Goal: Information Seeking & Learning: Learn about a topic

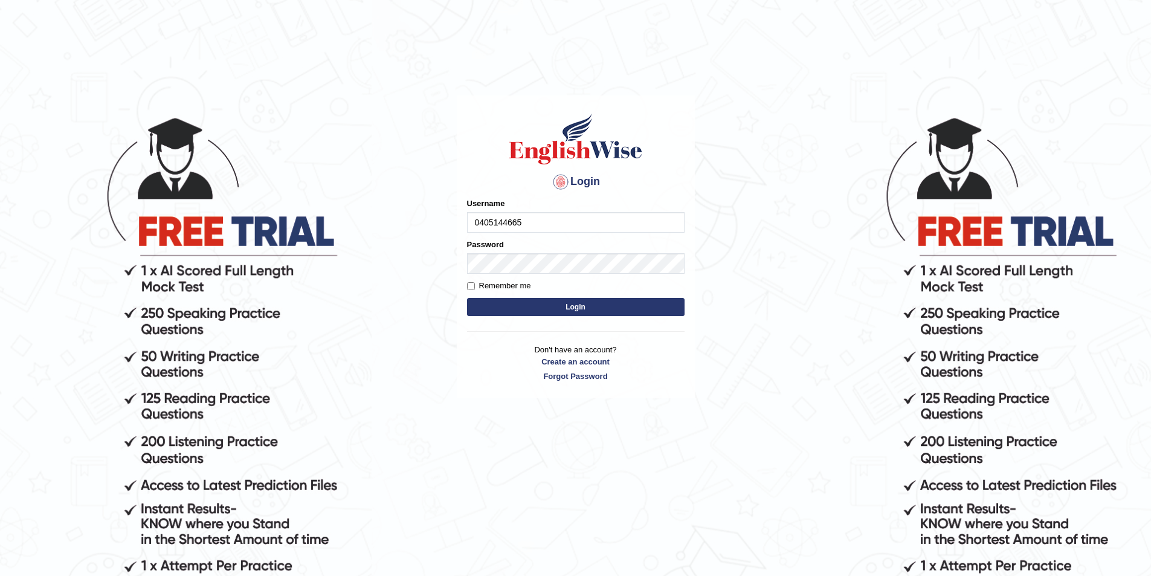
type input "0405144665"
click at [467, 298] on button "Login" at bounding box center [576, 307] width 218 height 18
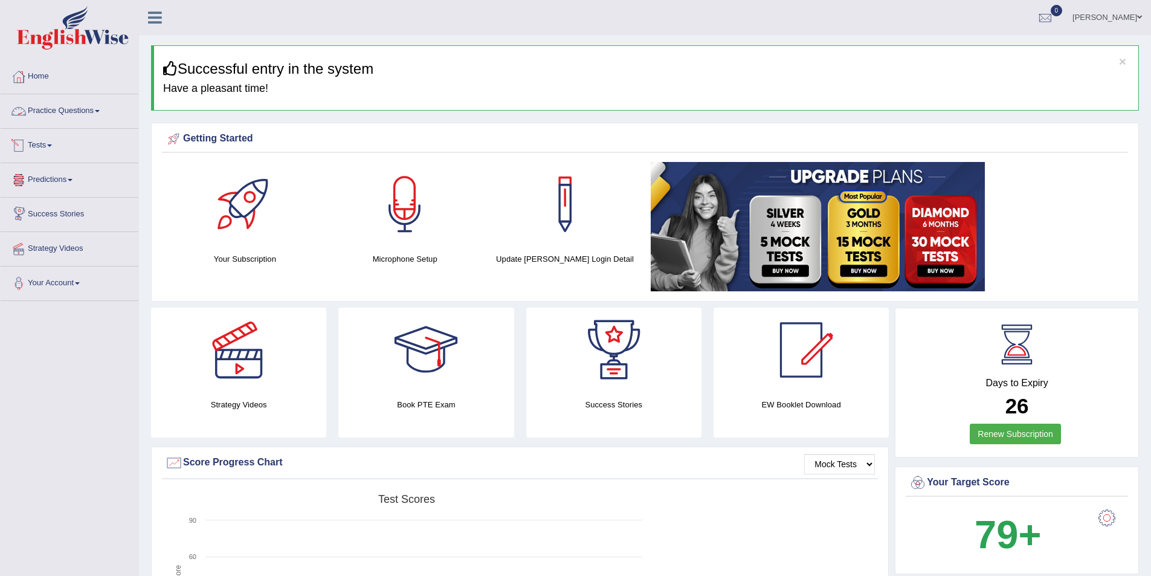
click at [85, 111] on link "Practice Questions" at bounding box center [70, 109] width 138 height 30
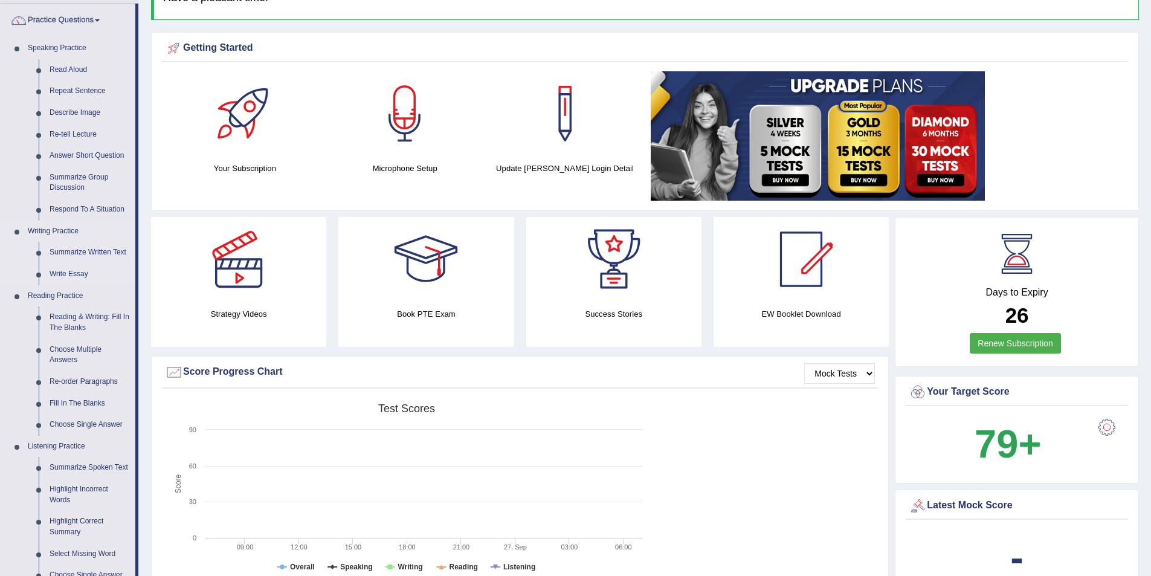
scroll to position [121, 0]
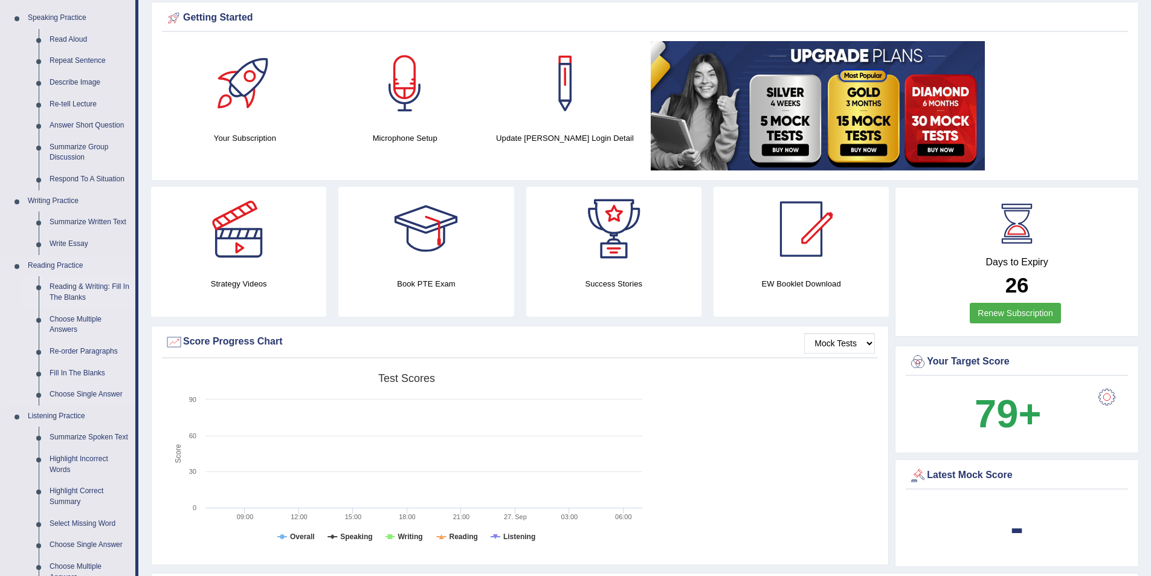
click at [75, 286] on link "Reading & Writing: Fill In The Blanks" at bounding box center [89, 292] width 91 height 32
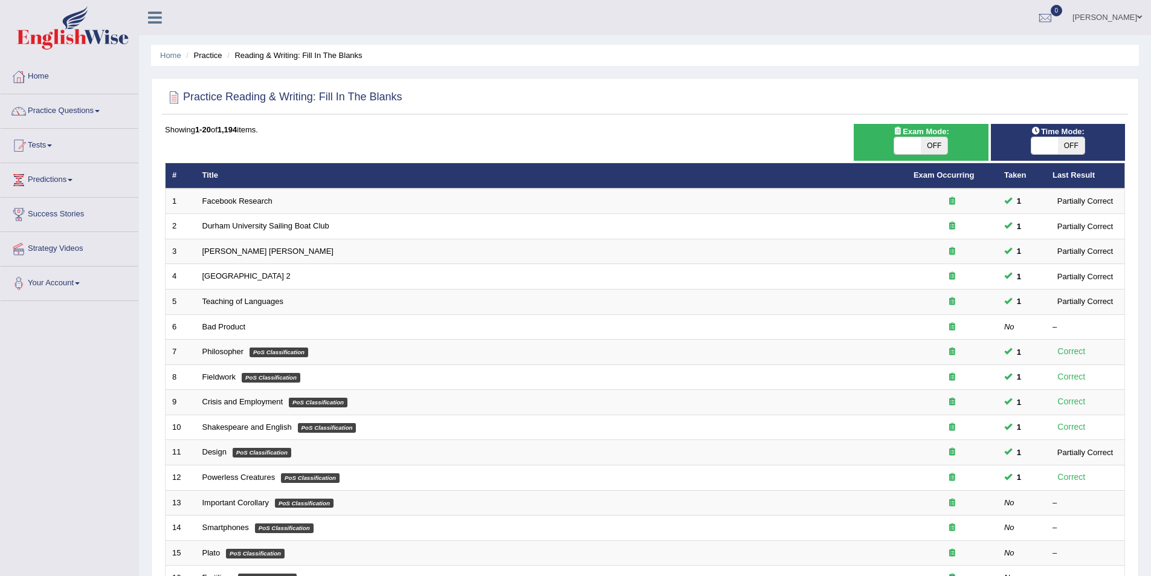
click at [919, 144] on span at bounding box center [907, 145] width 27 height 17
click at [1067, 144] on span "OFF" at bounding box center [1071, 145] width 27 height 17
checkbox input "true"
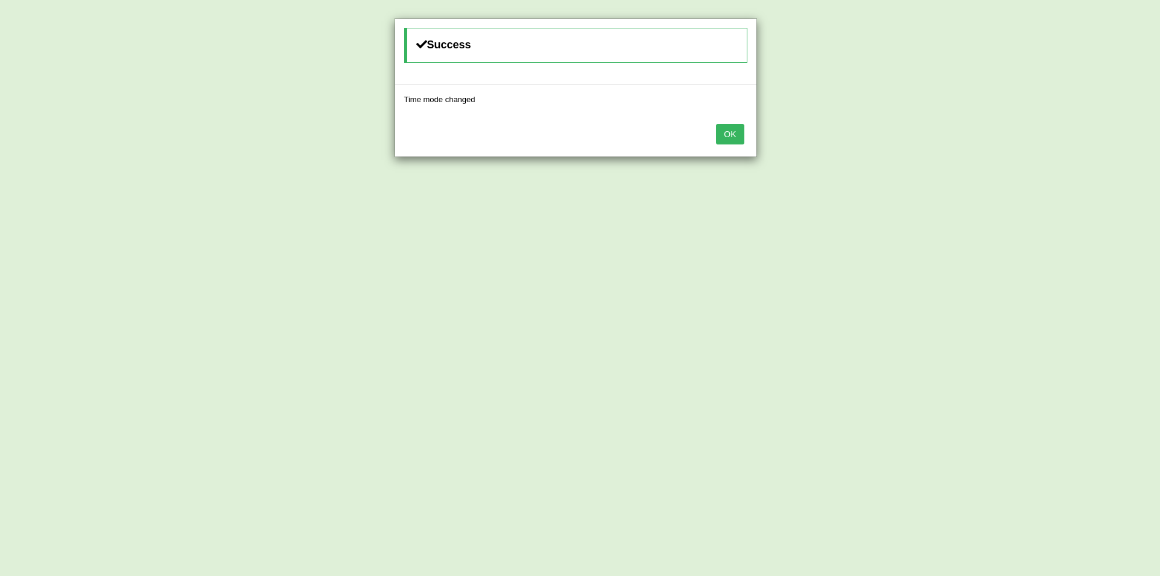
click at [726, 138] on button "OK" at bounding box center [730, 134] width 28 height 21
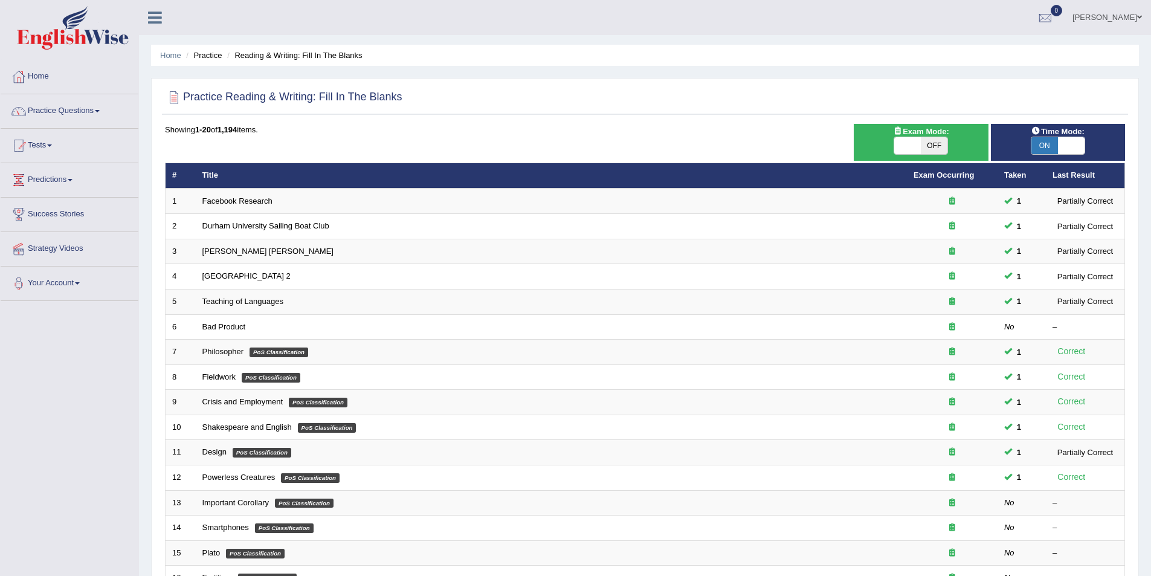
click at [925, 141] on span "OFF" at bounding box center [934, 145] width 27 height 17
checkbox input "true"
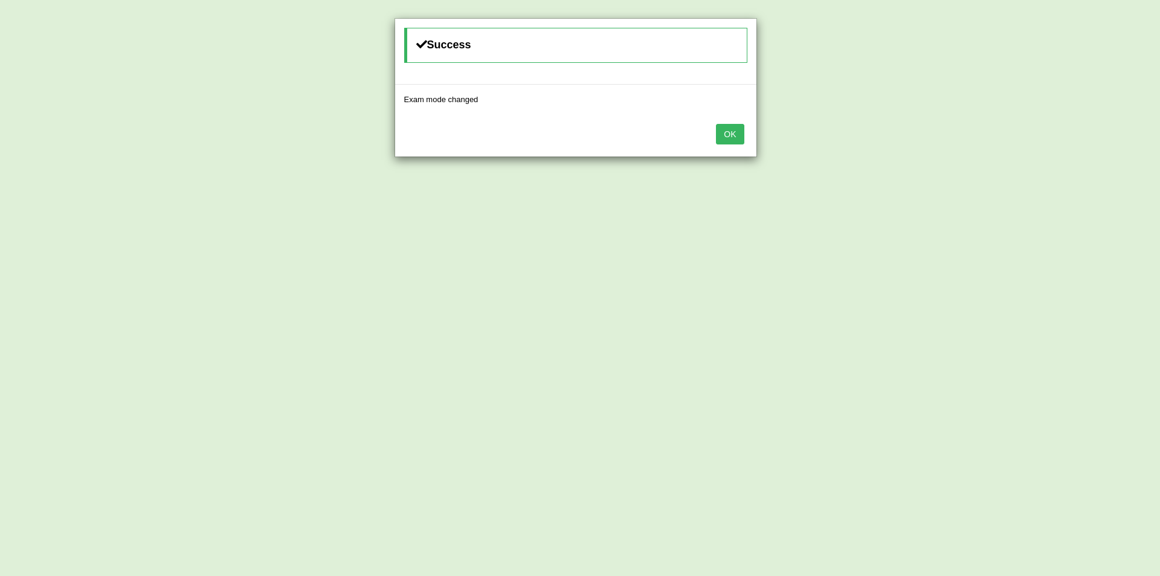
click at [734, 135] on button "OK" at bounding box center [730, 134] width 28 height 21
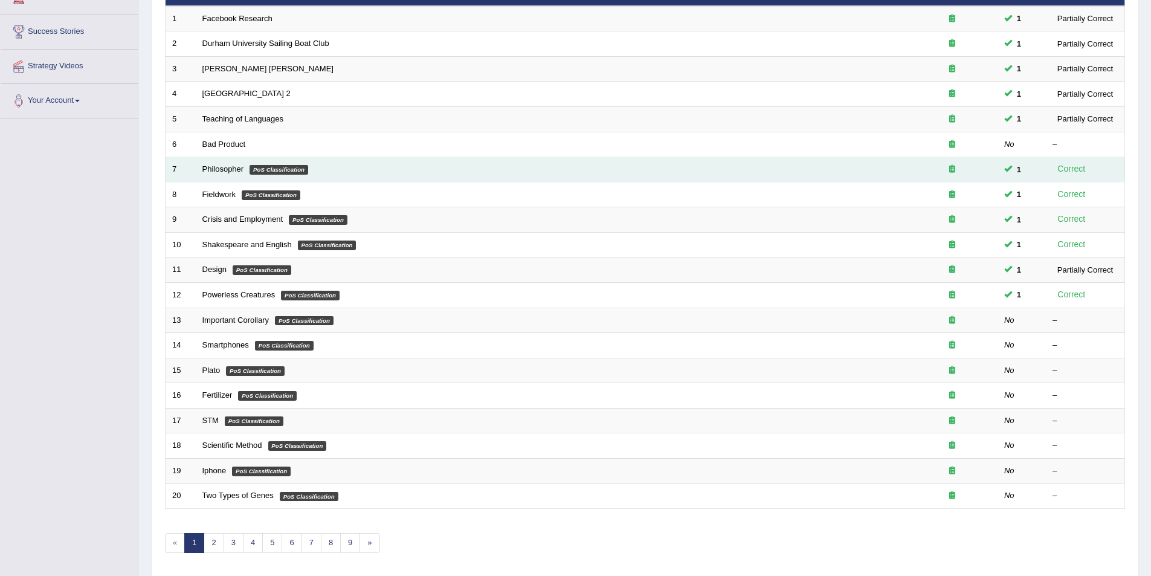
scroll to position [224, 0]
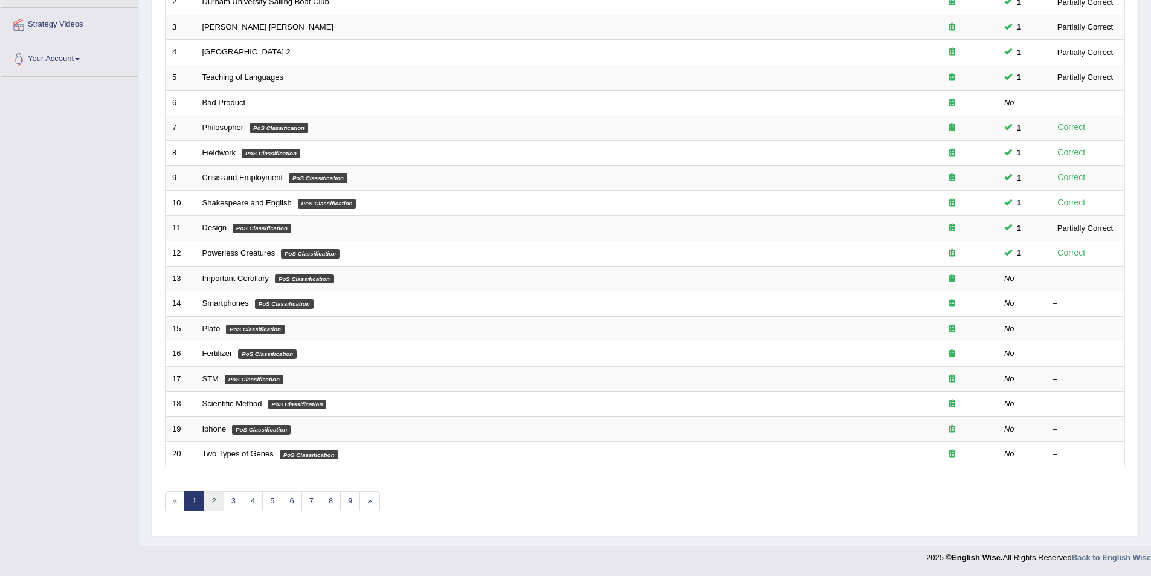
click at [215, 502] on link "2" at bounding box center [214, 501] width 20 height 20
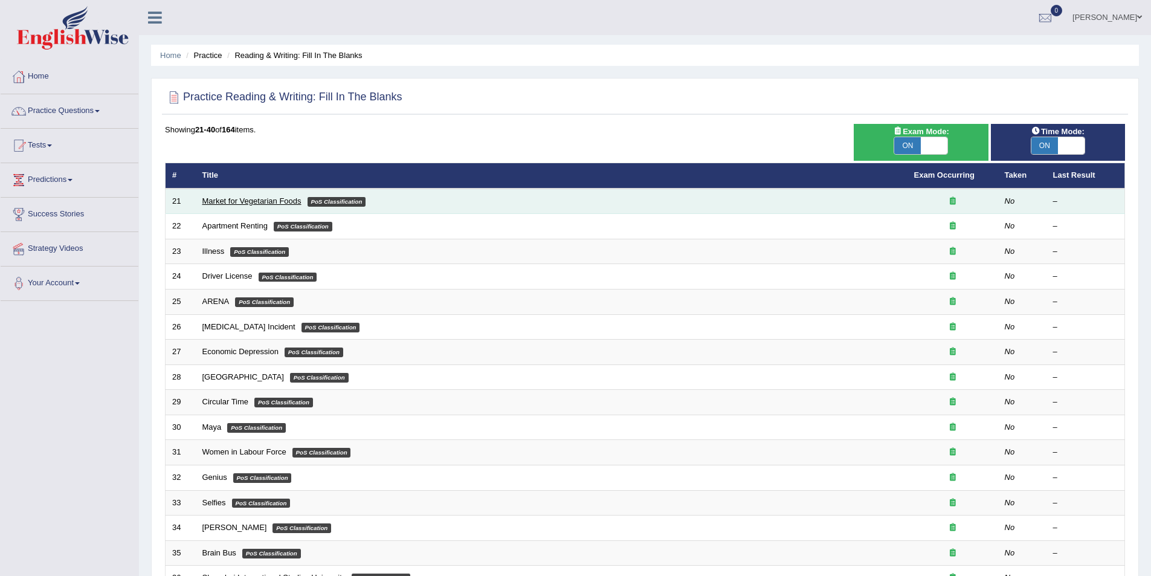
click at [245, 201] on link "Market for Vegetarian Foods" at bounding box center [251, 200] width 99 height 9
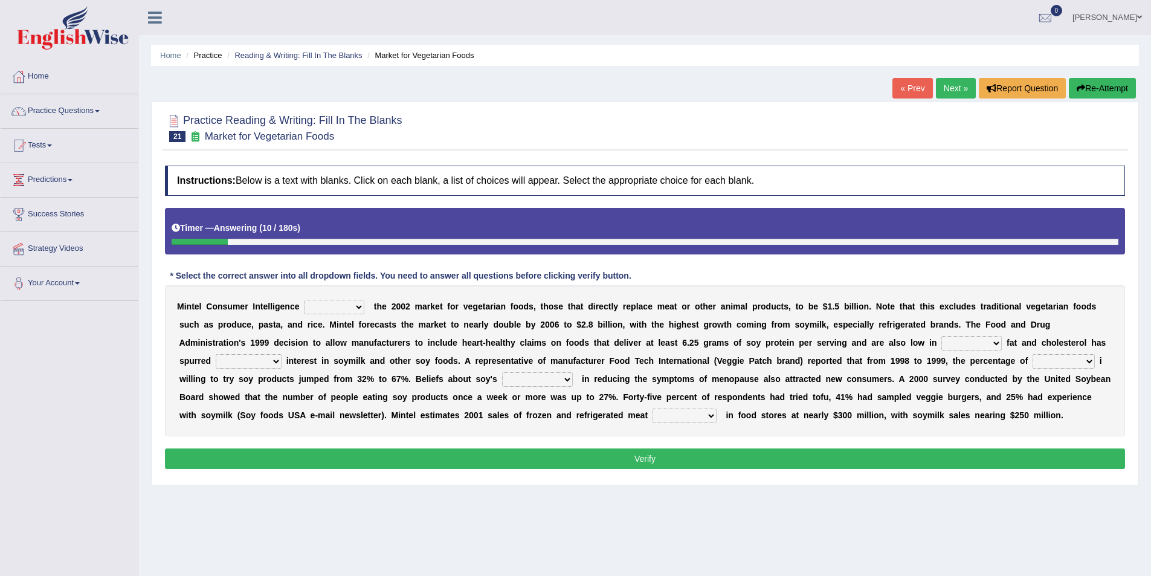
click at [349, 305] on select "deals fulfills creates estimates" at bounding box center [334, 307] width 60 height 15
click at [304, 300] on select "deals fulfills creates estimates" at bounding box center [334, 307] width 60 height 15
click at [357, 303] on select "deals fulfills creates estimates" at bounding box center [334, 307] width 60 height 15
select select "estimates"
click at [304, 300] on select "deals fulfills creates estimates" at bounding box center [334, 307] width 60 height 15
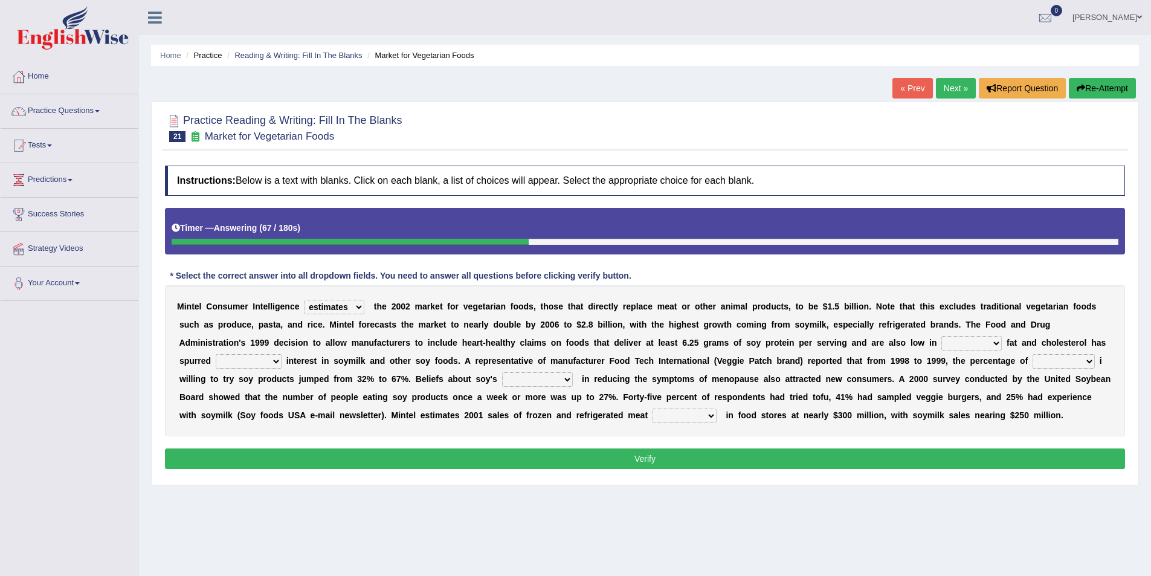
click at [963, 341] on select "saturated solid acid liquid" at bounding box center [971, 343] width 60 height 15
select select "saturated"
click at [941, 336] on select "saturated solid acid liquid" at bounding box center [971, 343] width 60 height 15
click at [253, 361] on select "good big tremendous extreme" at bounding box center [249, 361] width 66 height 15
select select "tremendous"
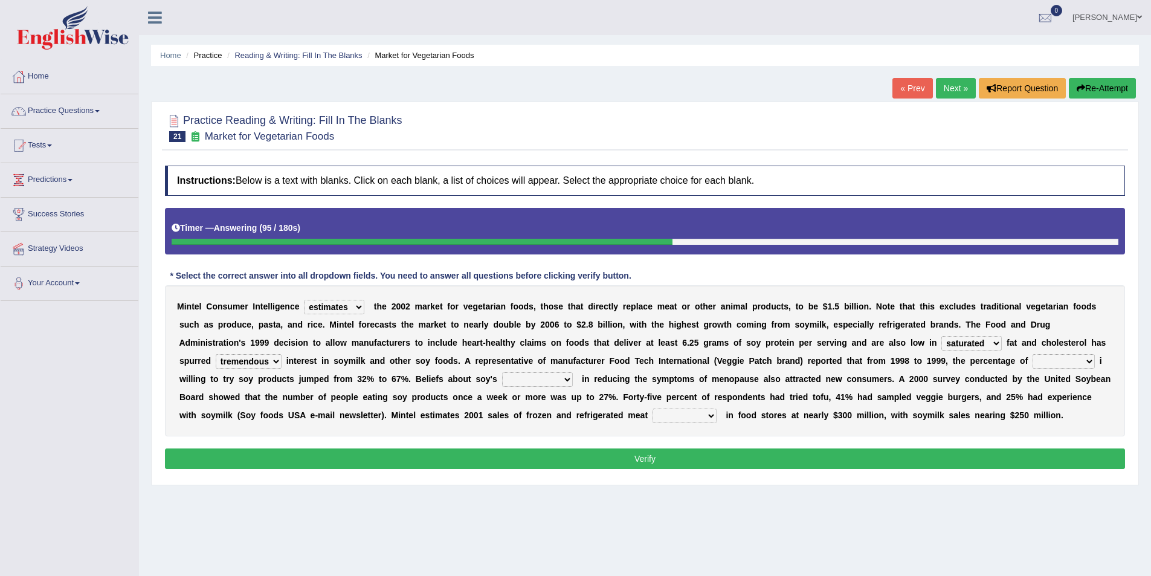
click at [216, 354] on select "good big tremendous extreme" at bounding box center [249, 361] width 66 height 15
click at [1055, 361] on select "guests consumers customers clients" at bounding box center [1064, 361] width 62 height 15
select select "consumers"
click at [1033, 354] on select "guests consumers customers clients" at bounding box center [1064, 361] width 62 height 15
click at [546, 377] on select "effectiveness timeliness efficiency goodness" at bounding box center [537, 379] width 71 height 15
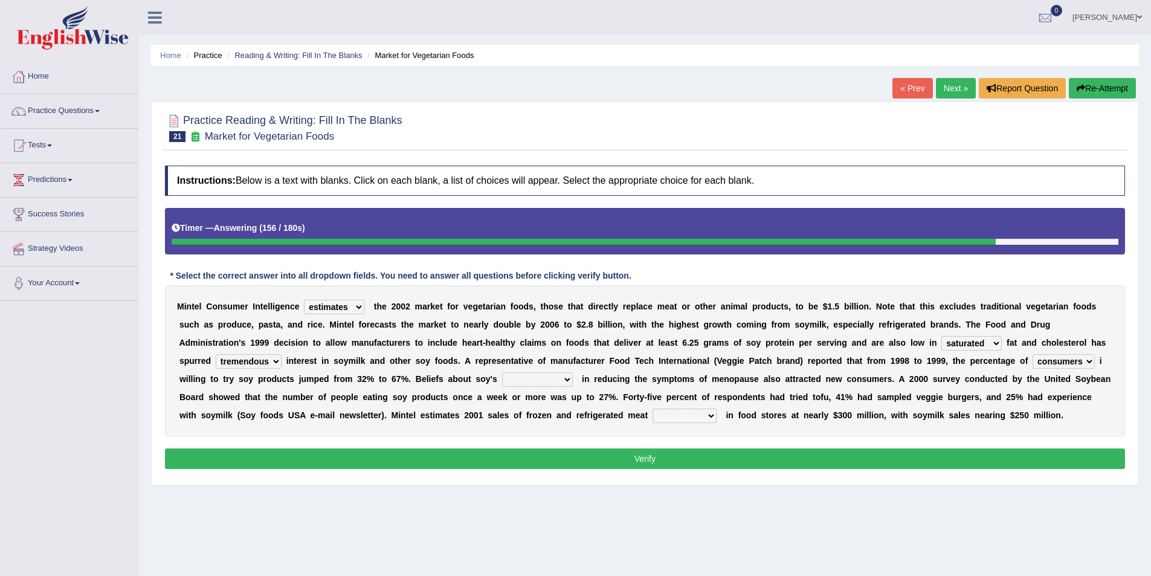
select select "effectiveness"
click at [502, 372] on select "effectiveness timeliness efficiency goodness" at bounding box center [537, 379] width 71 height 15
click at [693, 414] on select "foods choices staffs alternatives" at bounding box center [685, 416] width 64 height 15
select select "foods"
click at [653, 409] on select "foods choices staffs alternatives" at bounding box center [685, 416] width 64 height 15
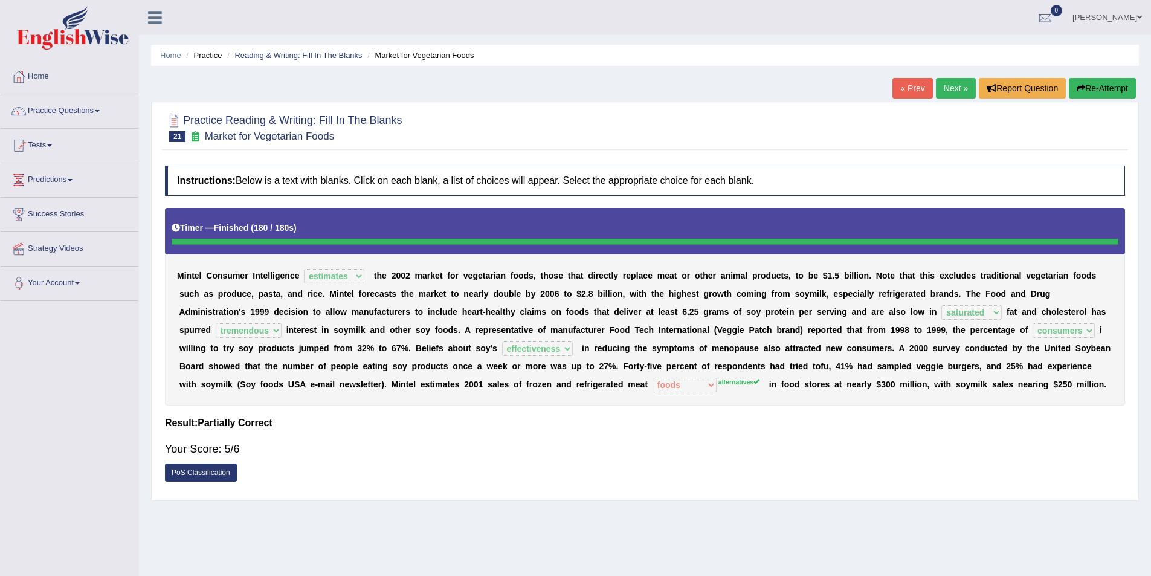
click at [952, 88] on link "Next »" at bounding box center [956, 88] width 40 height 21
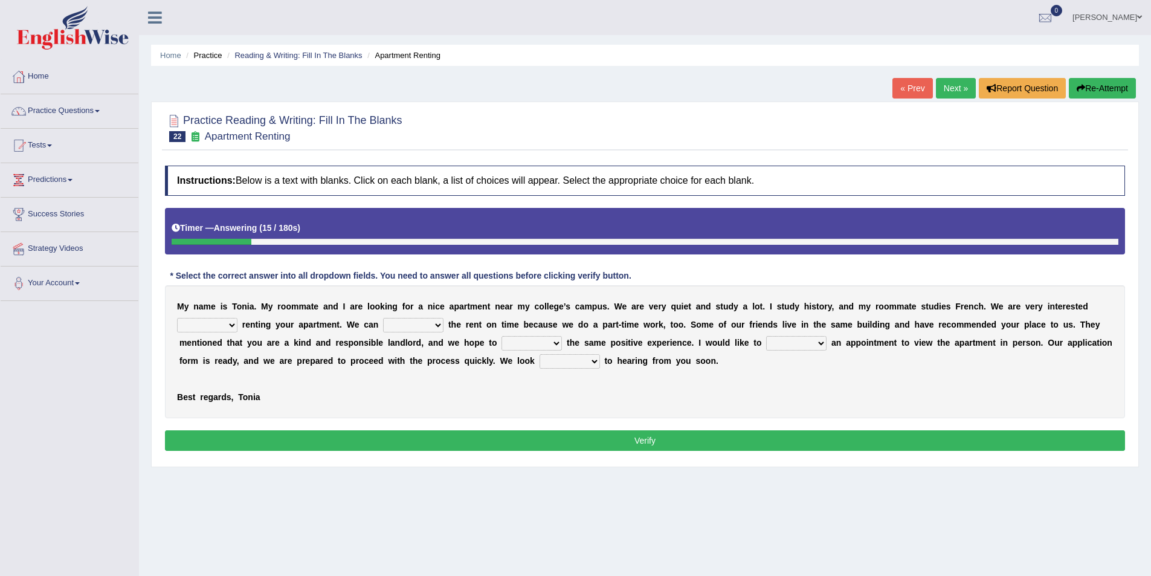
click at [221, 319] on select "for about at in" at bounding box center [207, 325] width 60 height 15
select select "in"
click at [177, 318] on select "for about at in" at bounding box center [207, 325] width 60 height 15
click at [435, 323] on select "afford get pay bring" at bounding box center [413, 325] width 60 height 15
click at [383, 318] on select "afford get pay bring" at bounding box center [413, 325] width 60 height 15
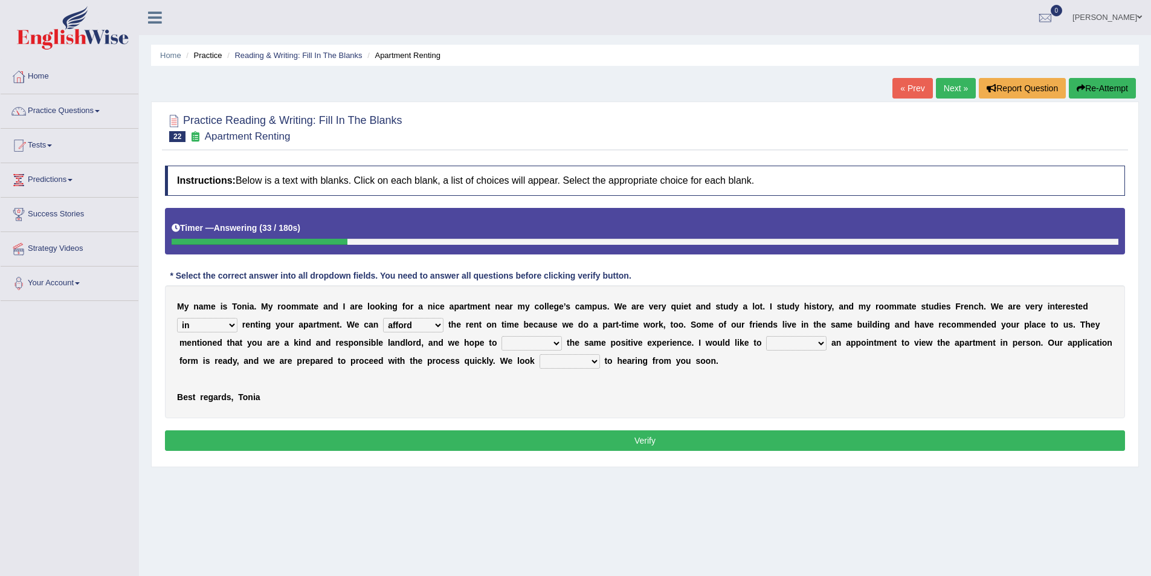
click at [440, 325] on select "afford get pay bring" at bounding box center [413, 325] width 60 height 15
select select "pay"
click at [383, 318] on select "afford get pay bring" at bounding box center [413, 325] width 60 height 15
click at [544, 340] on select "form meet have decide" at bounding box center [532, 343] width 60 height 15
select select "have"
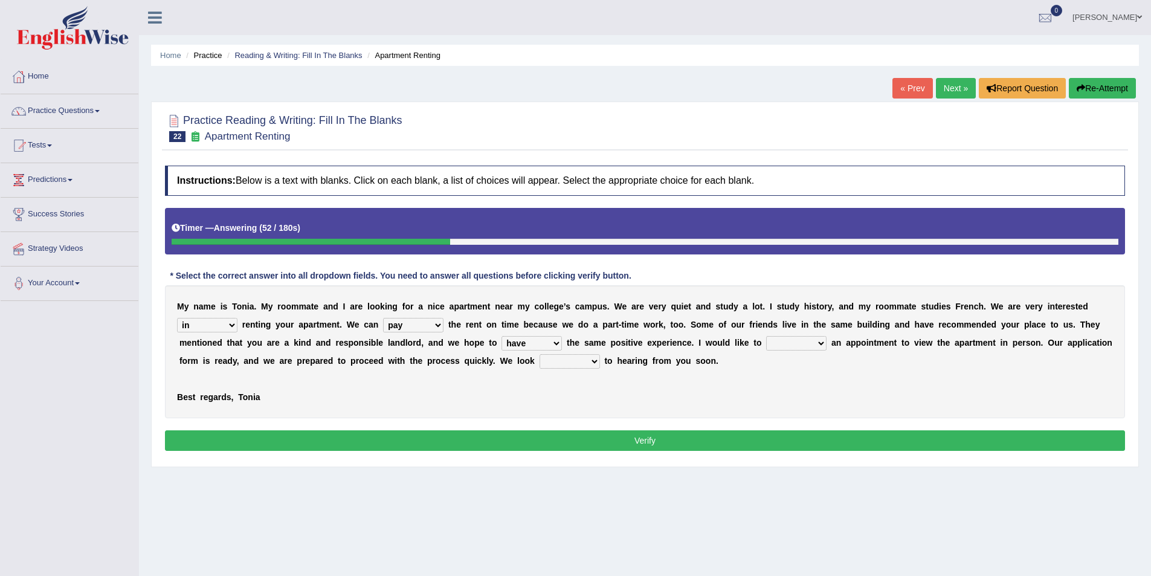
click at [502, 336] on select "form meet have decide" at bounding box center [532, 343] width 60 height 15
click at [807, 344] on select "own recall revise make" at bounding box center [796, 343] width 60 height 15
select select "make"
click at [766, 336] on select "own recall revise make" at bounding box center [796, 343] width 60 height 15
click at [574, 361] on select "around out in forward" at bounding box center [570, 361] width 60 height 15
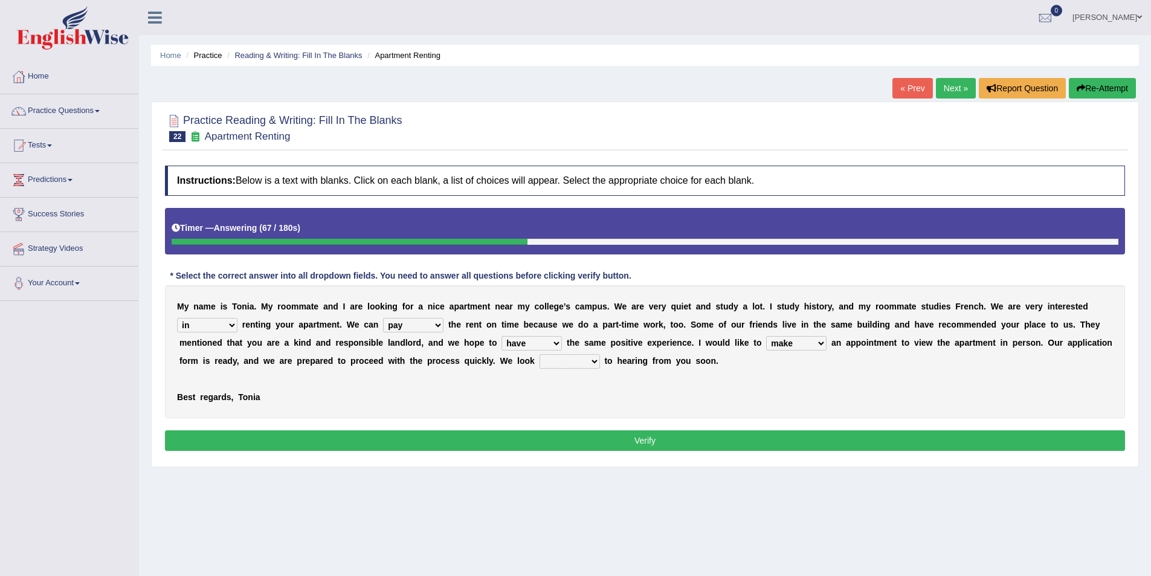
select select "forward"
click at [540, 354] on select "around out in forward" at bounding box center [570, 361] width 60 height 15
click at [575, 441] on button "Verify" at bounding box center [645, 440] width 960 height 21
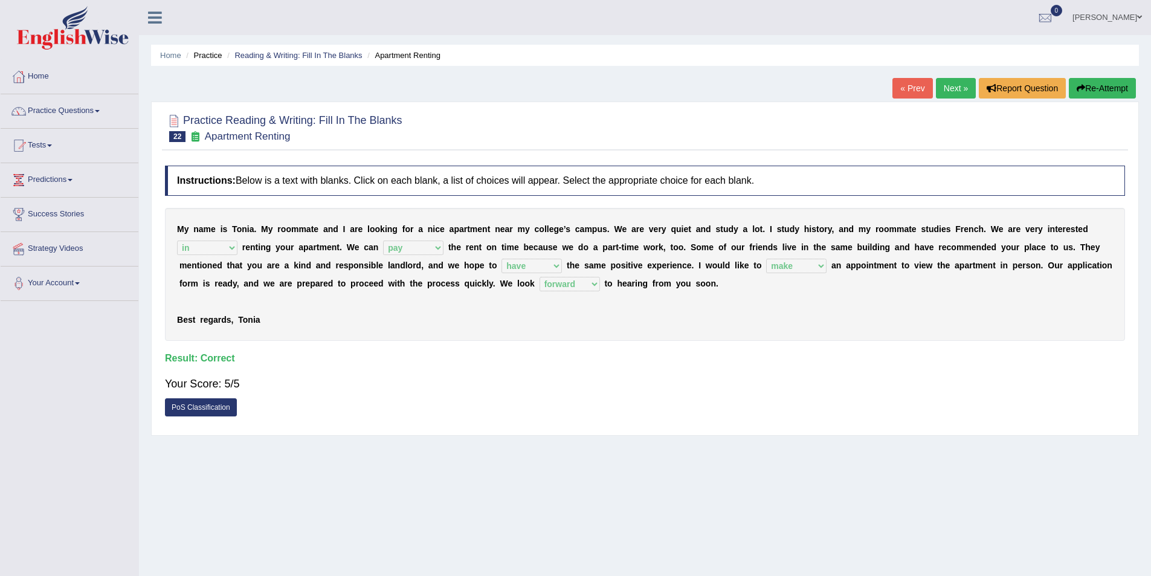
click at [952, 87] on link "Next »" at bounding box center [956, 88] width 40 height 21
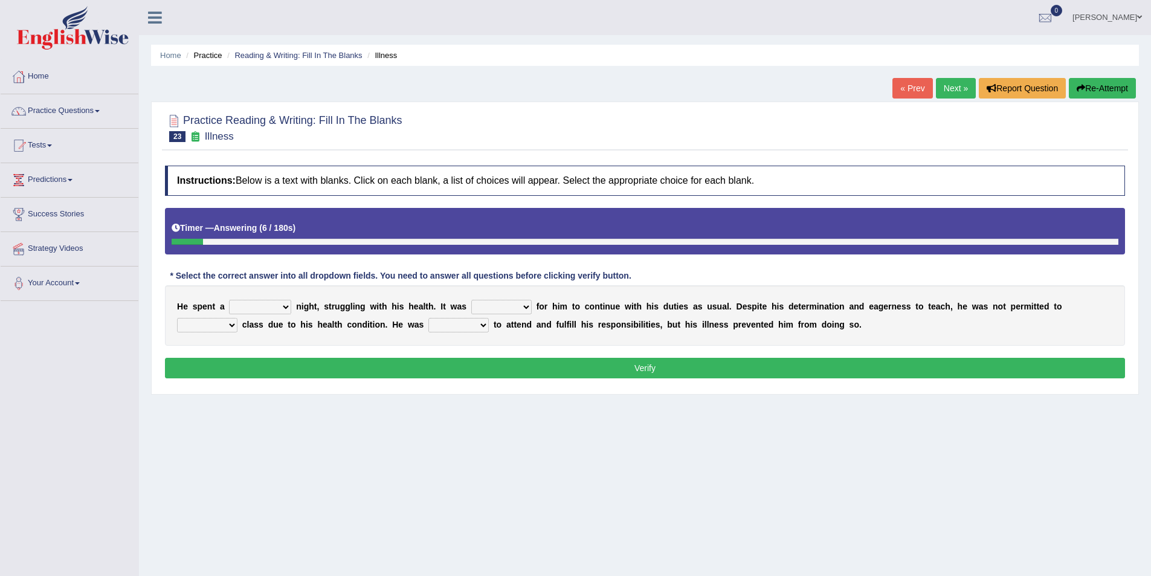
click at [279, 304] on select "cheerful restful meaningful painful" at bounding box center [260, 307] width 62 height 15
select select "painful"
click at [229, 300] on select "cheerful restful meaningful painful" at bounding box center [260, 307] width 62 height 15
click at [522, 305] on select "enjoyable simple difficult natural" at bounding box center [501, 307] width 60 height 15
select select "difficult"
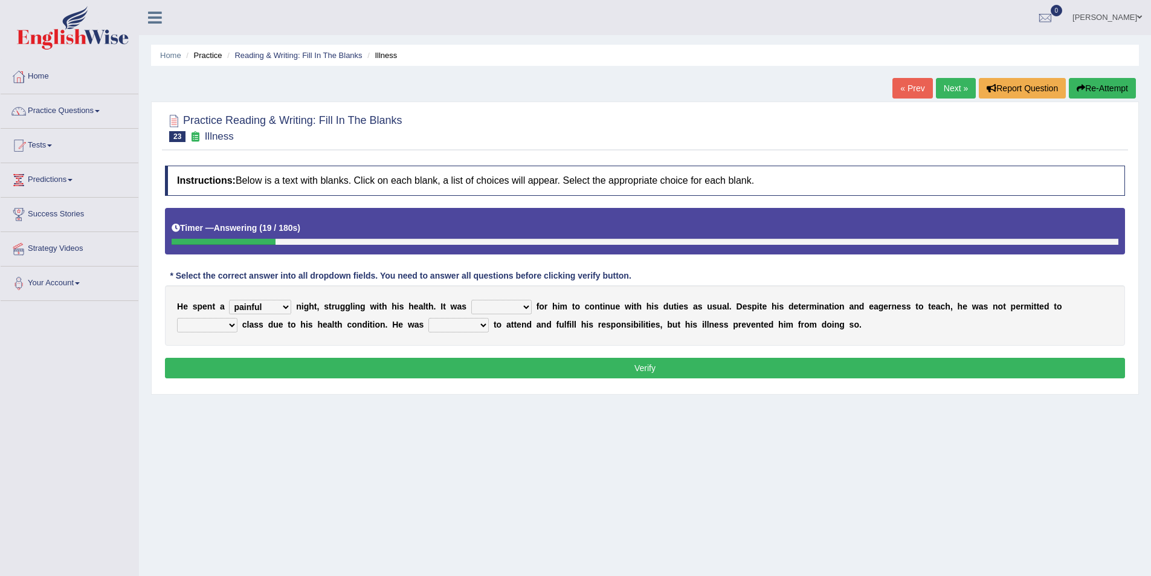
click at [471, 300] on select "enjoyable simple difficult natural" at bounding box center [501, 307] width 60 height 15
click at [226, 326] on select "teach leave cancel attend" at bounding box center [207, 325] width 60 height 15
select select "teach"
click at [177, 318] on select "teach leave cancel attend" at bounding box center [207, 325] width 60 height 15
click at [479, 323] on select "anxious forced lazy happy" at bounding box center [458, 325] width 60 height 15
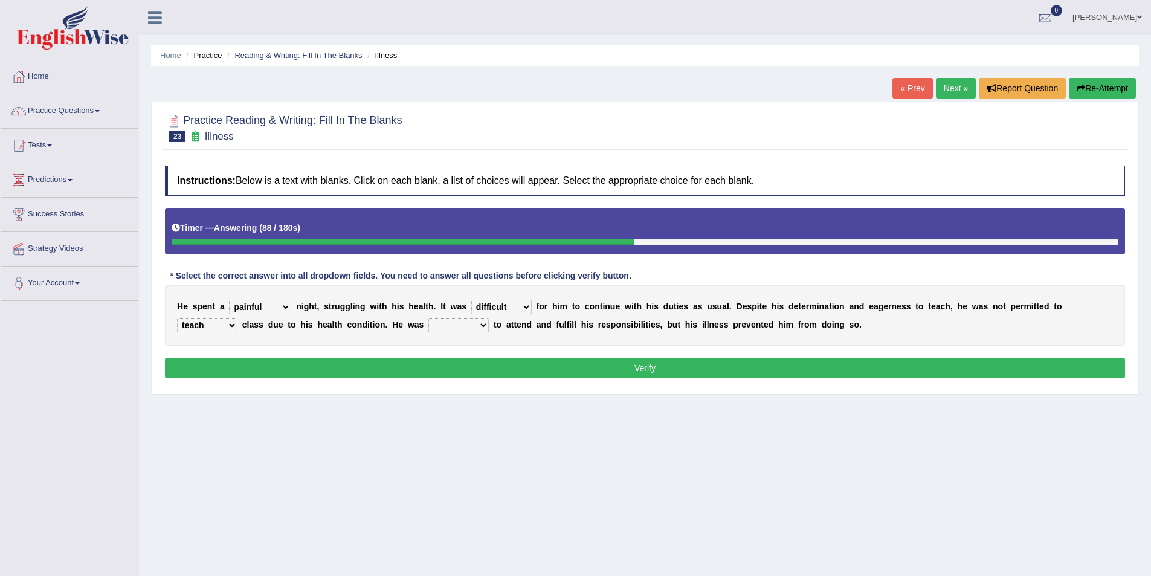
click at [479, 323] on select "anxious forced lazy happy" at bounding box center [458, 325] width 60 height 15
click at [474, 323] on select "anxious forced lazy happy" at bounding box center [458, 325] width 60 height 15
select select "happy"
click at [428, 318] on select "anxious forced lazy happy" at bounding box center [458, 325] width 60 height 15
click at [632, 369] on button "Verify" at bounding box center [645, 368] width 960 height 21
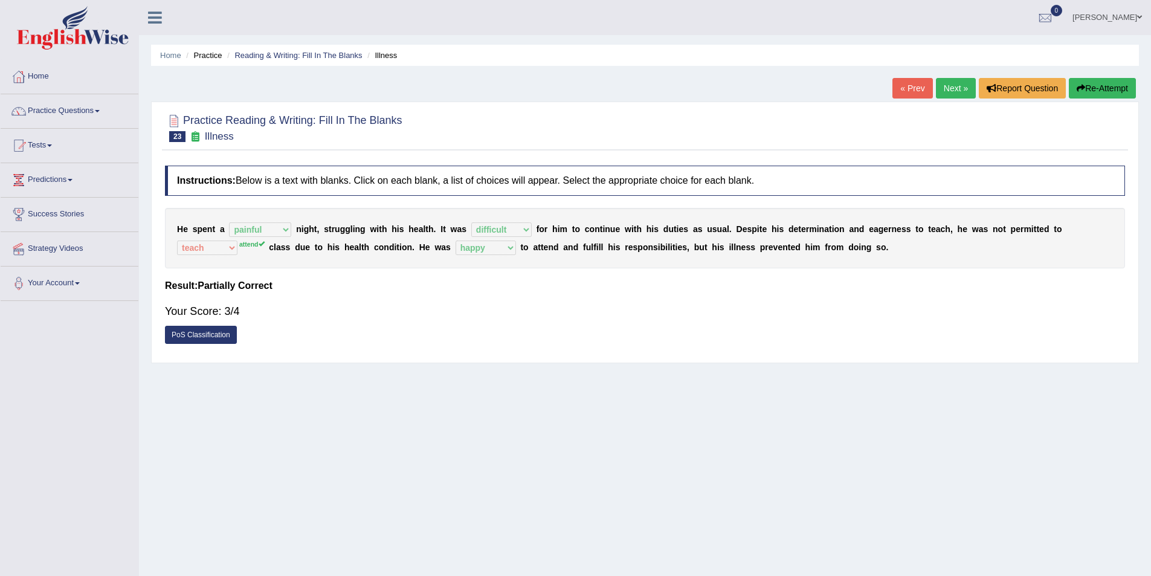
click at [951, 91] on link "Next »" at bounding box center [956, 88] width 40 height 21
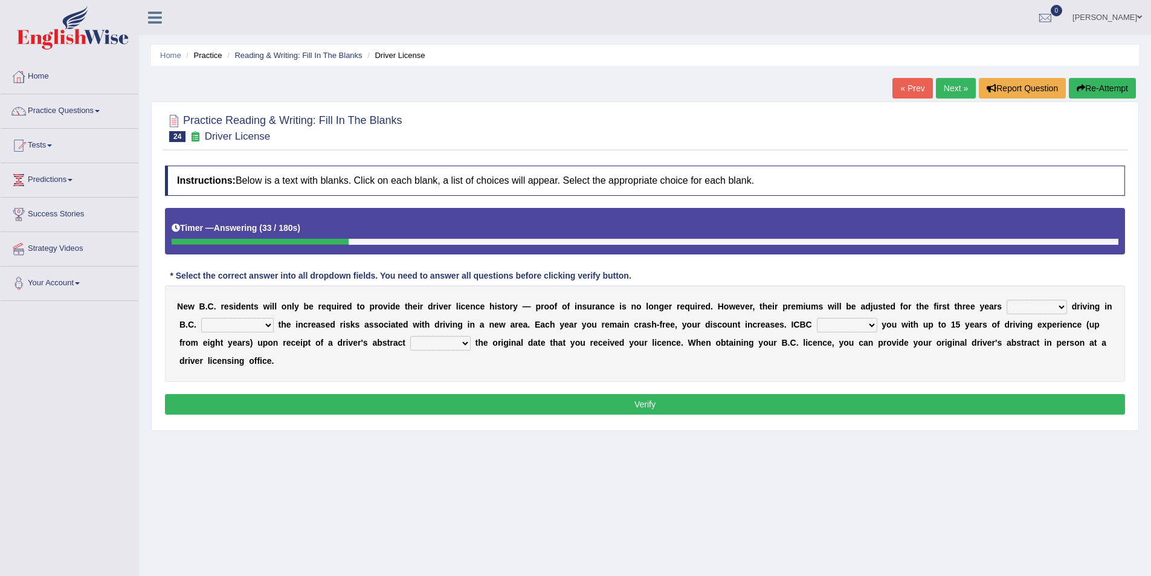
click at [1043, 306] on select "within among against of" at bounding box center [1037, 307] width 60 height 15
select select "of"
click at [1007, 300] on select "within among against of" at bounding box center [1037, 307] width 60 height 15
click at [262, 324] on select "depending on as for due to thanks to" at bounding box center [237, 325] width 73 height 15
select select "due to"
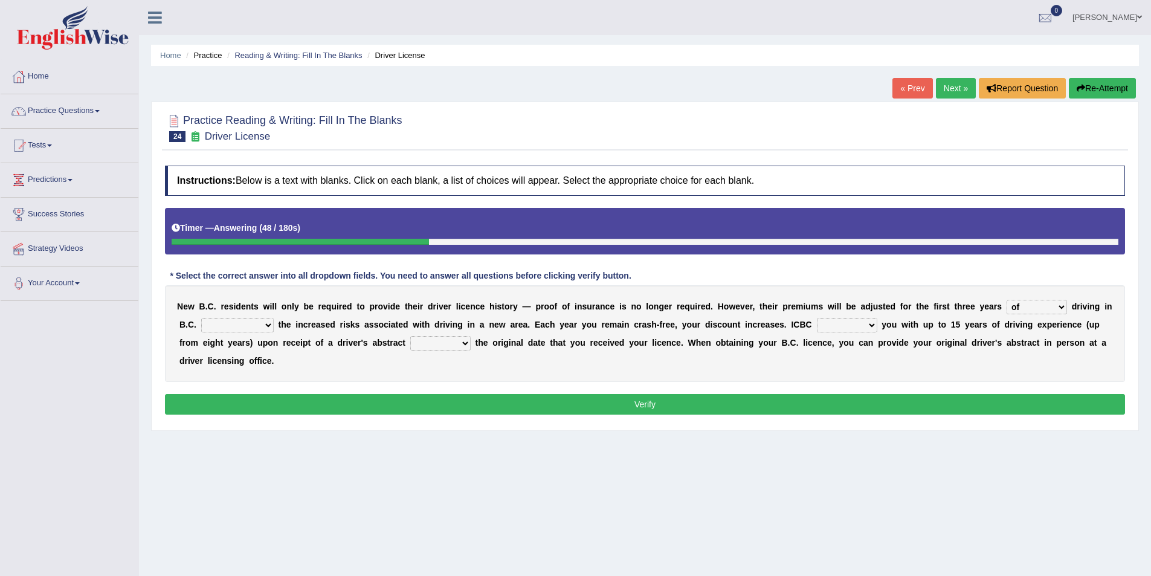
click at [201, 318] on select "depending on as for due to thanks to" at bounding box center [237, 325] width 73 height 15
click at [858, 322] on select "credited crediting credit will credit" at bounding box center [847, 325] width 60 height 15
select select "will credit"
click at [817, 318] on select "credited crediting credit will credit" at bounding box center [847, 325] width 60 height 15
click at [450, 341] on select "showing show shows shown" at bounding box center [440, 343] width 60 height 15
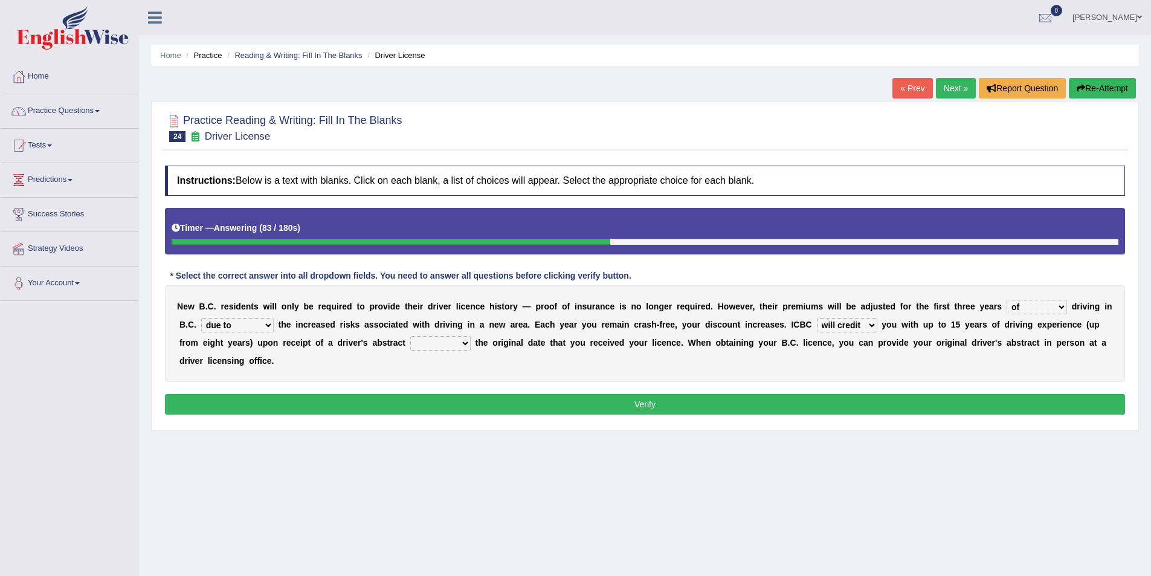
select select "showing"
click at [410, 336] on select "showing show shows shown" at bounding box center [440, 343] width 60 height 15
click at [735, 402] on button "Verify" at bounding box center [645, 404] width 960 height 21
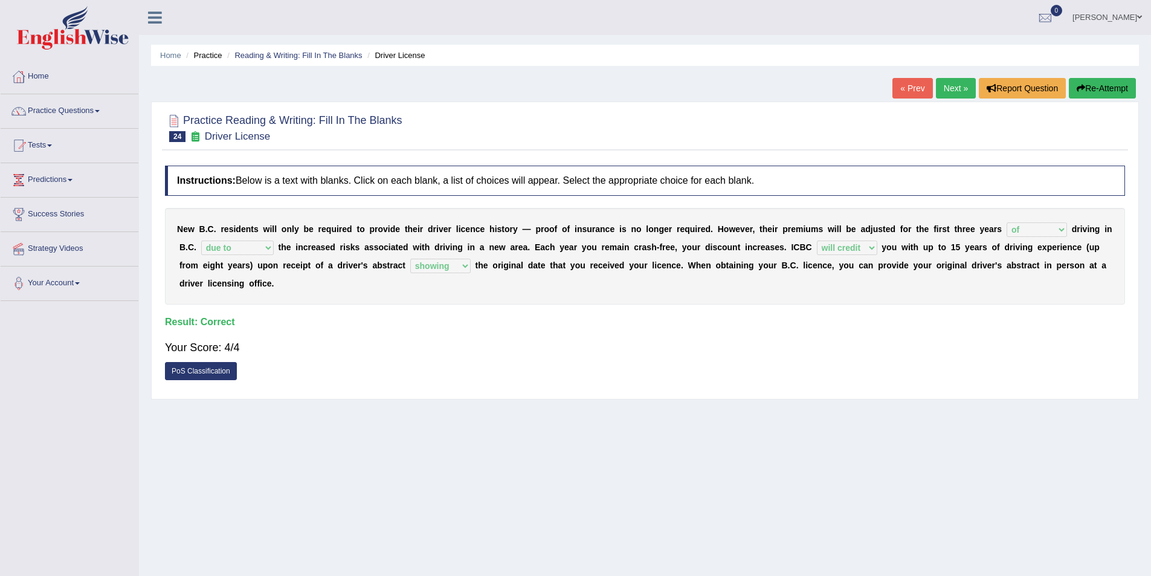
click at [958, 92] on link "Next »" at bounding box center [956, 88] width 40 height 21
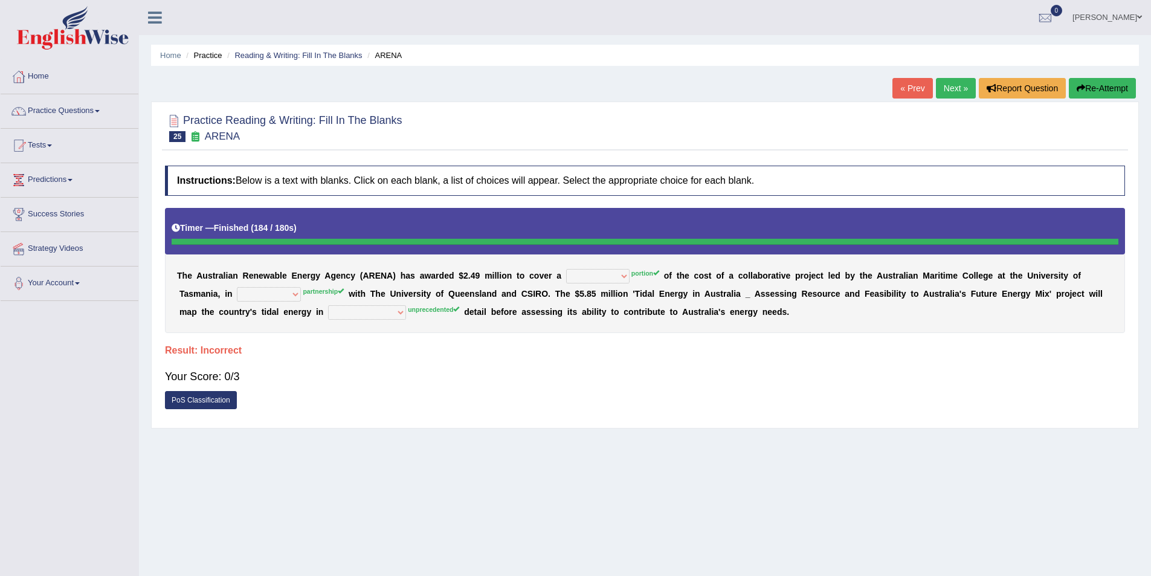
click at [1109, 92] on button "Re-Attempt" at bounding box center [1102, 88] width 67 height 21
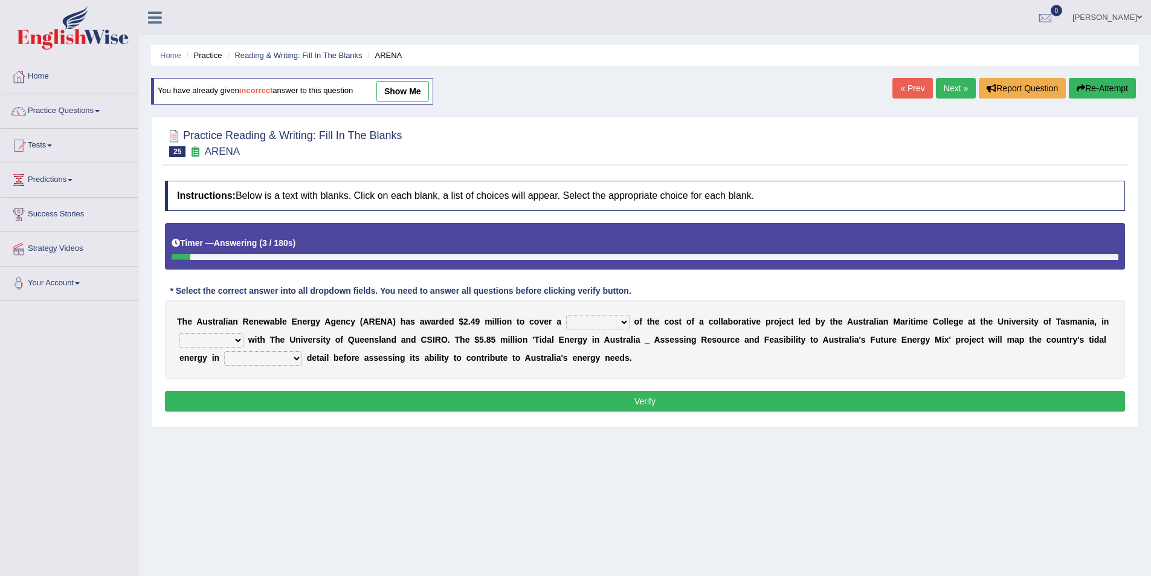
click at [601, 323] on select "wholesome total portion worth" at bounding box center [597, 322] width 63 height 15
select select "portion"
click at [566, 315] on select "wholesome total portion worth" at bounding box center [597, 322] width 63 height 15
click at [229, 341] on select "disguise contrast partnership revenge" at bounding box center [211, 340] width 64 height 15
select select "partnership"
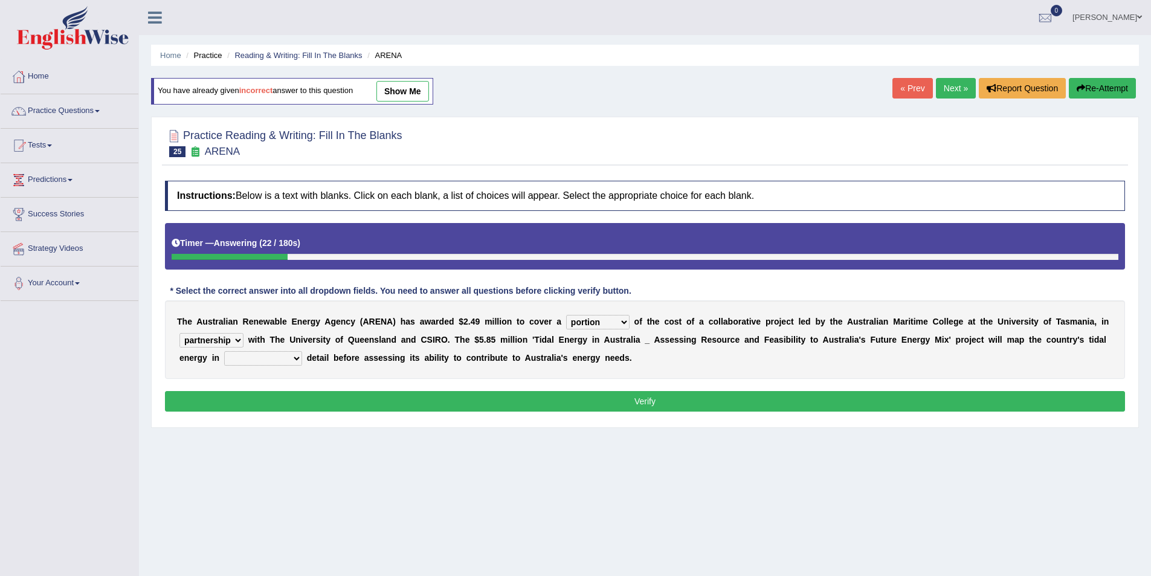
click at [179, 333] on select "disguise contrast partnership revenge" at bounding box center [211, 340] width 64 height 15
click at [291, 357] on select "unexpected unforgiven universal unprecedented" at bounding box center [263, 358] width 78 height 15
click at [224, 351] on select "unexpected unforgiven universal unprecedented" at bounding box center [263, 358] width 78 height 15
click at [282, 357] on select "unexpected unforgiven universal unprecedented" at bounding box center [263, 358] width 78 height 15
select select "unexpected"
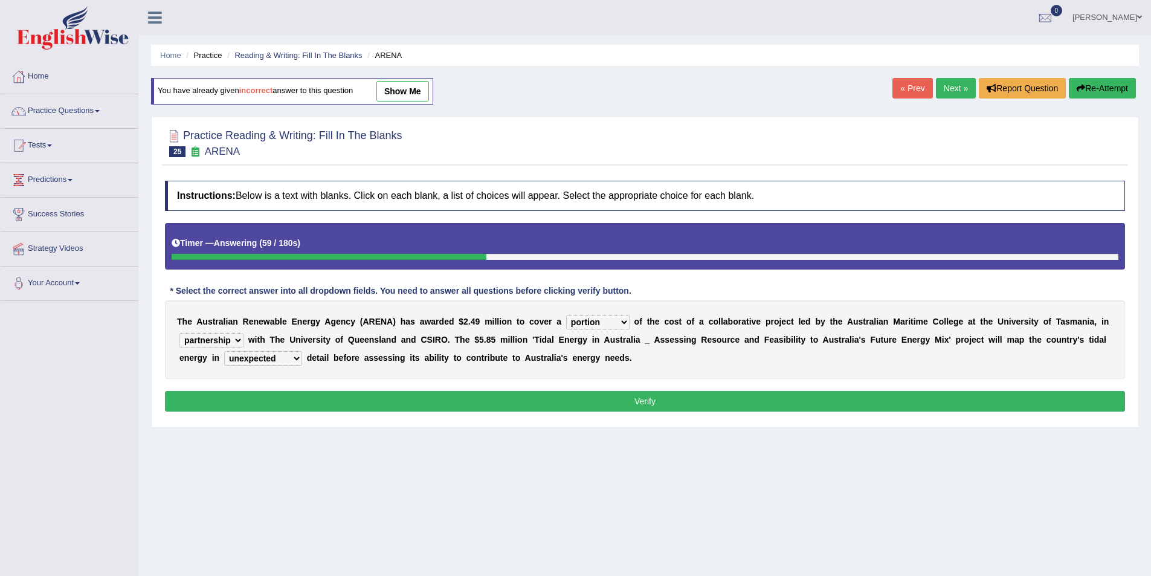
click at [224, 351] on select "unexpected unforgiven universal unprecedented" at bounding box center [263, 358] width 78 height 15
click at [418, 399] on button "Verify" at bounding box center [645, 401] width 960 height 21
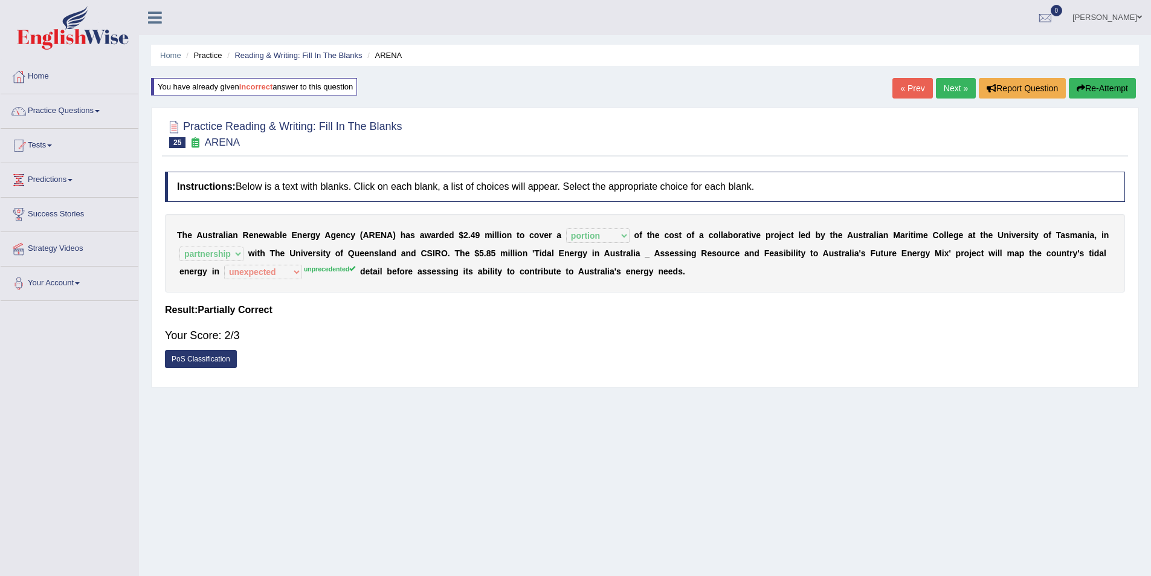
click at [945, 88] on link "Next »" at bounding box center [956, 88] width 40 height 21
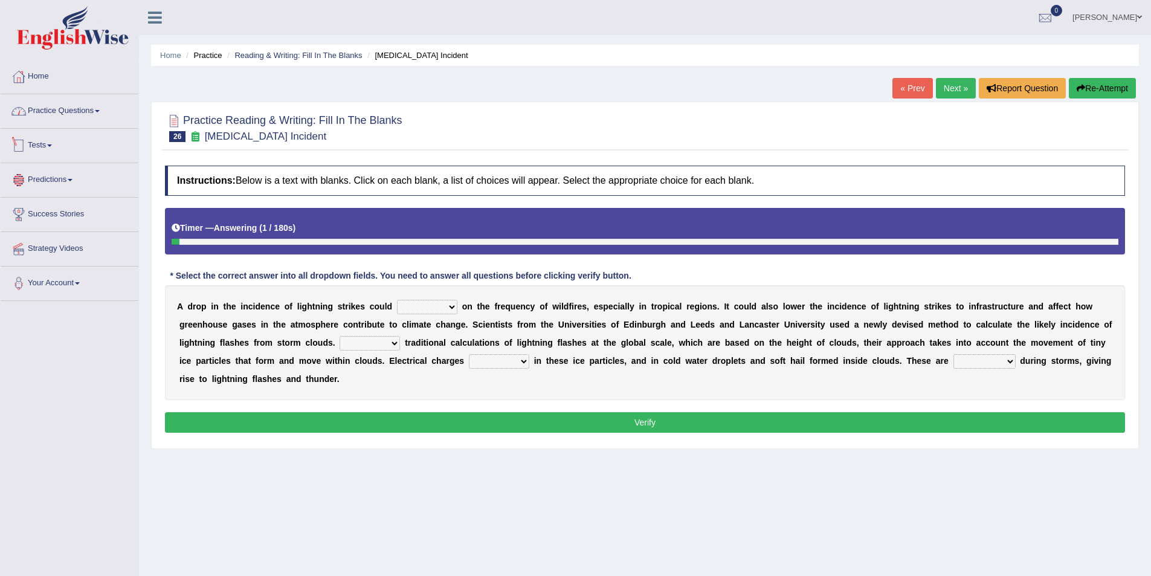
click at [90, 112] on link "Practice Questions" at bounding box center [70, 109] width 138 height 30
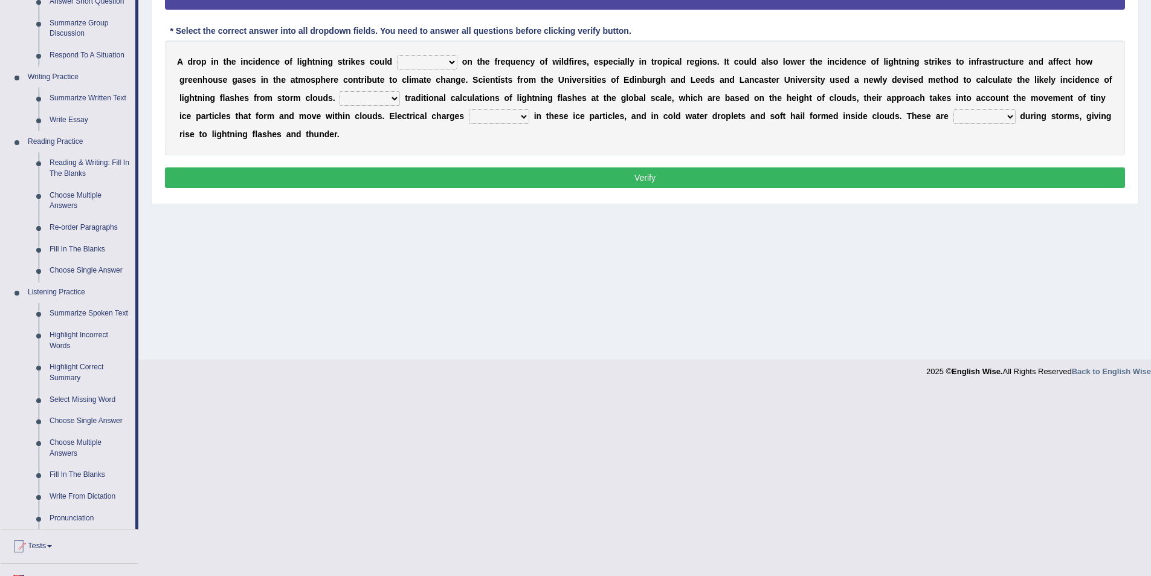
scroll to position [302, 0]
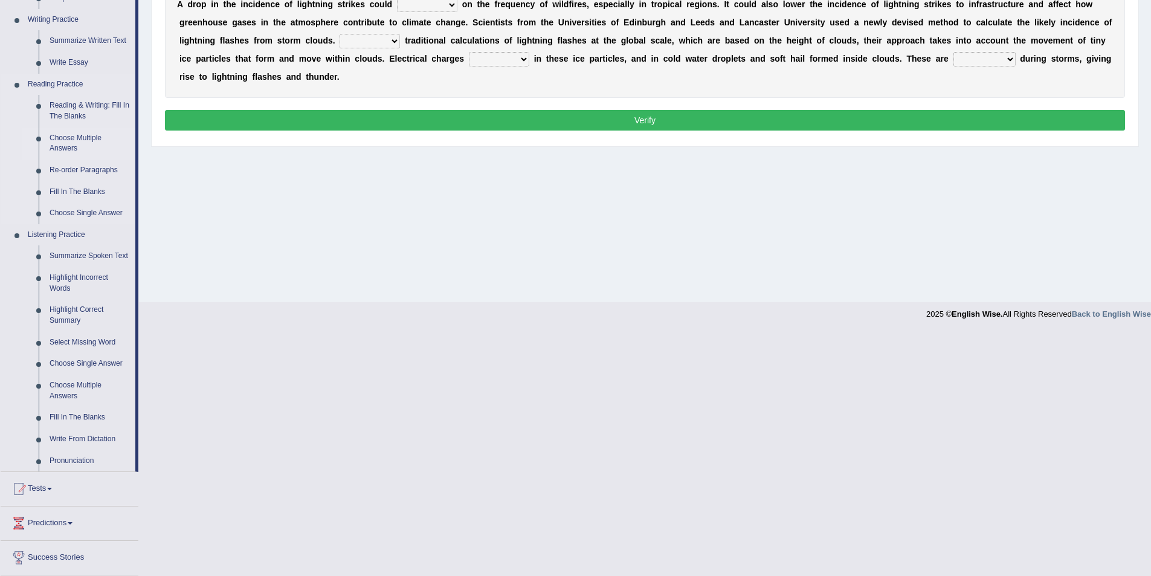
click at [78, 137] on link "Choose Multiple Answers" at bounding box center [89, 144] width 91 height 32
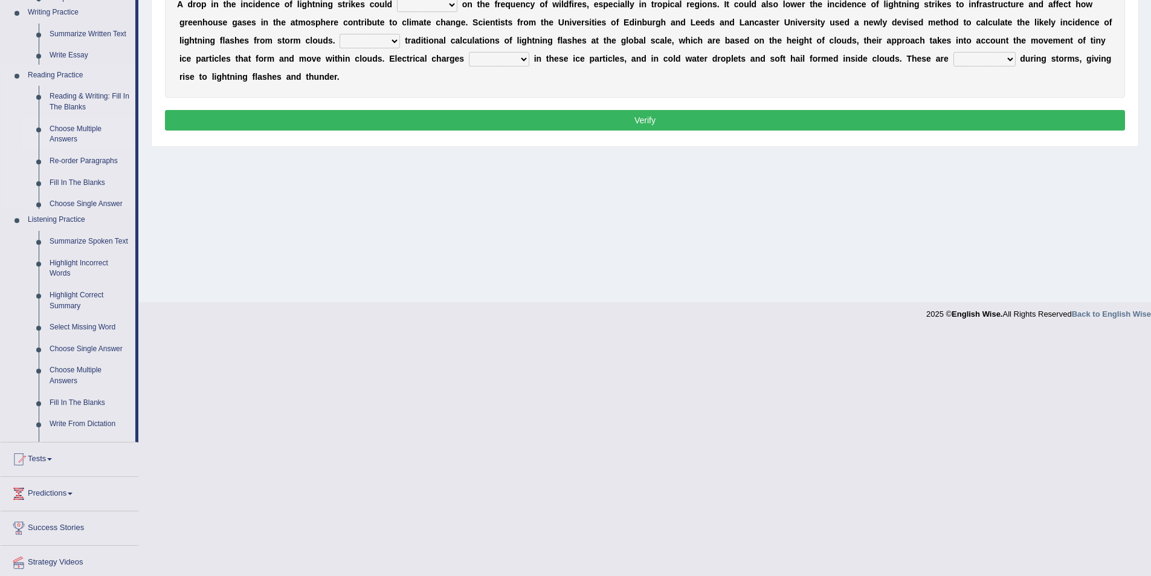
scroll to position [59, 0]
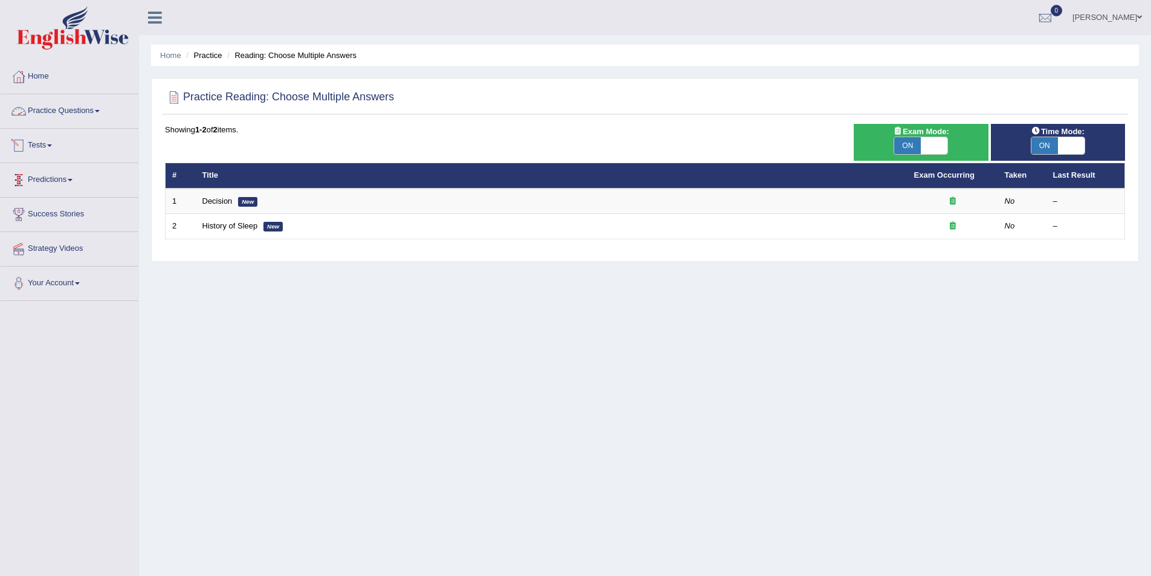
click at [60, 112] on link "Practice Questions" at bounding box center [70, 109] width 138 height 30
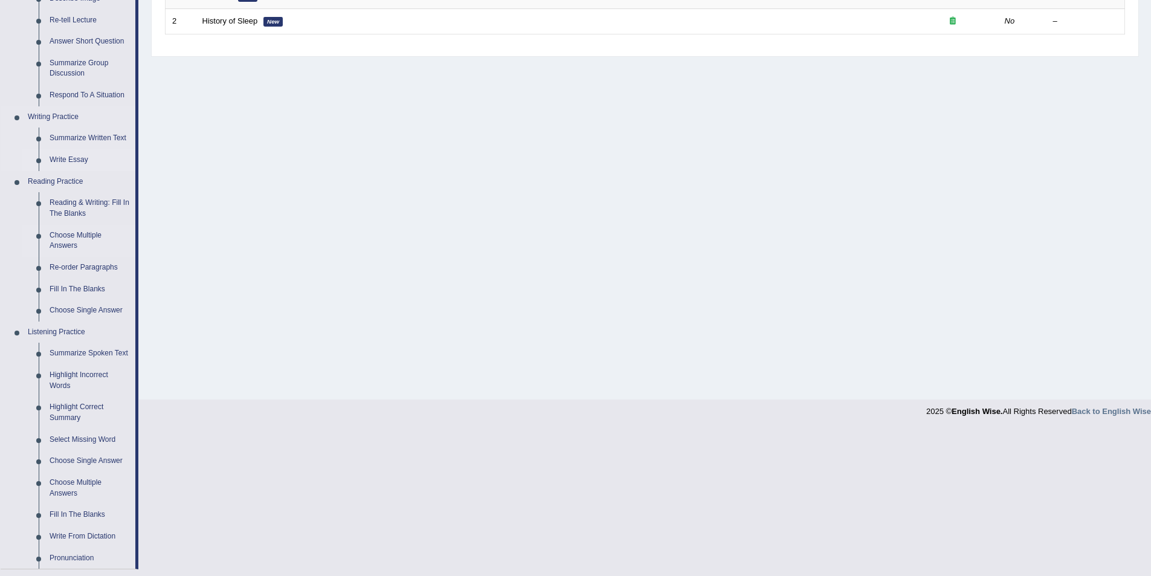
scroll to position [242, 0]
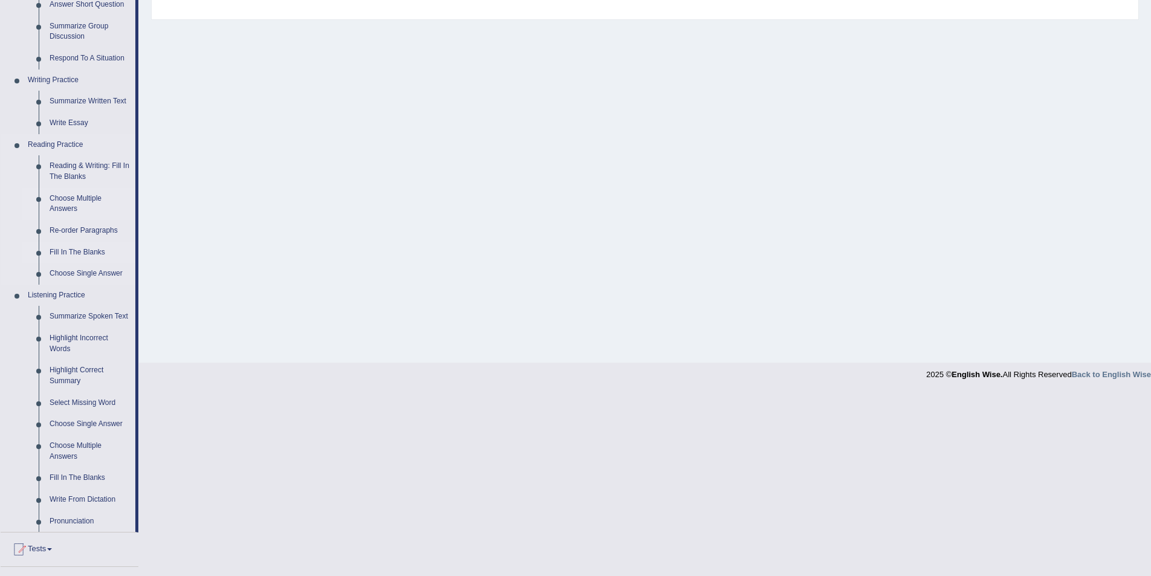
click at [89, 251] on link "Fill In The Blanks" at bounding box center [89, 253] width 91 height 22
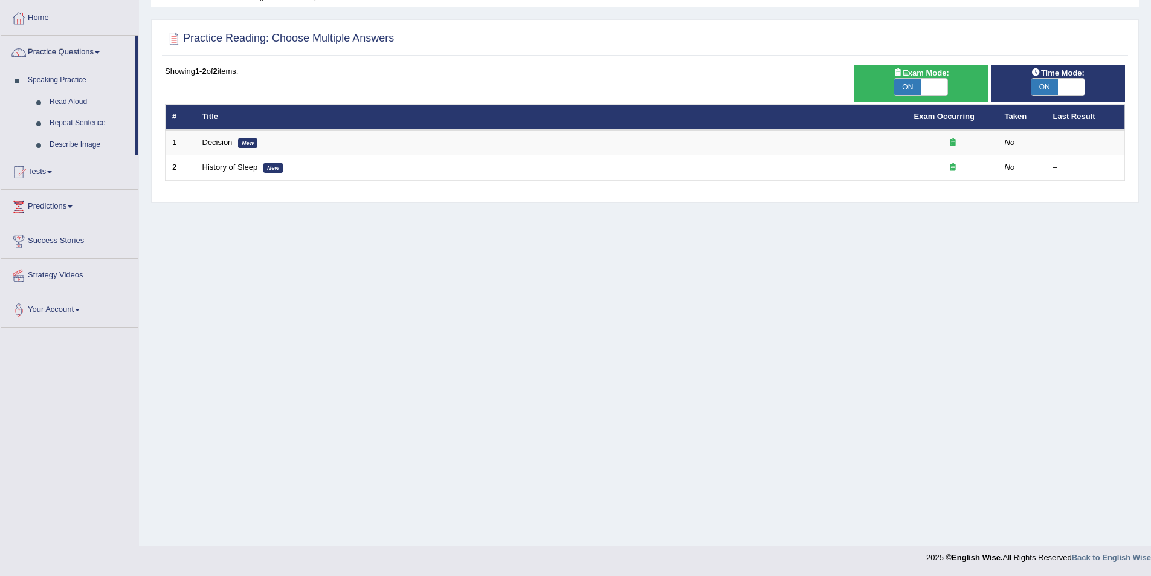
scroll to position [91, 0]
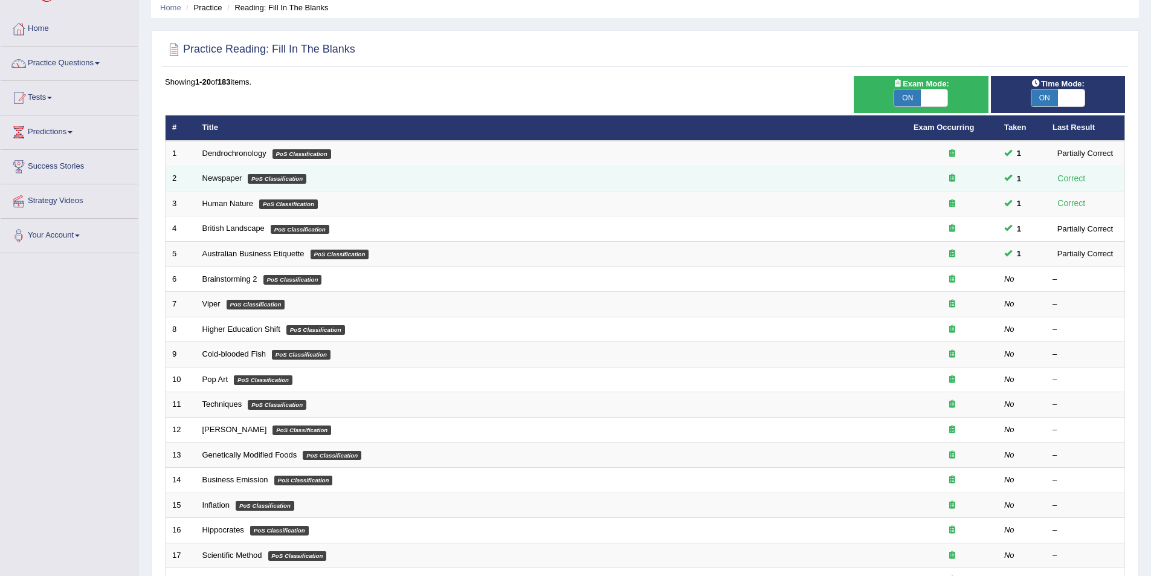
scroll to position [181, 0]
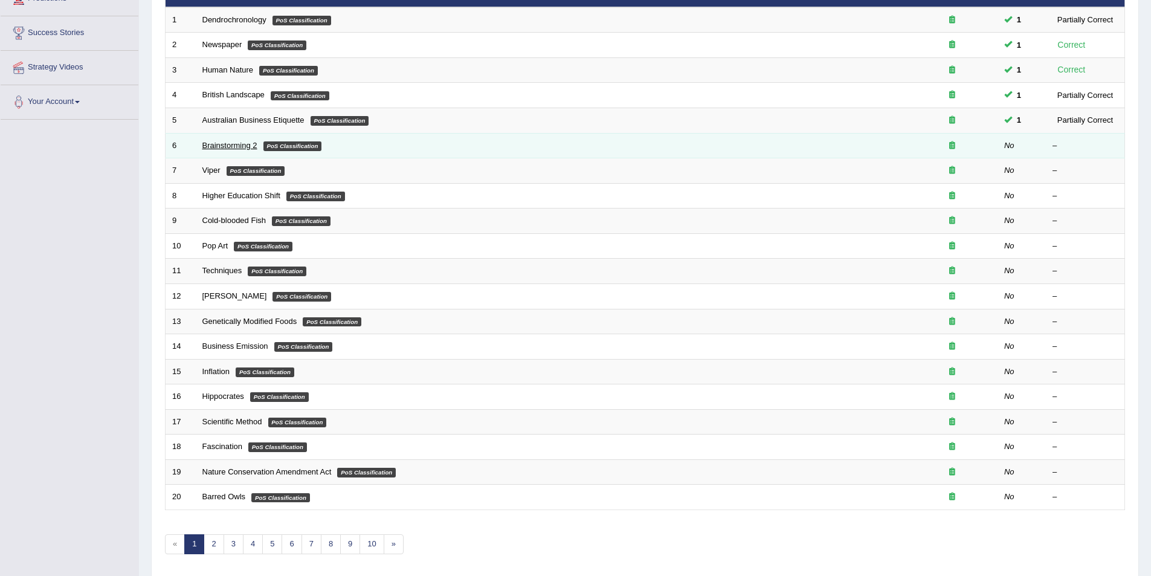
click at [256, 145] on link "Brainstorming 2" at bounding box center [229, 145] width 55 height 9
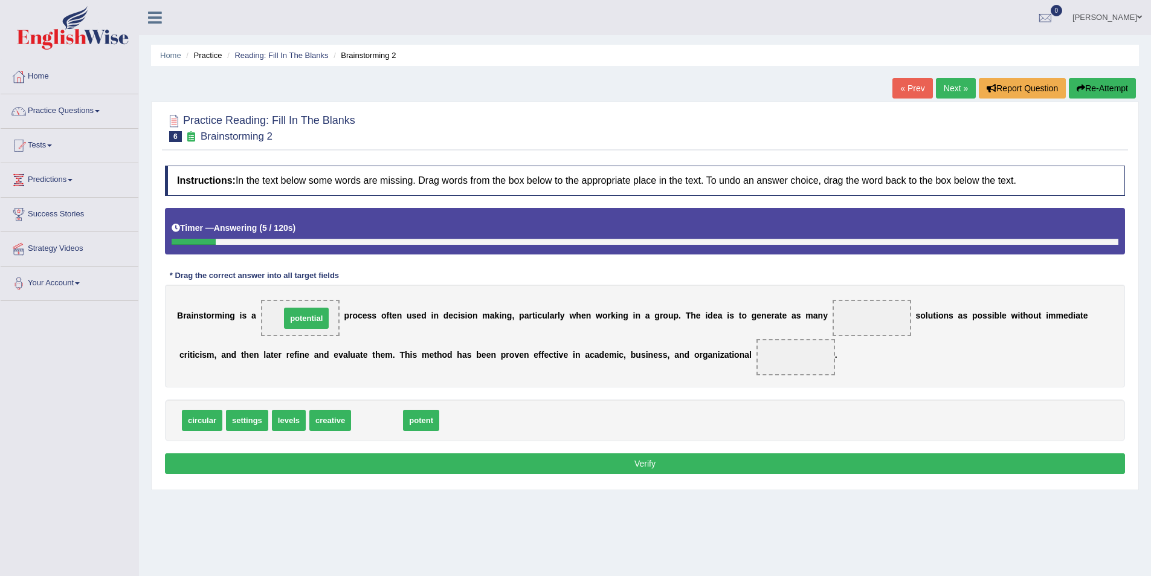
drag, startPoint x: 380, startPoint y: 421, endPoint x: 309, endPoint y: 319, distance: 124.2
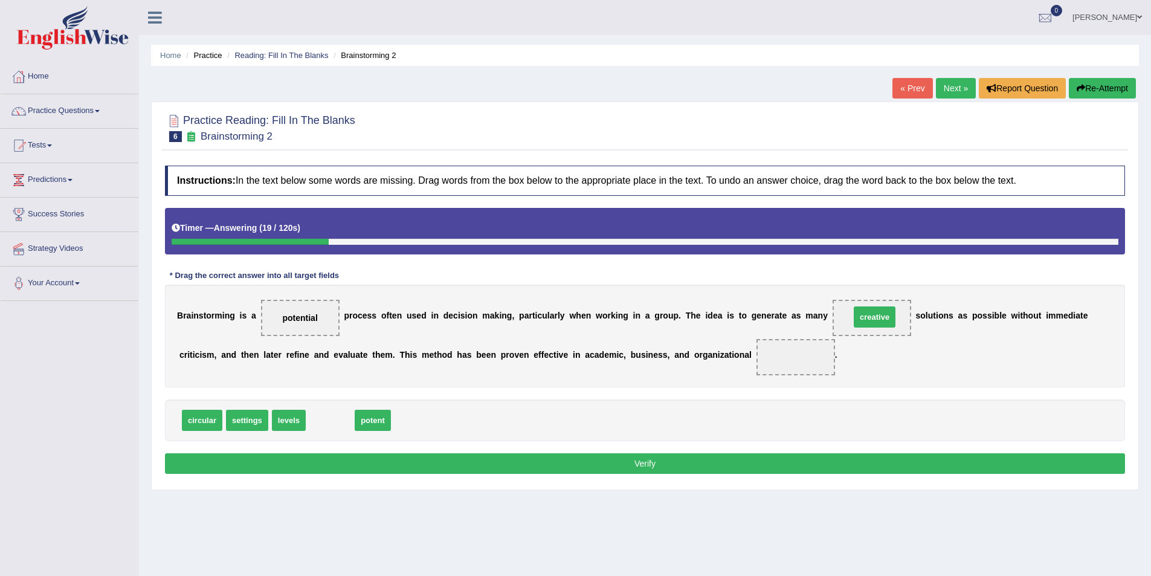
drag, startPoint x: 341, startPoint y: 423, endPoint x: 880, endPoint y: 321, distance: 549.2
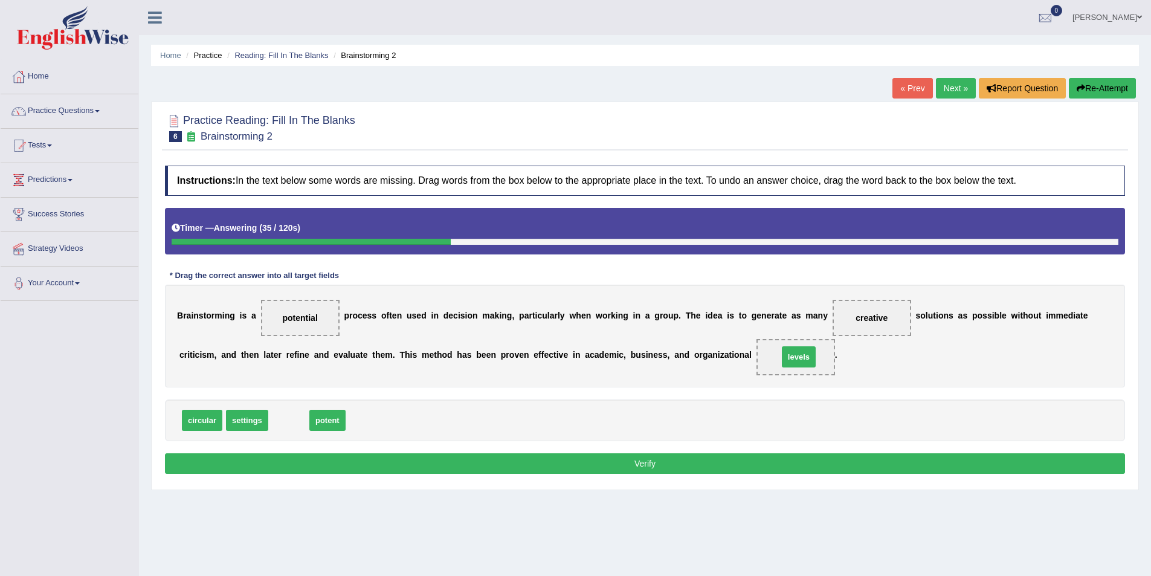
drag, startPoint x: 286, startPoint y: 421, endPoint x: 796, endPoint y: 358, distance: 514.0
drag, startPoint x: 797, startPoint y: 356, endPoint x: 348, endPoint y: 409, distance: 452.1
drag, startPoint x: 253, startPoint y: 419, endPoint x: 802, endPoint y: 354, distance: 553.8
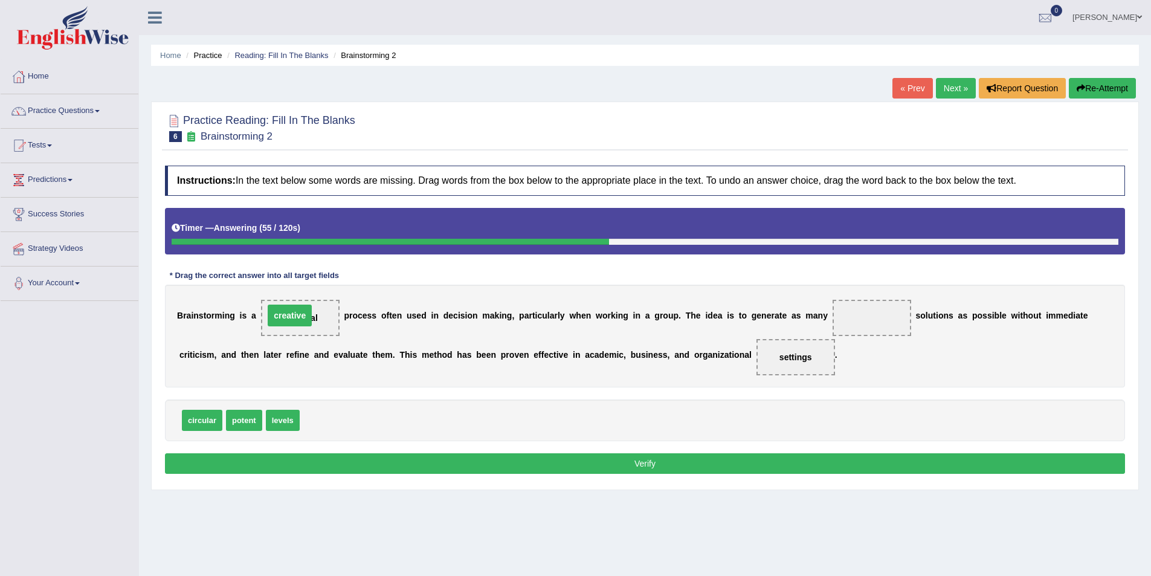
drag, startPoint x: 879, startPoint y: 318, endPoint x: 297, endPoint y: 325, distance: 582.6
drag, startPoint x: 340, startPoint y: 413, endPoint x: 875, endPoint y: 319, distance: 543.6
click at [709, 464] on button "Verify" at bounding box center [645, 463] width 960 height 21
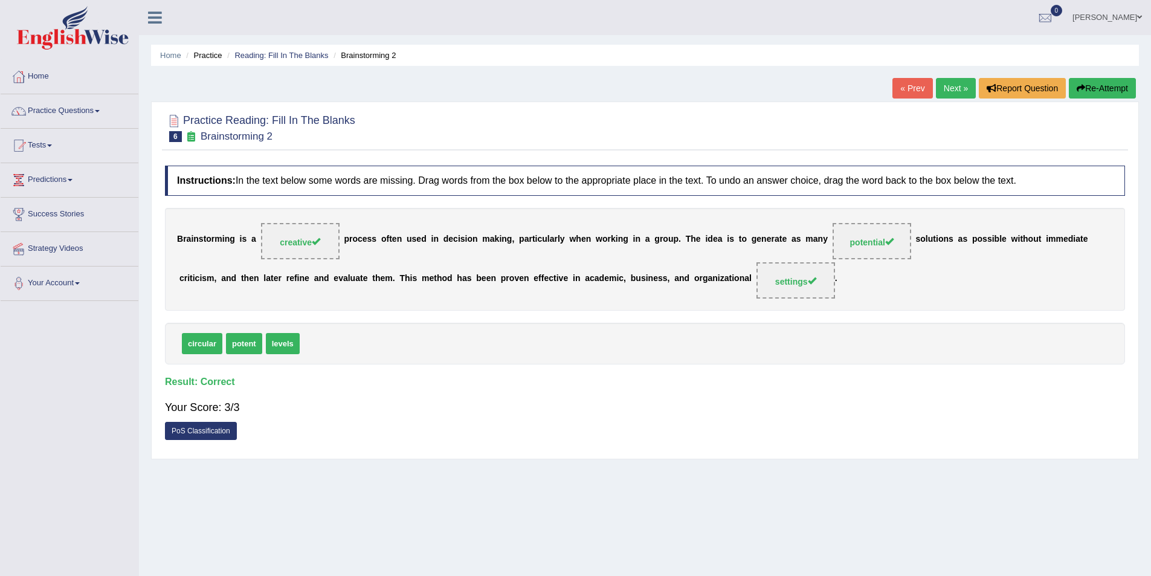
click at [953, 86] on link "Next »" at bounding box center [956, 88] width 40 height 21
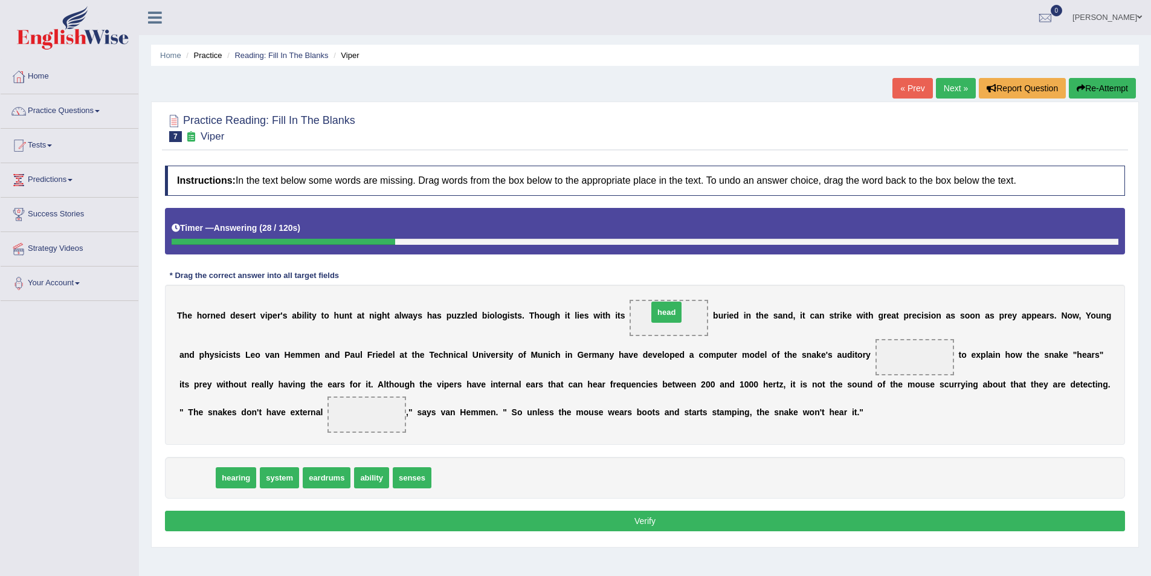
drag, startPoint x: 200, startPoint y: 478, endPoint x: 670, endPoint y: 312, distance: 497.9
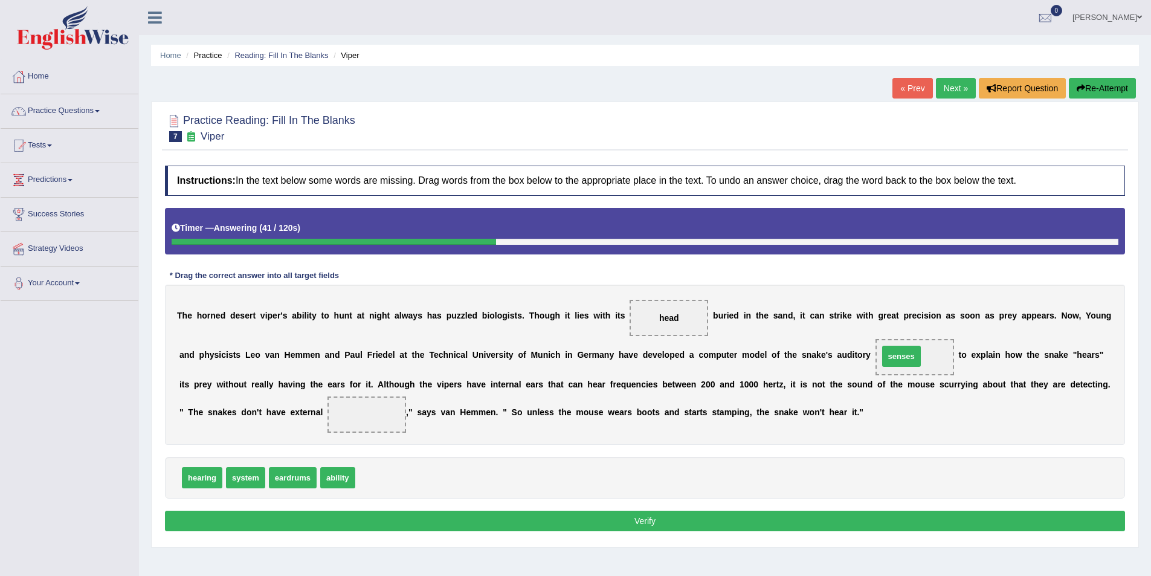
drag, startPoint x: 378, startPoint y: 479, endPoint x: 902, endPoint y: 358, distance: 537.2
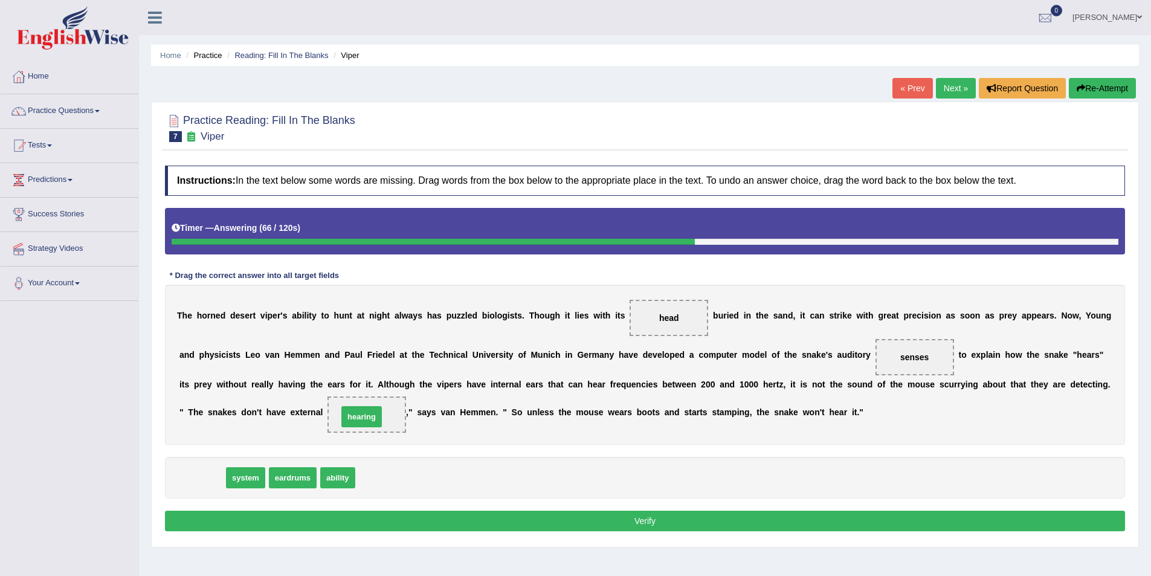
drag, startPoint x: 207, startPoint y: 481, endPoint x: 366, endPoint y: 420, distance: 170.8
click at [570, 520] on button "Verify" at bounding box center [645, 521] width 960 height 21
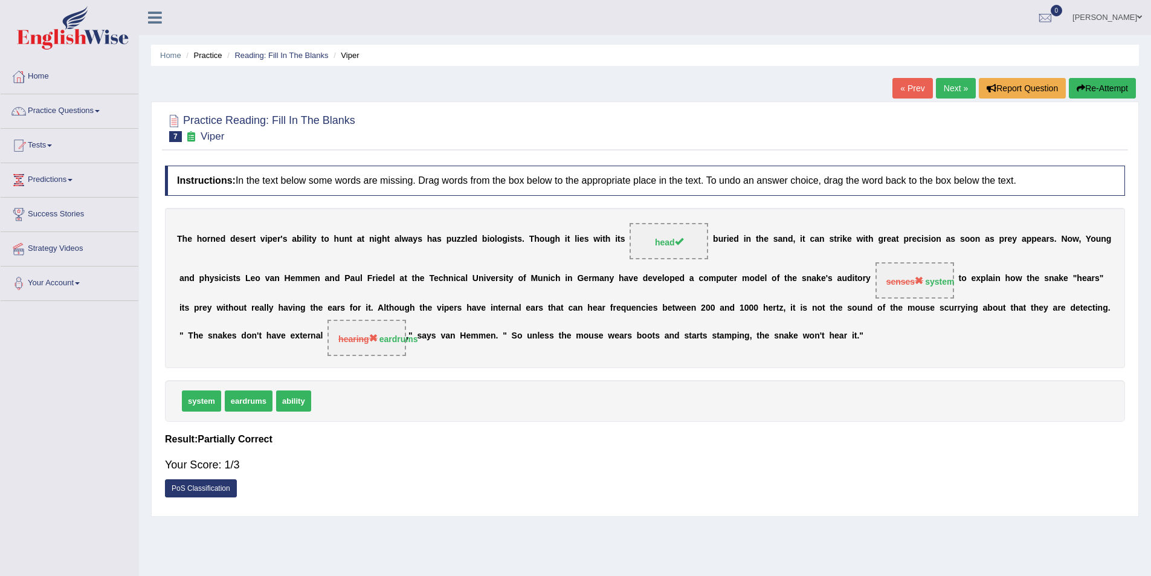
click at [950, 90] on link "Next »" at bounding box center [956, 88] width 40 height 21
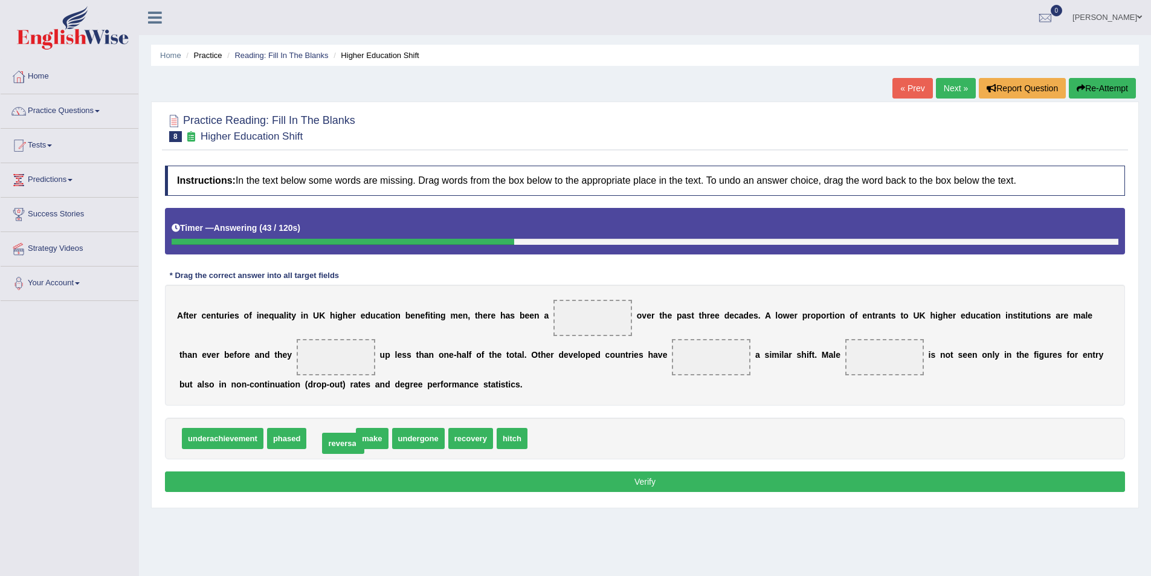
drag, startPoint x: 335, startPoint y: 437, endPoint x: 443, endPoint y: 439, distance: 108.2
drag, startPoint x: 453, startPoint y: 437, endPoint x: 576, endPoint y: 314, distance: 174.3
drag, startPoint x: 324, startPoint y: 439, endPoint x: 333, endPoint y: 350, distance: 89.9
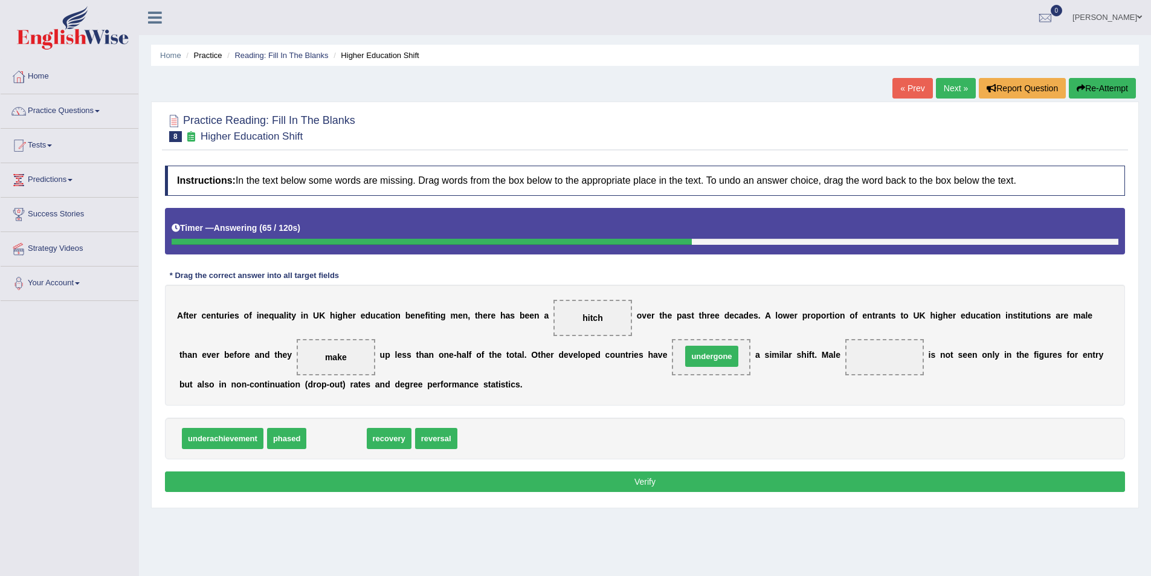
drag, startPoint x: 329, startPoint y: 441, endPoint x: 704, endPoint y: 358, distance: 384.2
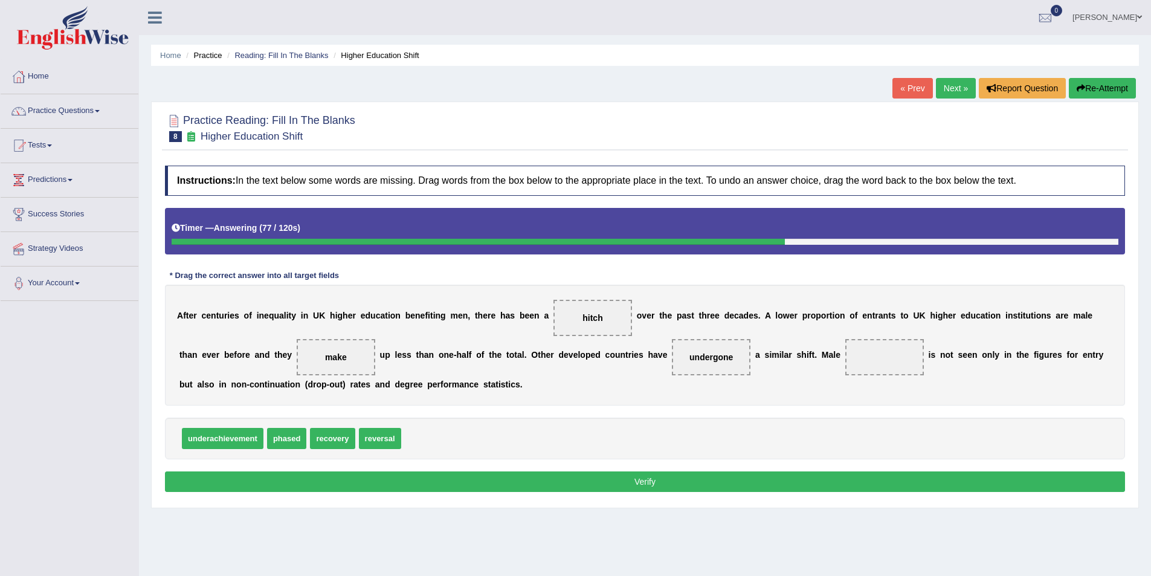
click at [239, 440] on span "underachievement" at bounding box center [223, 438] width 82 height 21
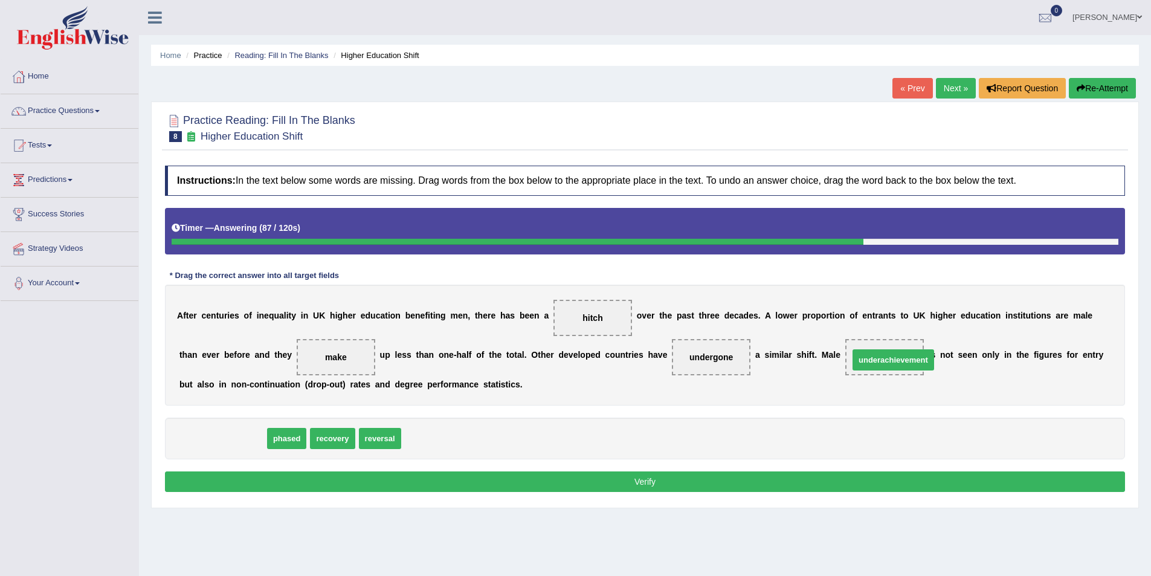
drag, startPoint x: 233, startPoint y: 438, endPoint x: 903, endPoint y: 359, distance: 675.4
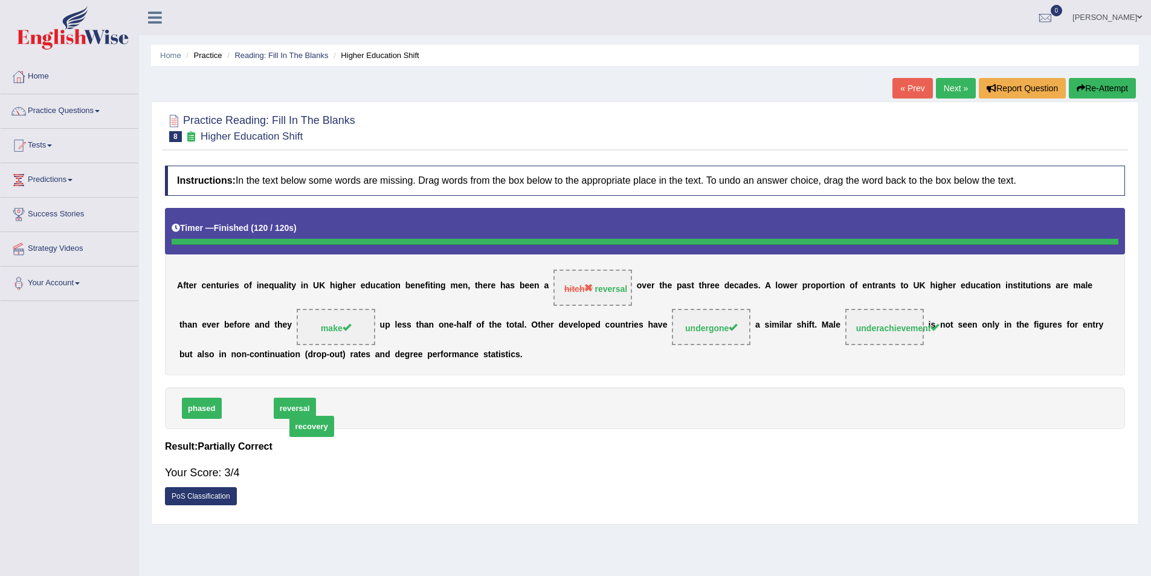
drag, startPoint x: 255, startPoint y: 442, endPoint x: 315, endPoint y: 456, distance: 61.9
click at [315, 456] on div "Instructions: In the text below some words are missing. Drag words from the box…" at bounding box center [645, 339] width 966 height 358
click at [951, 86] on link "Next »" at bounding box center [956, 88] width 40 height 21
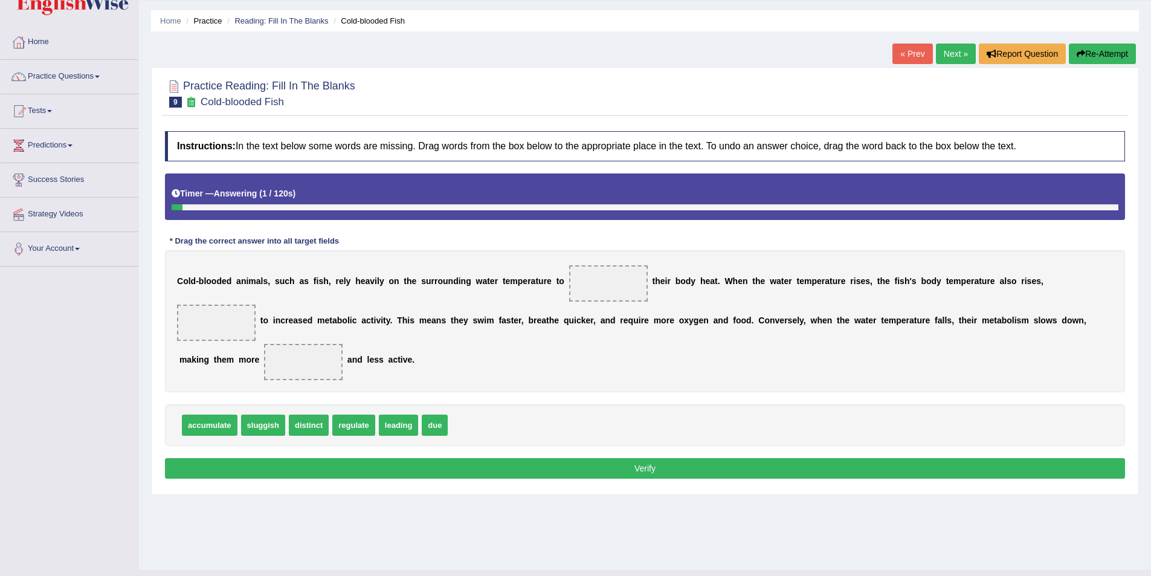
scroll to position [59, 0]
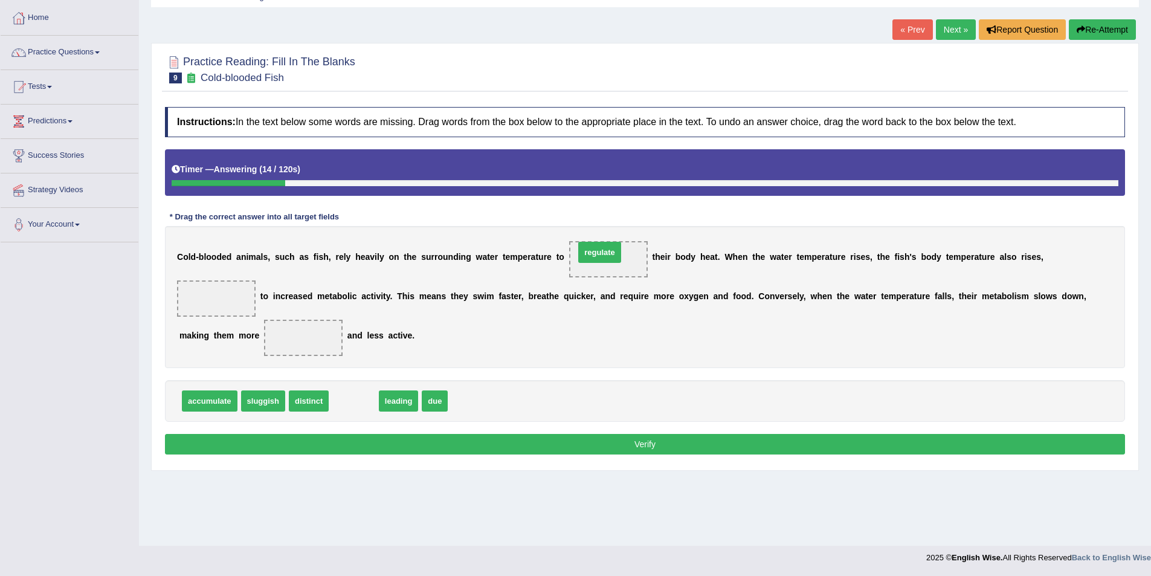
drag, startPoint x: 361, startPoint y: 401, endPoint x: 609, endPoint y: 256, distance: 287.1
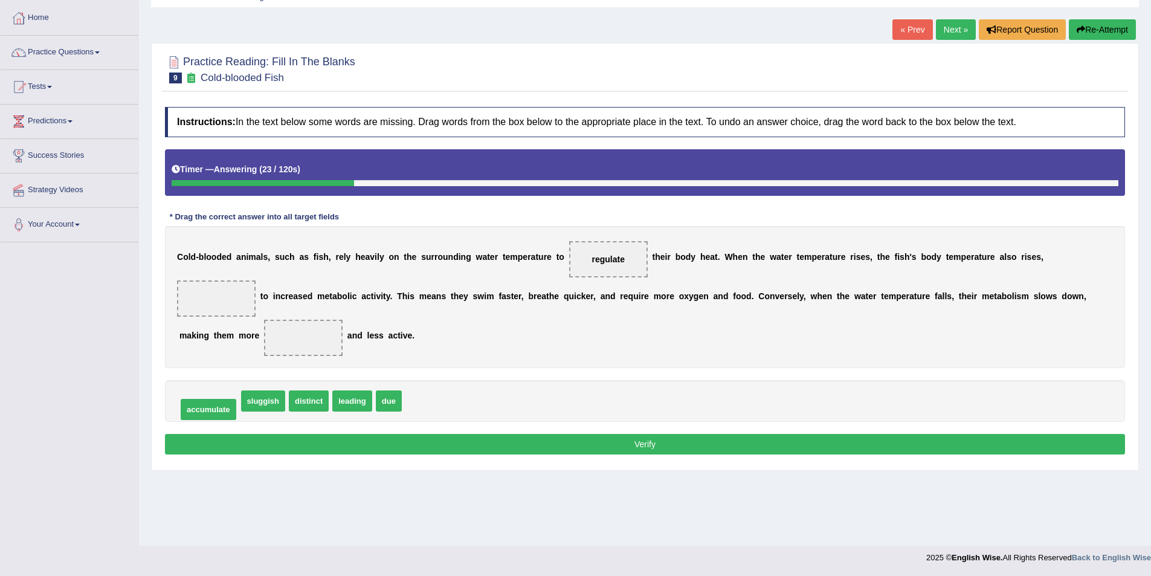
drag, startPoint x: 226, startPoint y: 404, endPoint x: 225, endPoint y: 413, distance: 9.7
drag, startPoint x: 299, startPoint y: 402, endPoint x: 214, endPoint y: 297, distance: 134.5
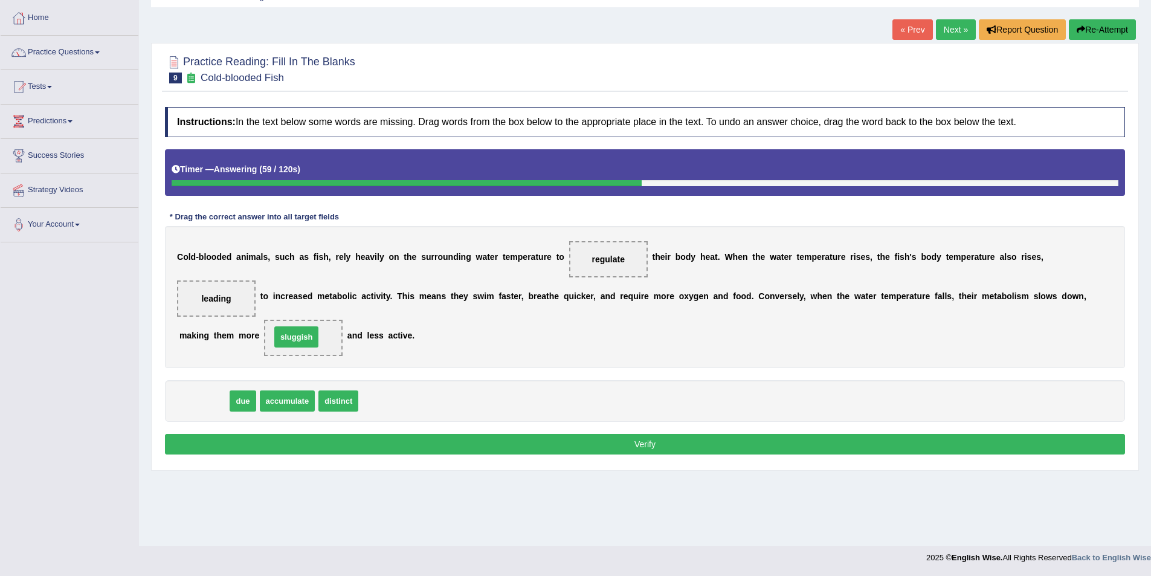
drag, startPoint x: 208, startPoint y: 404, endPoint x: 300, endPoint y: 340, distance: 112.5
click at [575, 449] on button "Verify" at bounding box center [645, 444] width 960 height 21
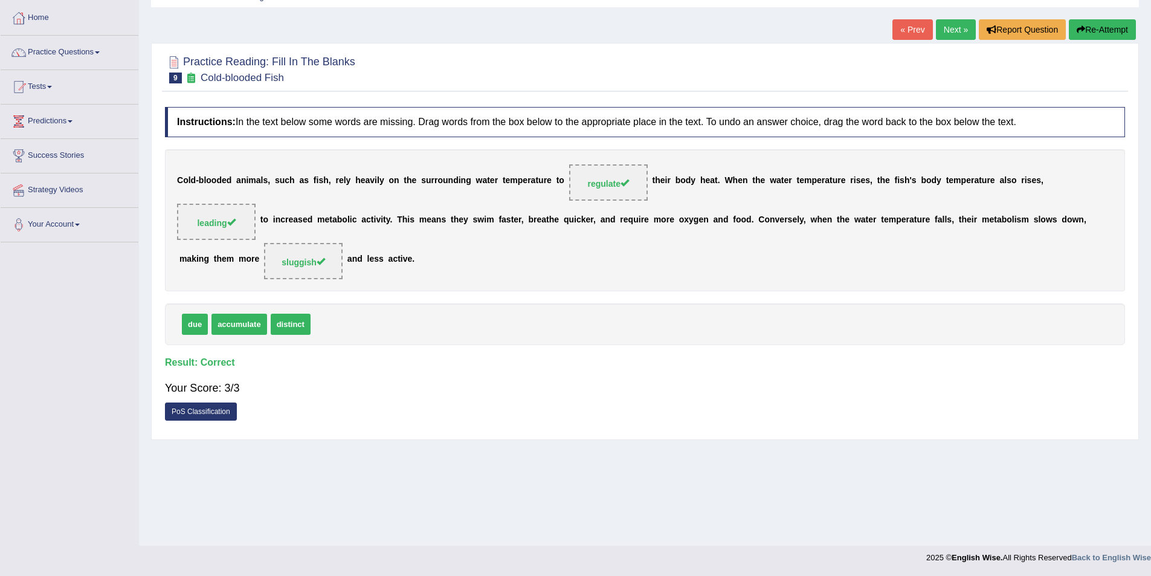
click at [950, 30] on link "Next »" at bounding box center [956, 29] width 40 height 21
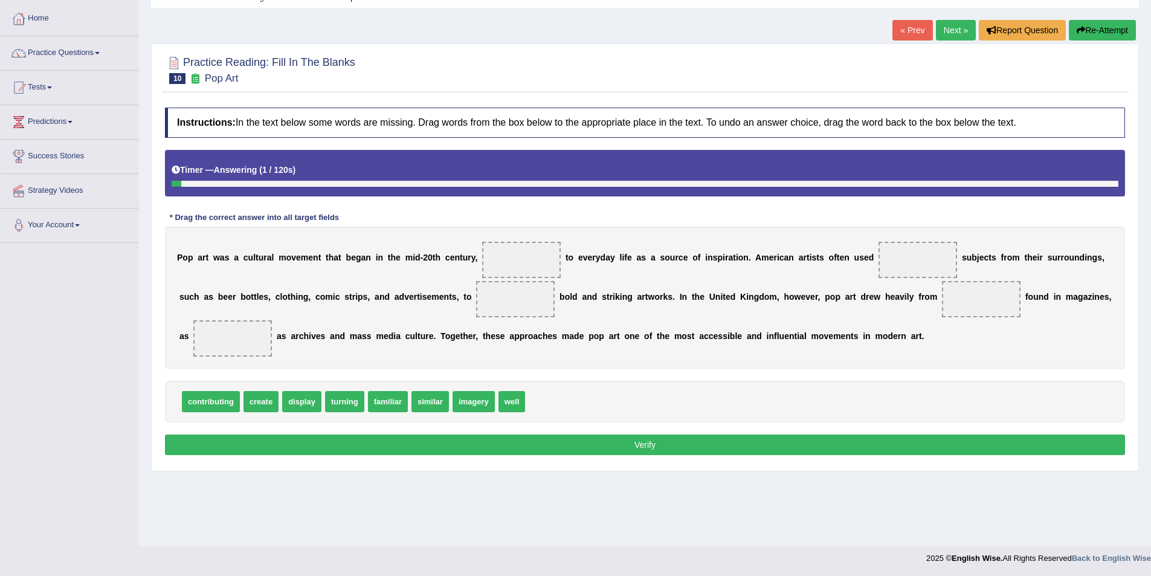
scroll to position [59, 0]
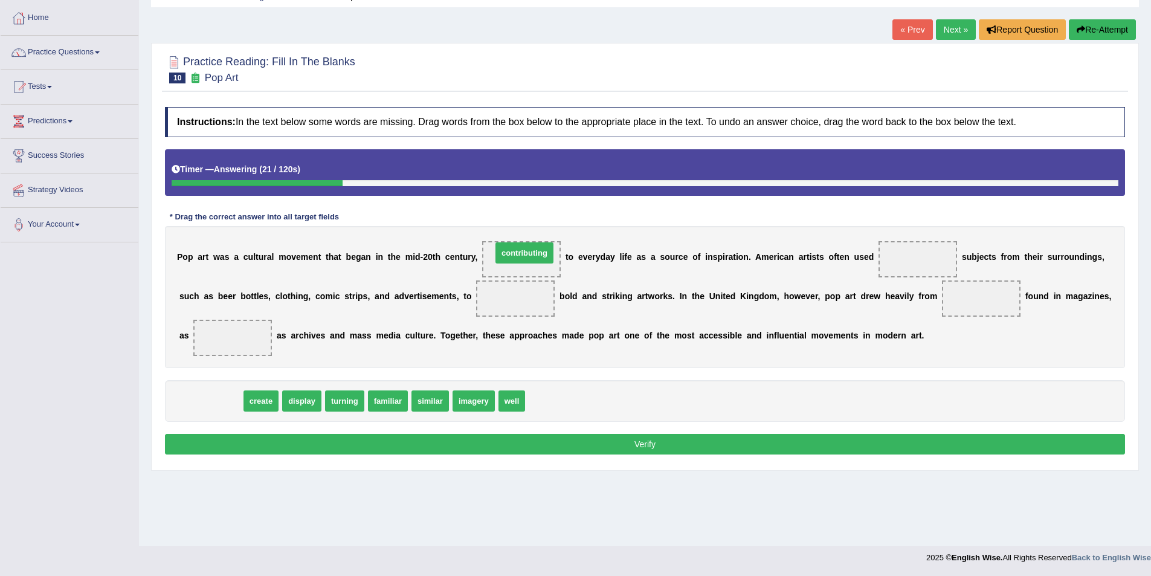
drag, startPoint x: 213, startPoint y: 401, endPoint x: 526, endPoint y: 256, distance: 345.8
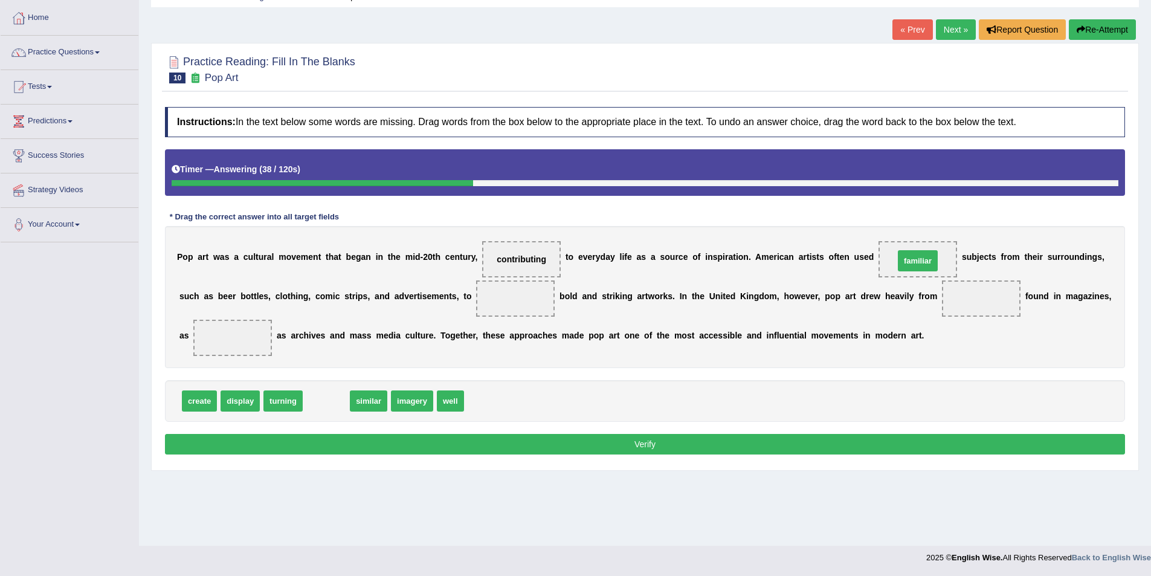
drag, startPoint x: 323, startPoint y: 401, endPoint x: 914, endPoint y: 261, distance: 608.0
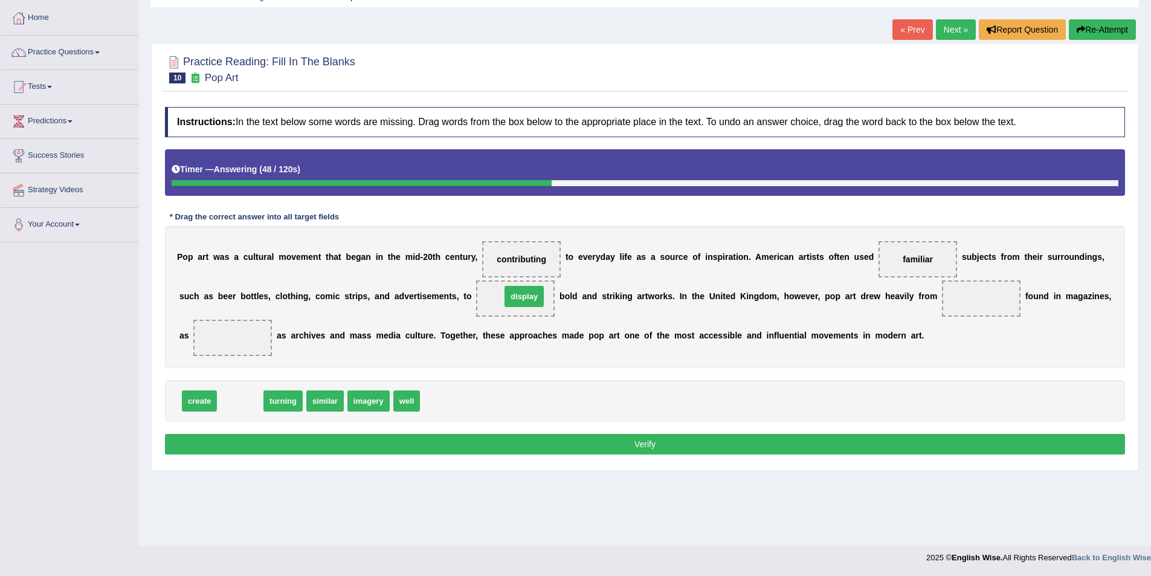
drag, startPoint x: 236, startPoint y: 402, endPoint x: 520, endPoint y: 298, distance: 302.6
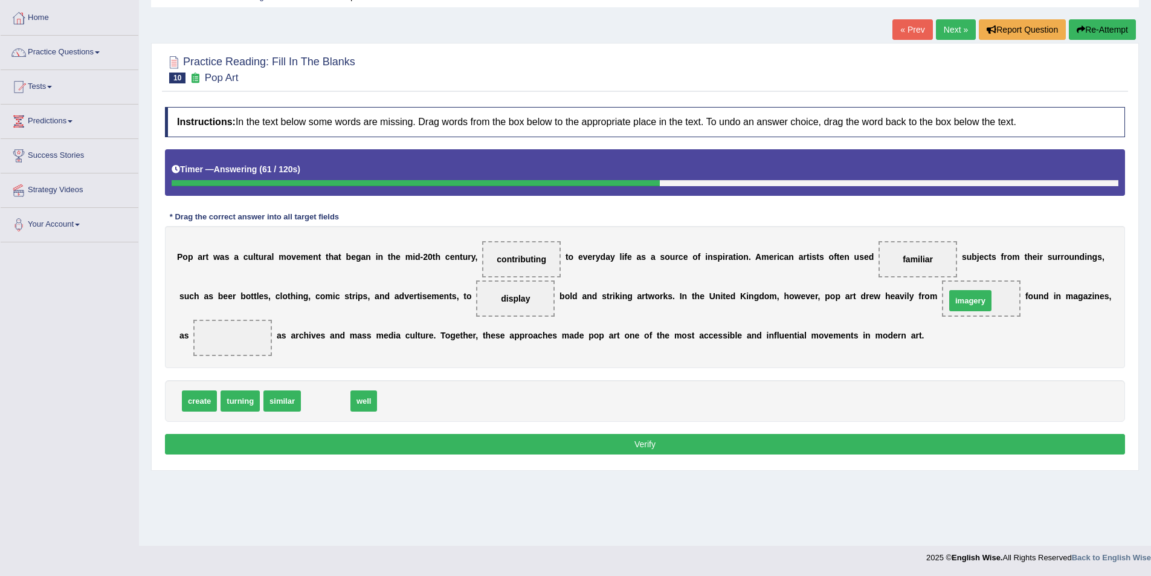
drag, startPoint x: 328, startPoint y: 404, endPoint x: 972, endPoint y: 303, distance: 652.5
drag, startPoint x: 317, startPoint y: 403, endPoint x: 237, endPoint y: 341, distance: 101.7
click at [627, 446] on button "Verify" at bounding box center [645, 444] width 960 height 21
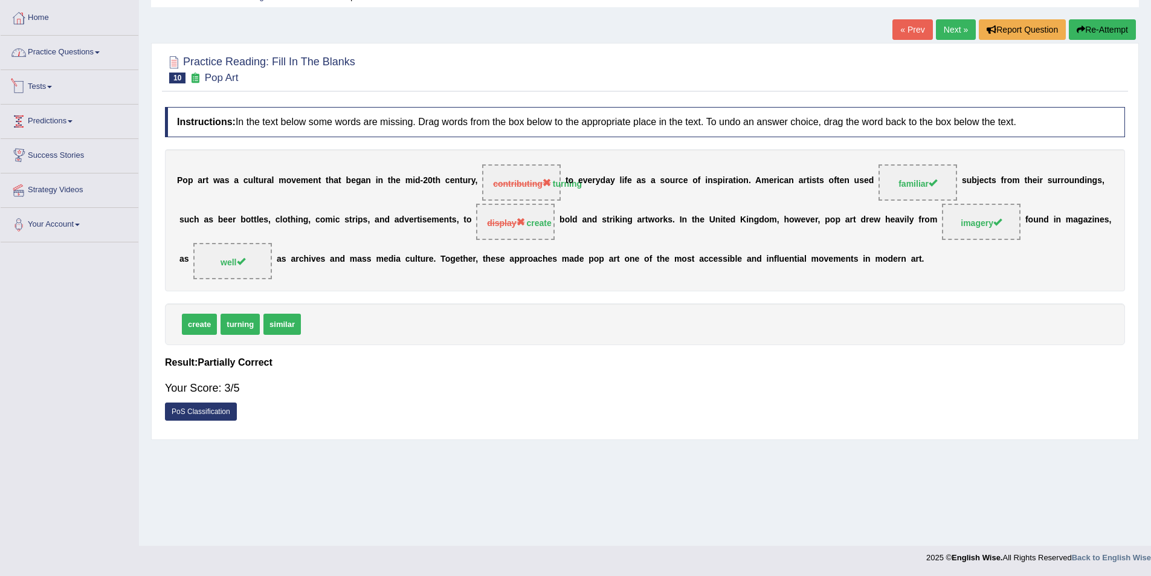
click at [76, 57] on link "Practice Questions" at bounding box center [70, 51] width 138 height 30
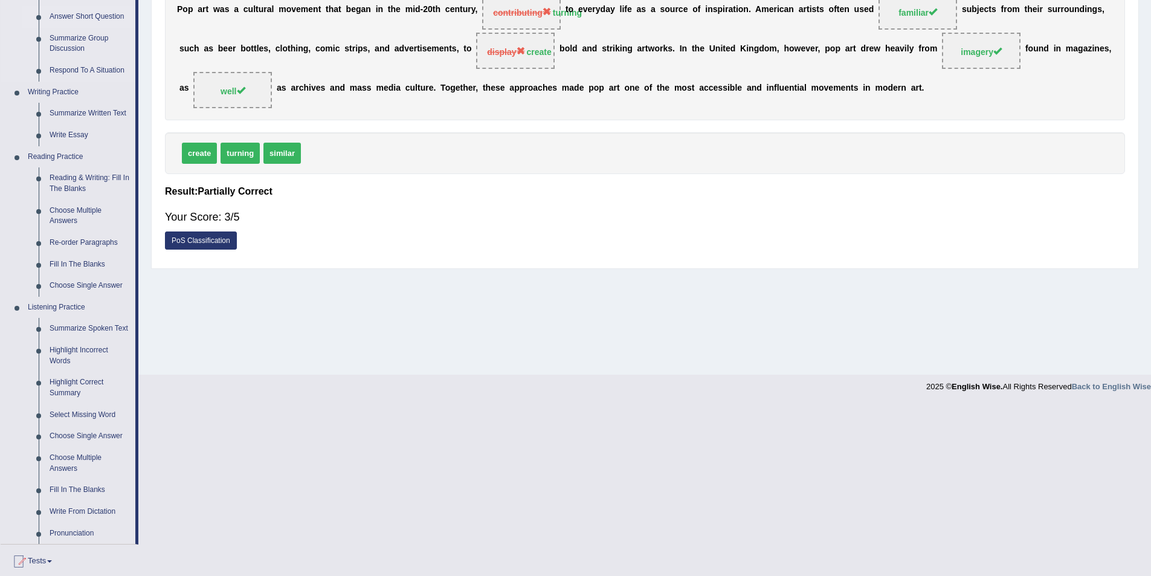
scroll to position [240, 0]
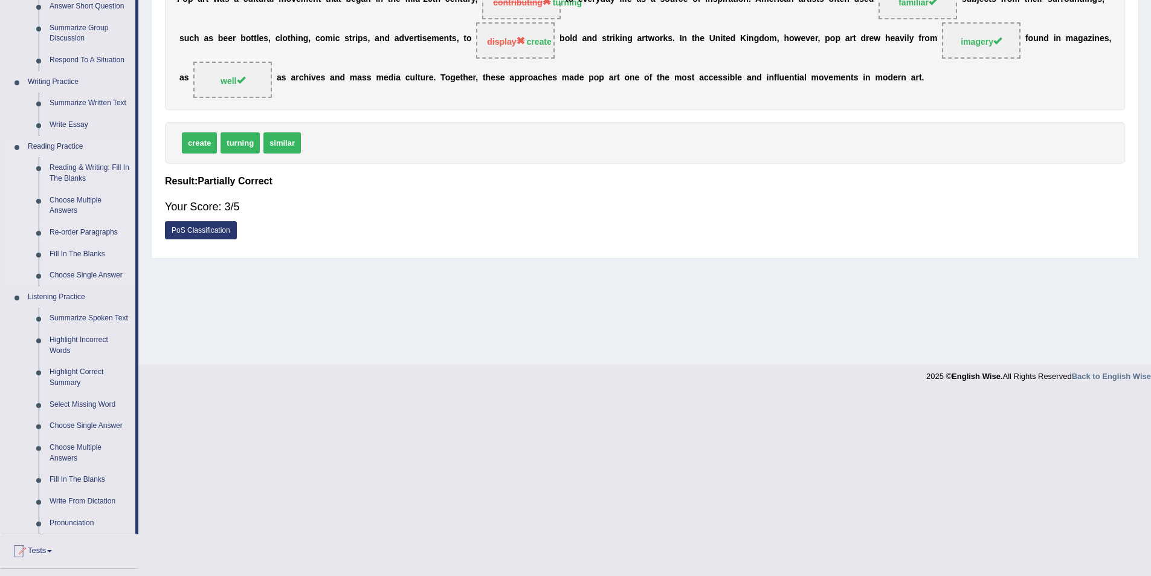
click at [72, 231] on link "Re-order Paragraphs" at bounding box center [89, 233] width 91 height 22
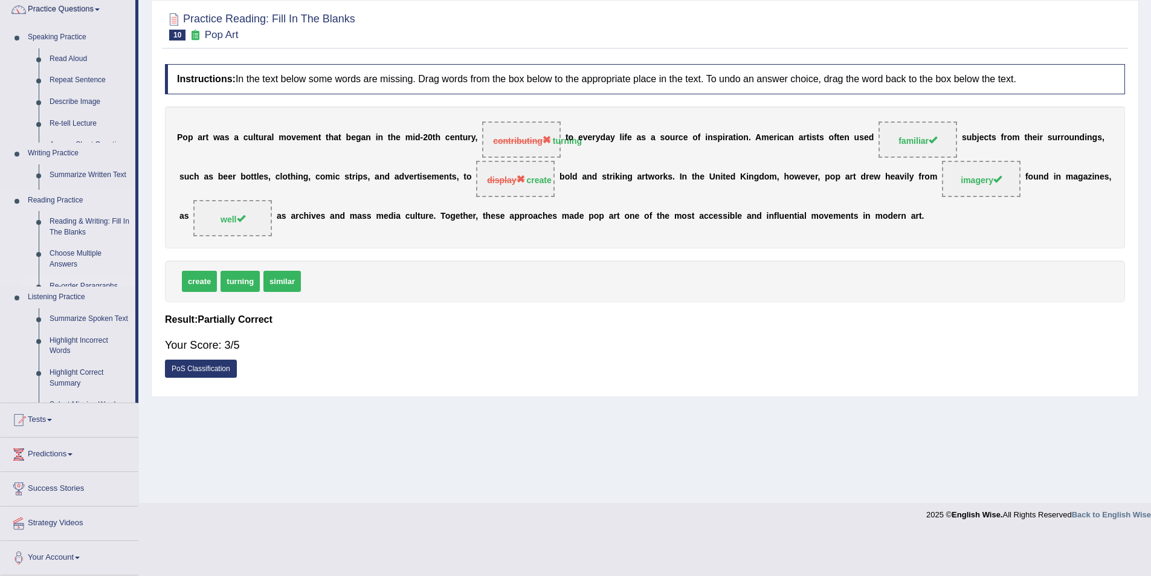
scroll to position [59, 0]
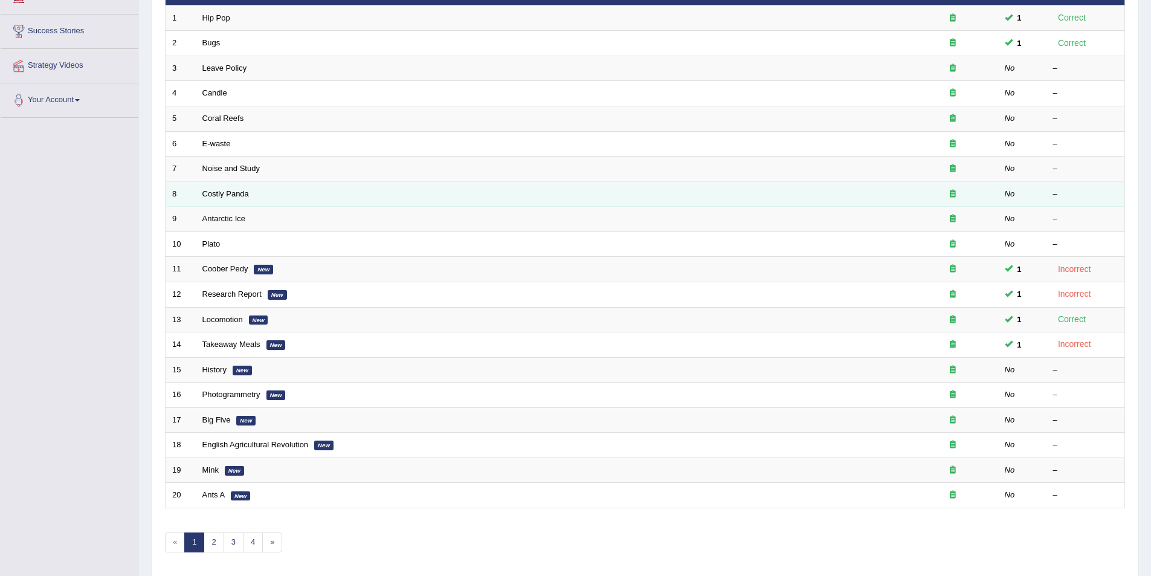
scroll to position [43, 0]
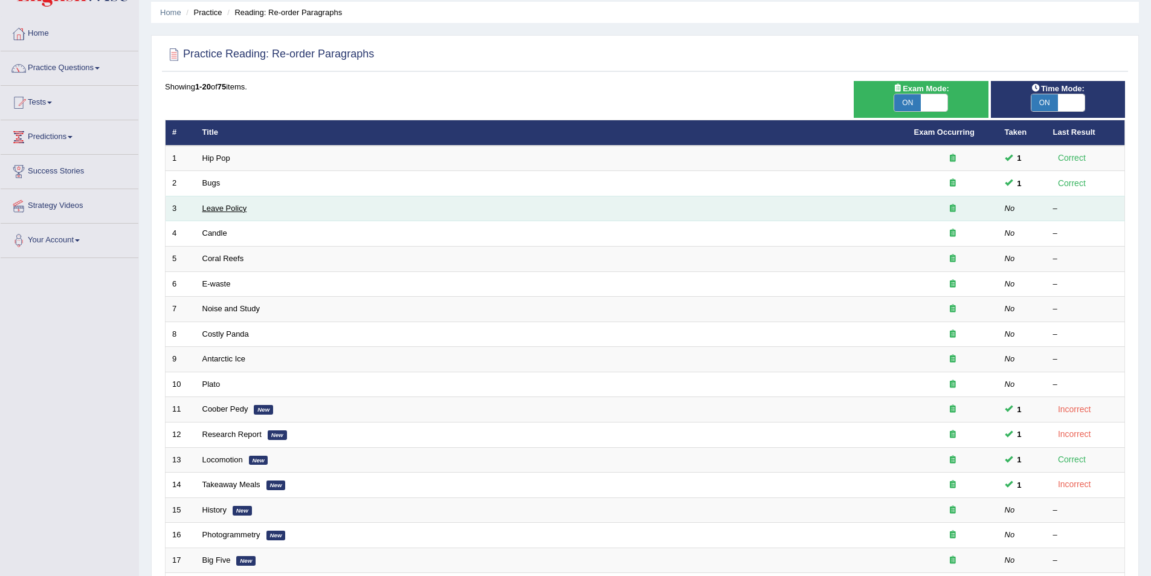
click at [223, 212] on link "Leave Policy" at bounding box center [224, 208] width 45 height 9
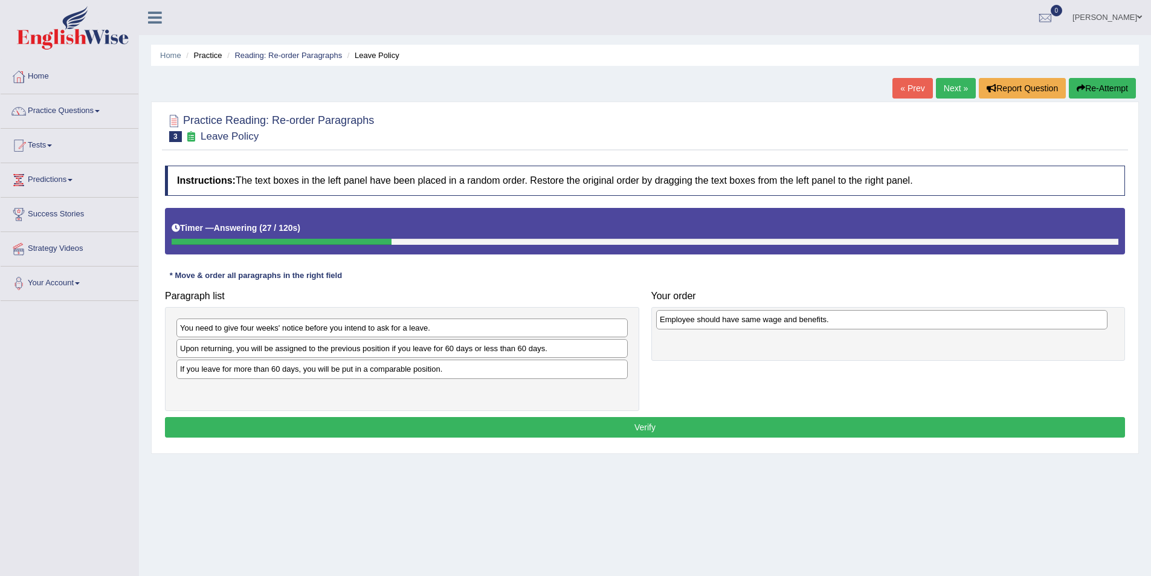
drag, startPoint x: 312, startPoint y: 372, endPoint x: 792, endPoint y: 323, distance: 482.4
click at [792, 323] on div "Employee should have same wage and benefits." at bounding box center [881, 319] width 451 height 19
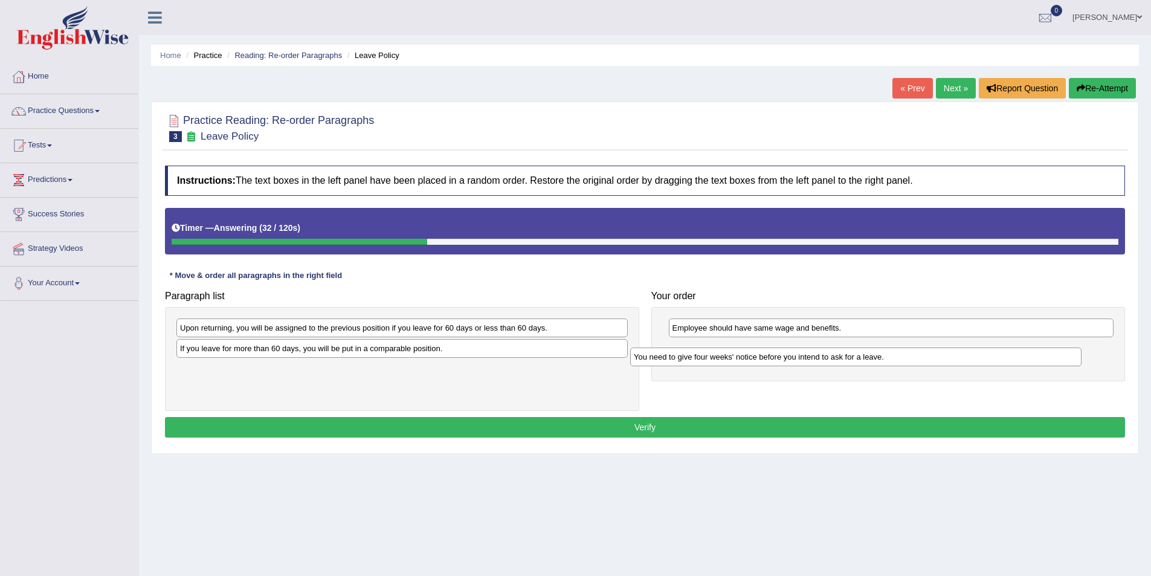
drag, startPoint x: 279, startPoint y: 332, endPoint x: 732, endPoint y: 361, distance: 454.7
click at [732, 361] on div "You need to give four weeks' notice before you intend to ask for a leave." at bounding box center [855, 356] width 451 height 19
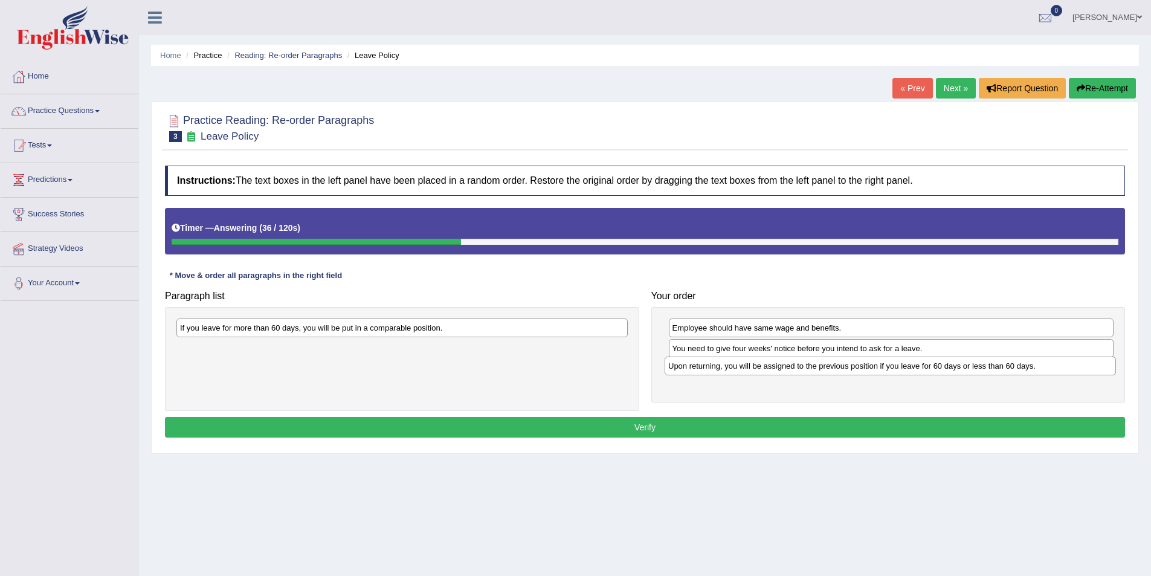
drag, startPoint x: 313, startPoint y: 330, endPoint x: 801, endPoint y: 368, distance: 489.7
click at [801, 368] on div "Upon returning, you will be assigned to the previous position if you leave for …" at bounding box center [890, 366] width 451 height 19
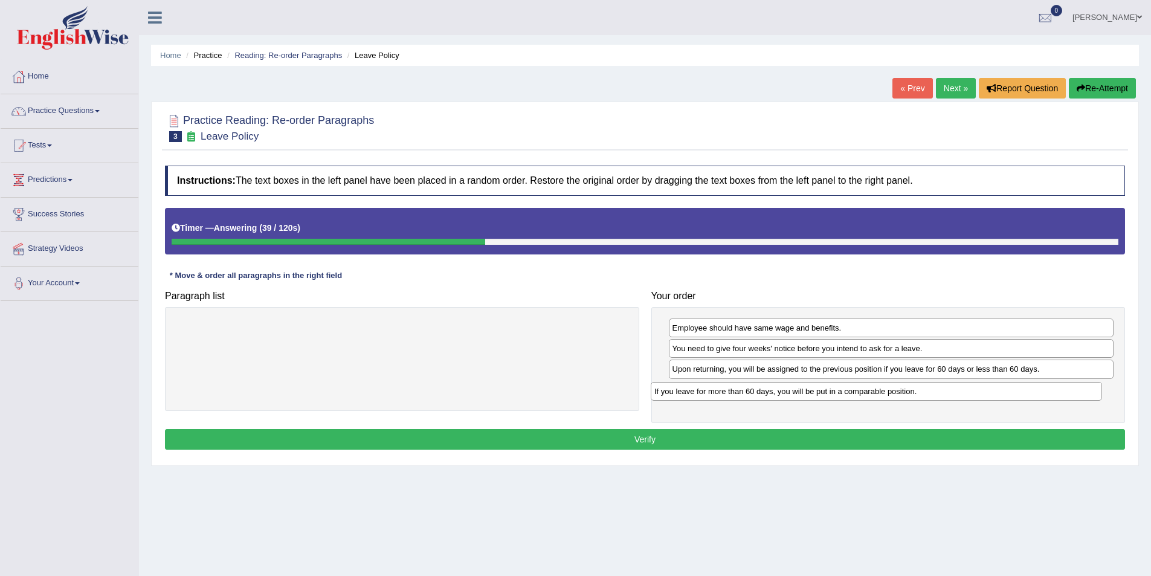
drag, startPoint x: 425, startPoint y: 325, endPoint x: 900, endPoint y: 389, distance: 478.6
click at [900, 389] on div "If you leave for more than 60 days, you will be put in a comparable position." at bounding box center [876, 391] width 451 height 19
drag, startPoint x: 782, startPoint y: 328, endPoint x: 782, endPoint y: 389, distance: 61.0
click at [782, 389] on div "Employee should have same wage and benefits." at bounding box center [891, 389] width 445 height 19
click at [681, 438] on button "Verify" at bounding box center [645, 439] width 960 height 21
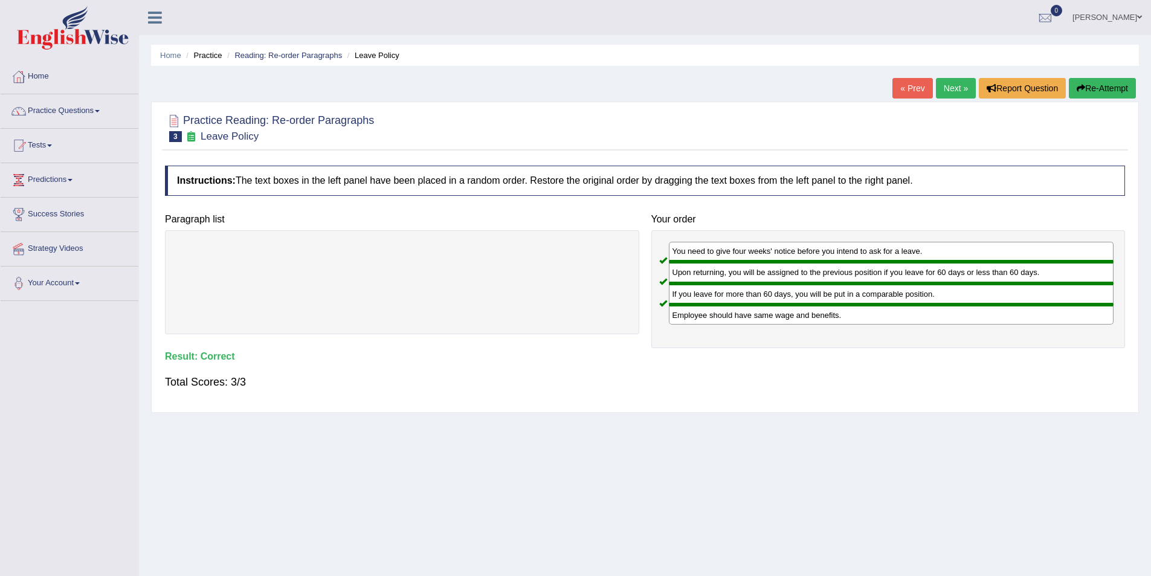
click at [948, 92] on link "Next »" at bounding box center [956, 88] width 40 height 21
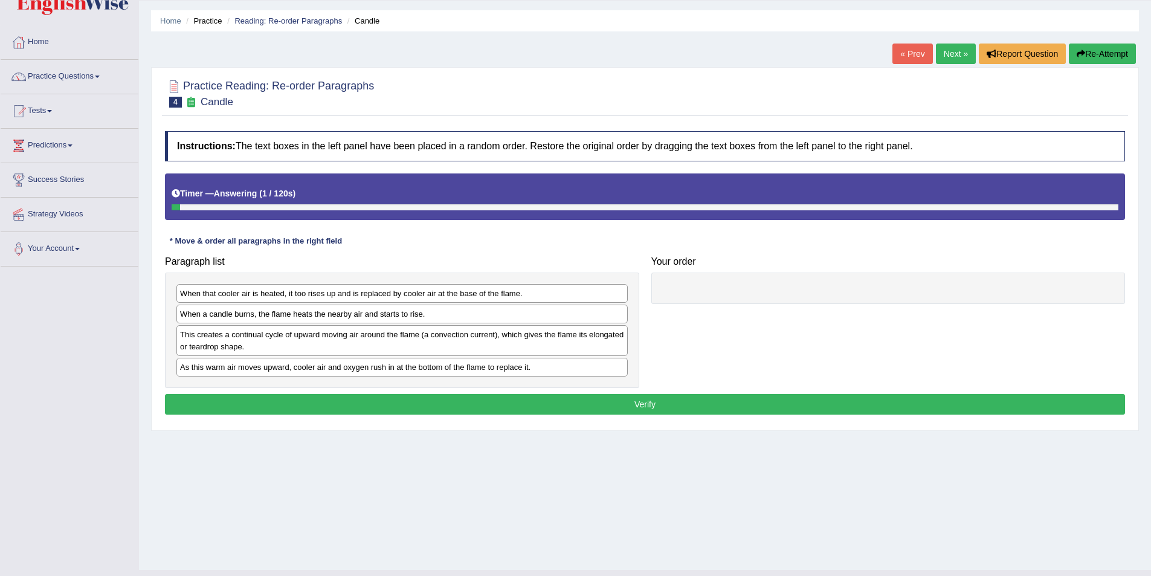
scroll to position [59, 0]
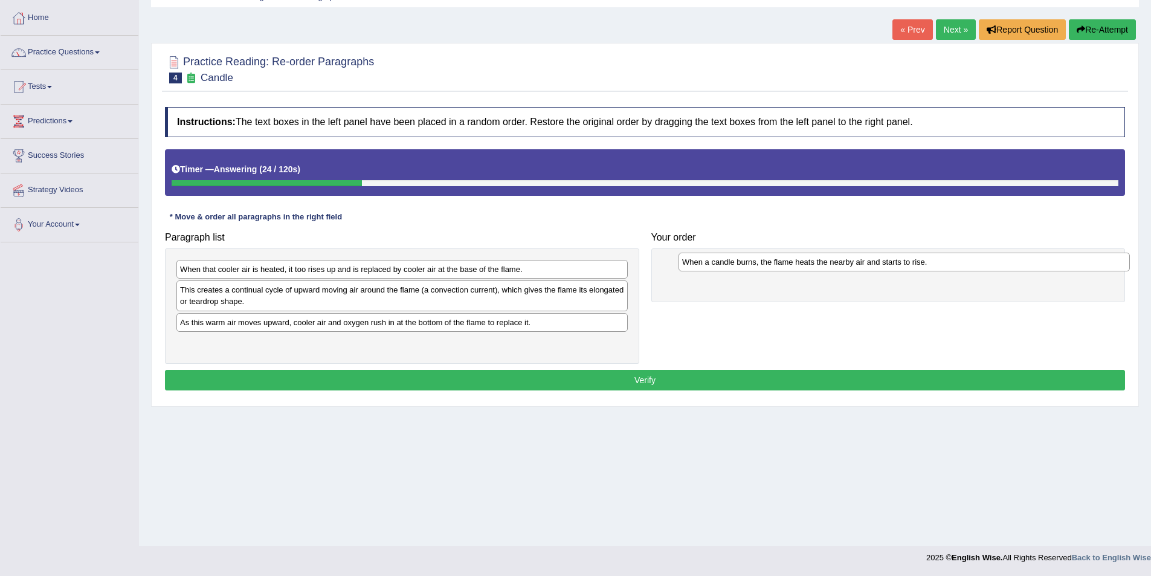
drag, startPoint x: 356, startPoint y: 288, endPoint x: 858, endPoint y: 260, distance: 502.9
click at [858, 260] on div "When a candle burns, the flame heats the nearby air and starts to rise." at bounding box center [904, 262] width 451 height 19
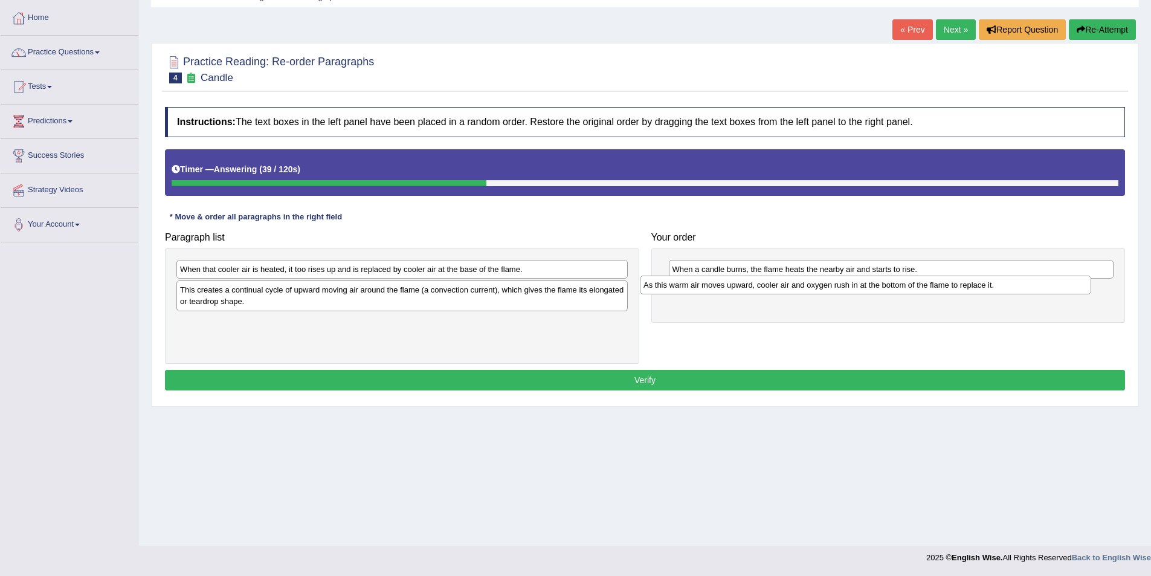
drag, startPoint x: 249, startPoint y: 326, endPoint x: 713, endPoint y: 289, distance: 465.6
click at [713, 289] on div "As this warm air moves upward, cooler air and oxygen rush in at the bottom of t…" at bounding box center [865, 285] width 451 height 19
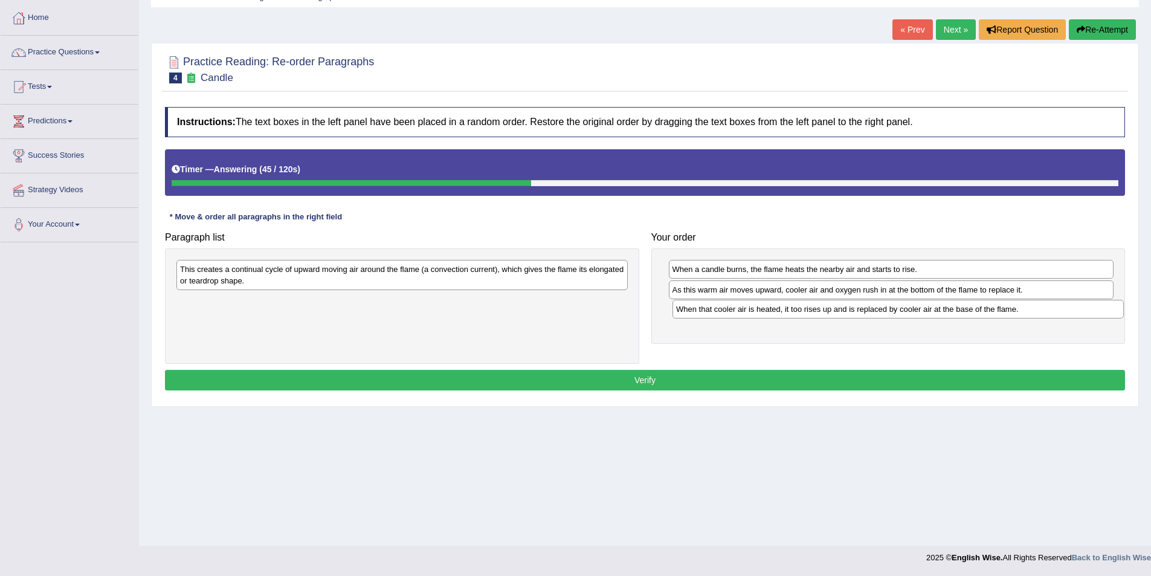
drag, startPoint x: 286, startPoint y: 270, endPoint x: 782, endPoint y: 309, distance: 497.7
click at [782, 309] on div "When that cooler air is heated, it too rises up and is replaced by cooler air a…" at bounding box center [898, 309] width 451 height 19
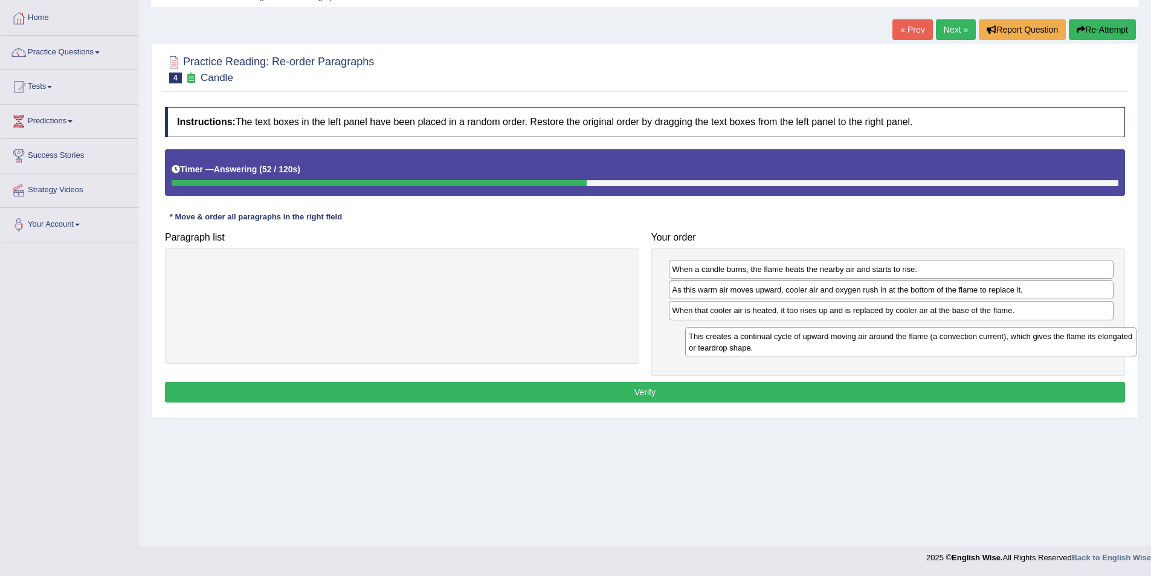
drag, startPoint x: 555, startPoint y: 281, endPoint x: 1039, endPoint y: 346, distance: 488.9
click at [1039, 346] on div "This creates a continual cycle of upward moving air around the flame (a convect…" at bounding box center [910, 342] width 451 height 30
click at [754, 392] on button "Verify" at bounding box center [645, 392] width 960 height 21
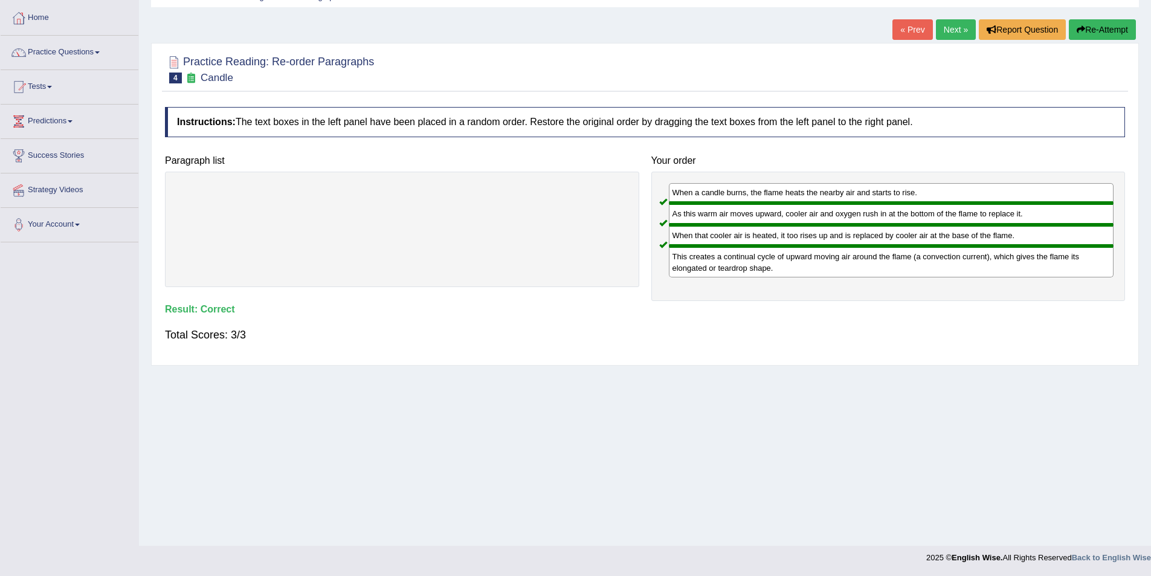
click at [955, 33] on link "Next »" at bounding box center [956, 29] width 40 height 21
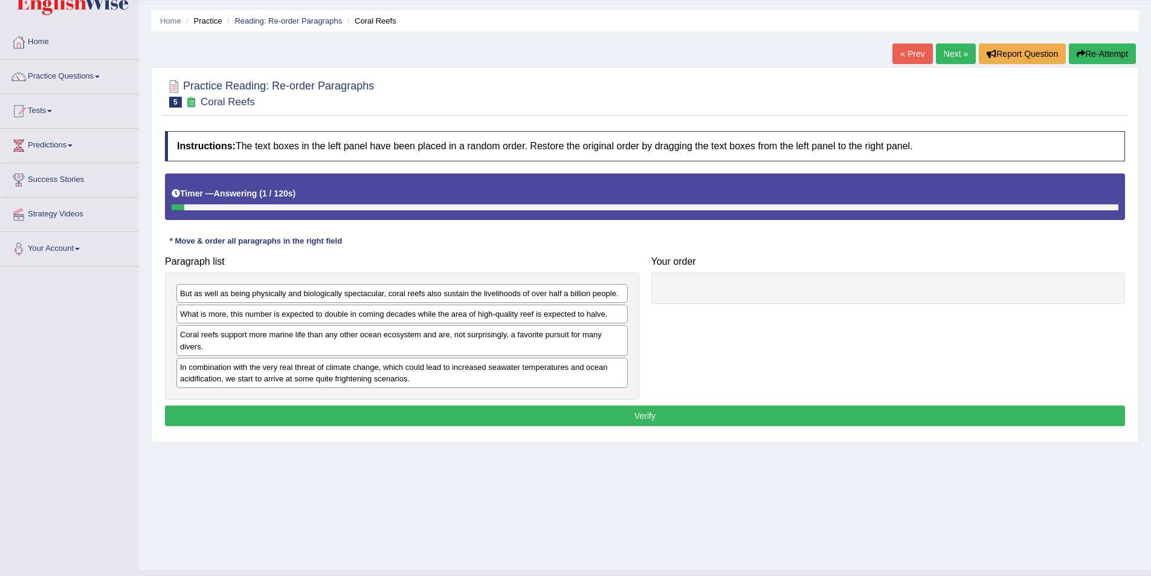
scroll to position [59, 0]
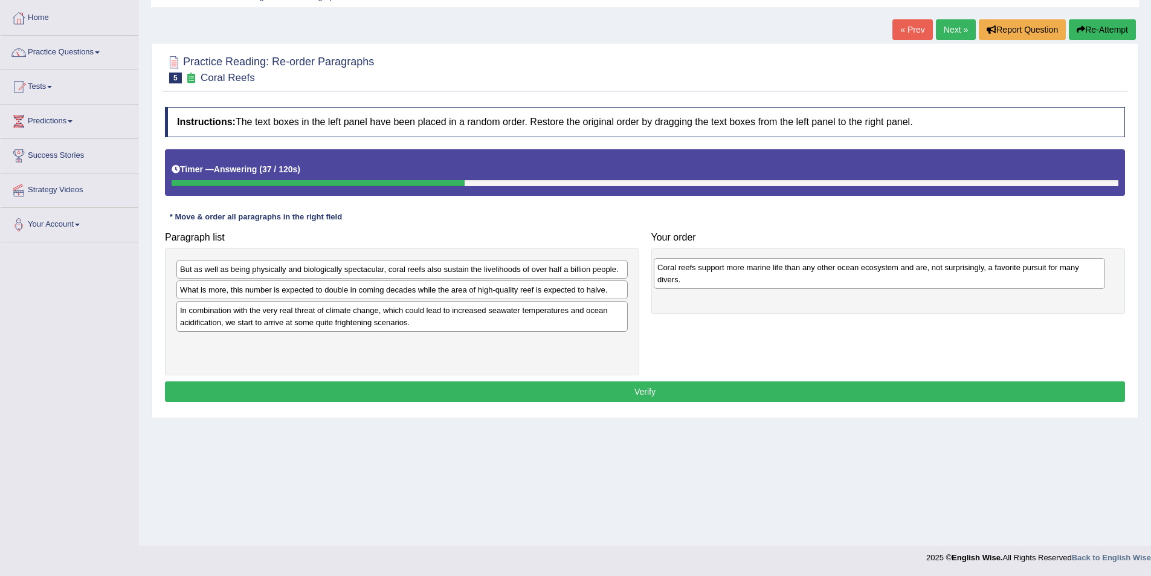
drag, startPoint x: 233, startPoint y: 321, endPoint x: 711, endPoint y: 279, distance: 479.3
click at [711, 279] on div "Coral reefs support more marine life than any other ocean ecosystem and are, no…" at bounding box center [879, 273] width 451 height 30
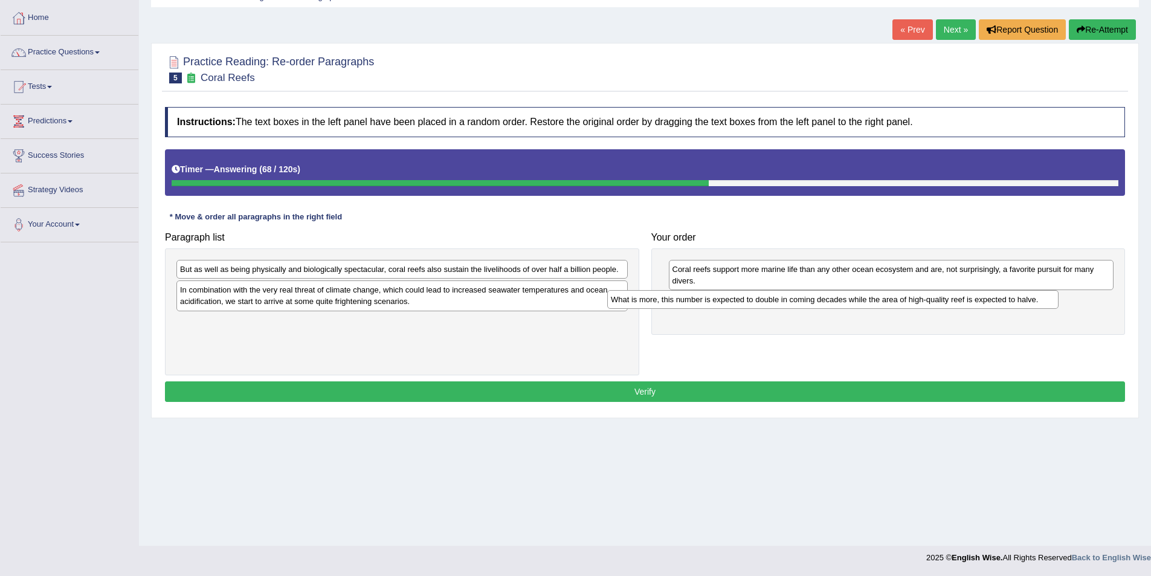
drag, startPoint x: 292, startPoint y: 292, endPoint x: 723, endPoint y: 302, distance: 431.0
click at [723, 302] on div "What is more, this number is expected to double in coming decades while the are…" at bounding box center [832, 299] width 451 height 19
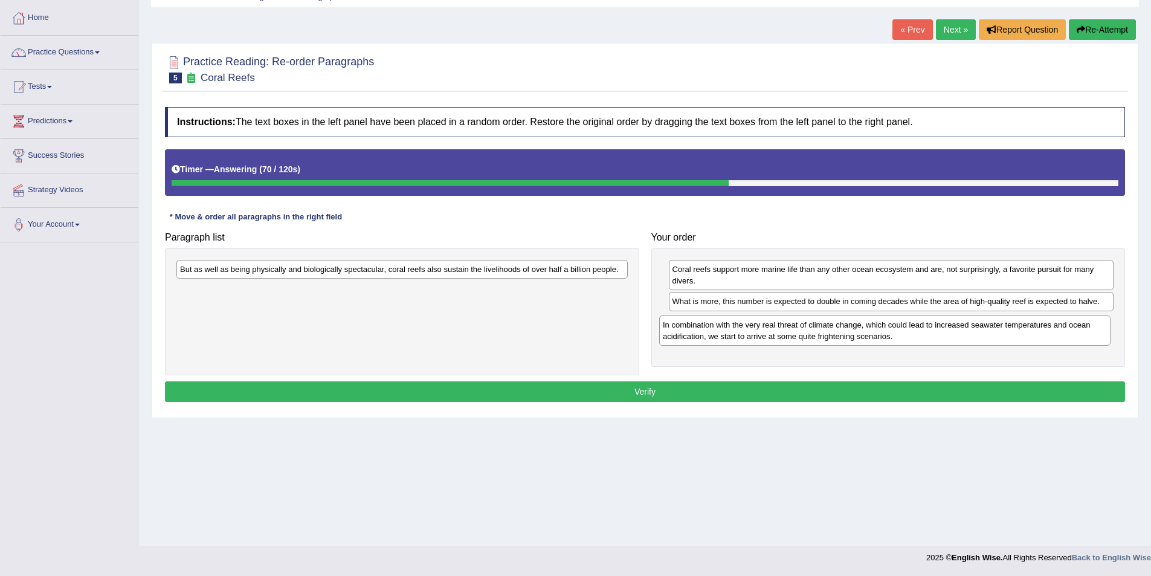
drag, startPoint x: 284, startPoint y: 293, endPoint x: 773, endPoint y: 332, distance: 490.4
click at [773, 332] on div "In combination with the very real threat of climate change, which could lead to…" at bounding box center [884, 330] width 451 height 30
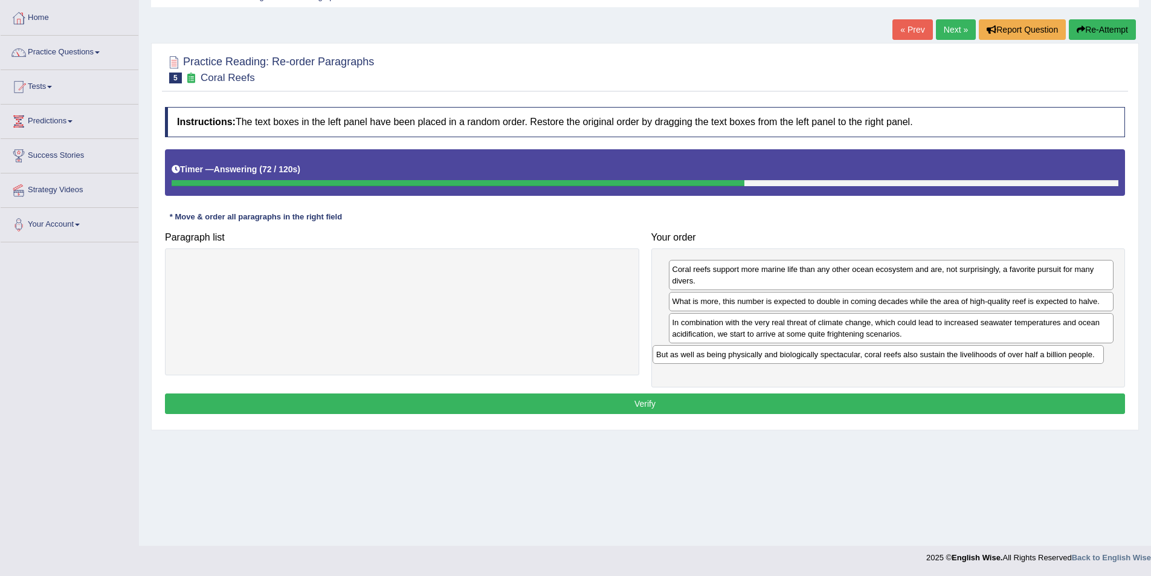
drag, startPoint x: 438, startPoint y: 270, endPoint x: 914, endPoint y: 355, distance: 483.7
click at [914, 355] on div "But as well as being physically and biologically spectacular, coral reefs also …" at bounding box center [878, 354] width 451 height 19
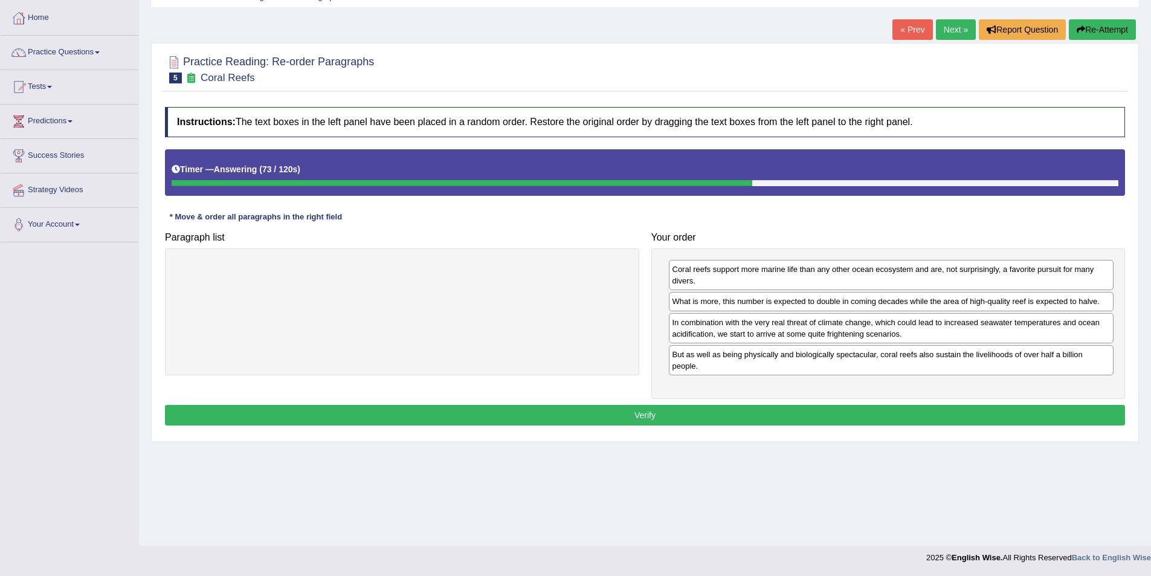
click at [656, 417] on button "Verify" at bounding box center [645, 415] width 960 height 21
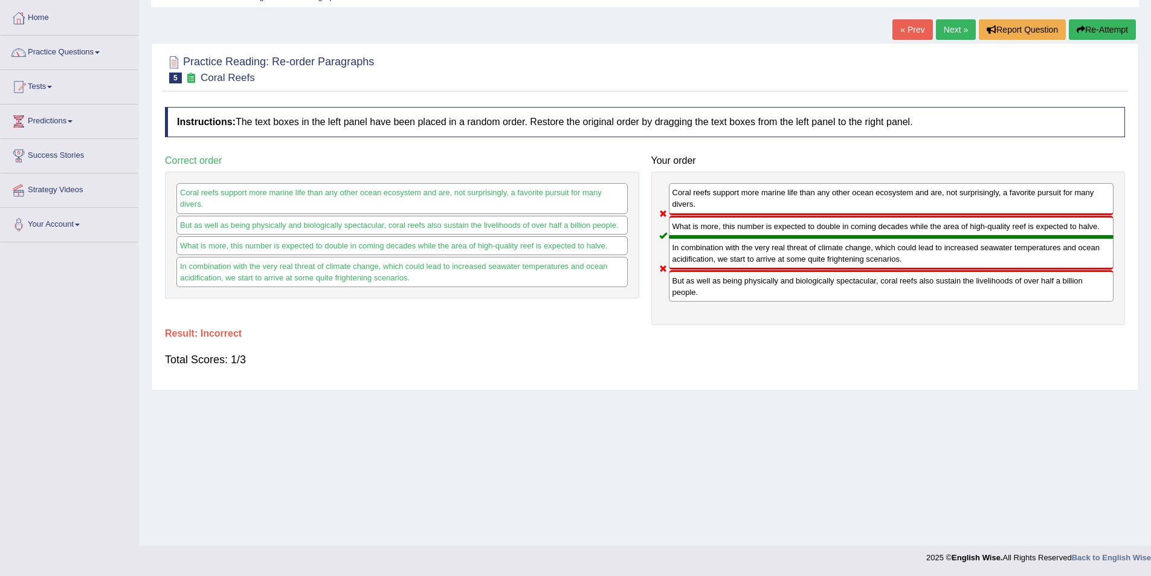
click at [957, 28] on link "Next »" at bounding box center [956, 29] width 40 height 21
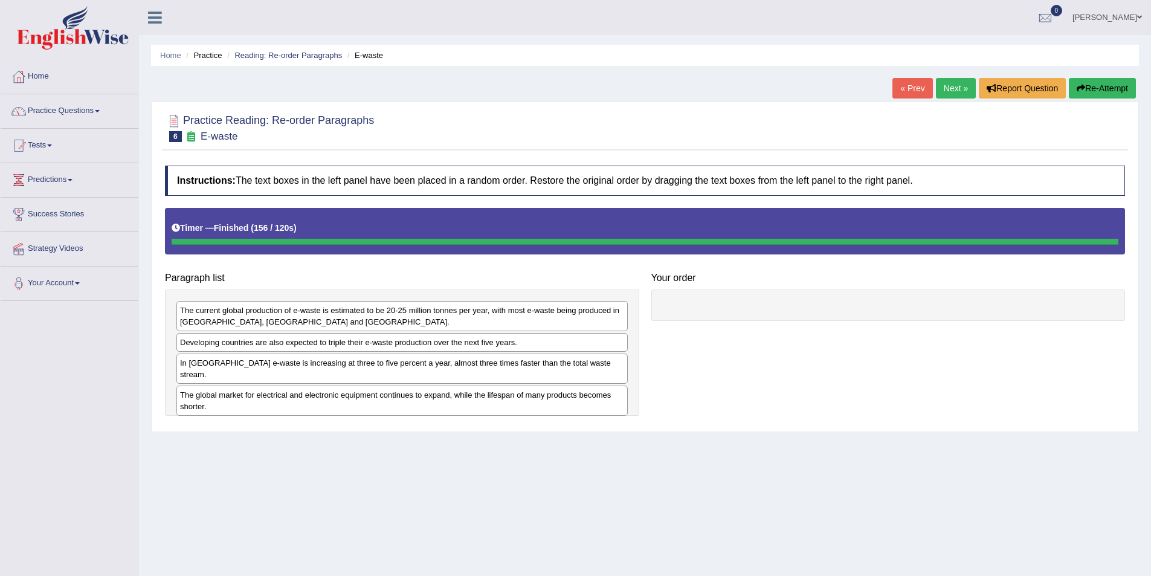
click at [1116, 82] on button "Re-Attempt" at bounding box center [1102, 88] width 67 height 21
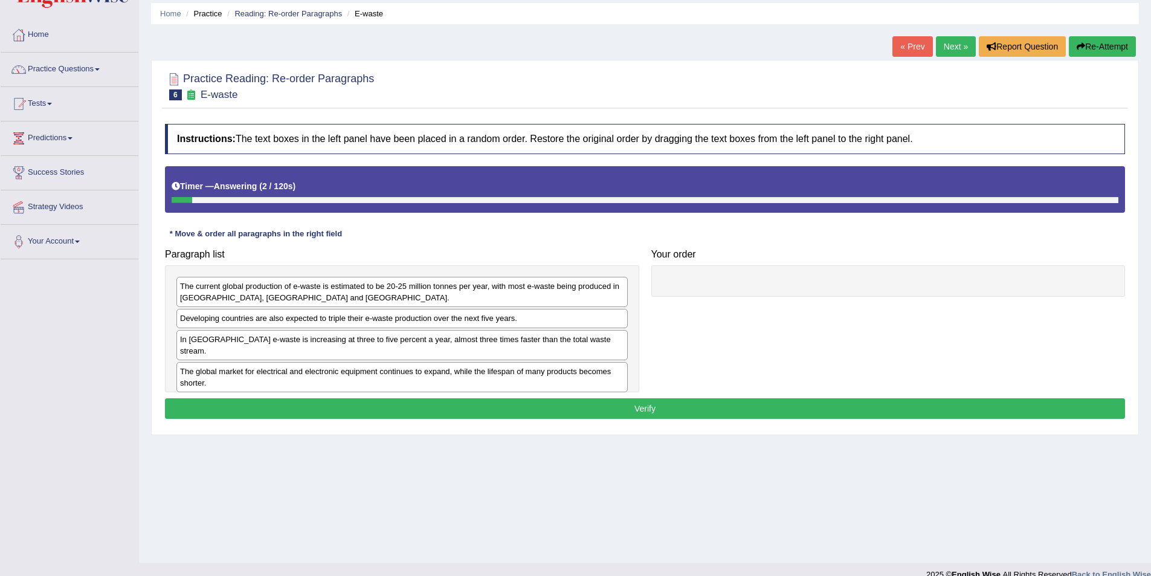
scroll to position [59, 0]
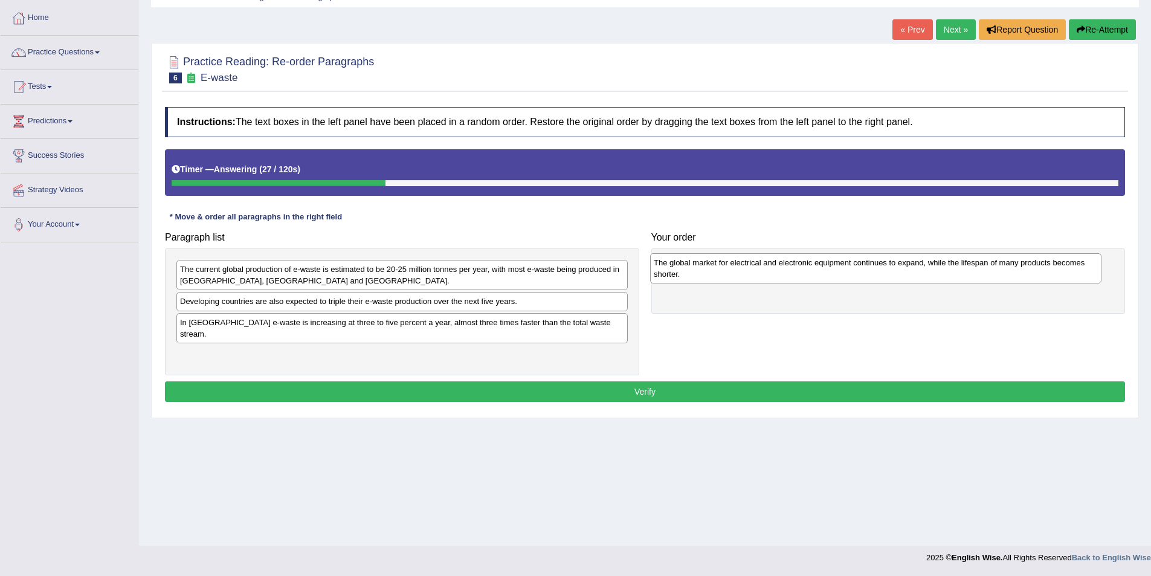
drag, startPoint x: 373, startPoint y: 352, endPoint x: 847, endPoint y: 271, distance: 480.5
click at [847, 271] on div "The global market for electrical and electronic equipment continues to expand, …" at bounding box center [875, 268] width 451 height 30
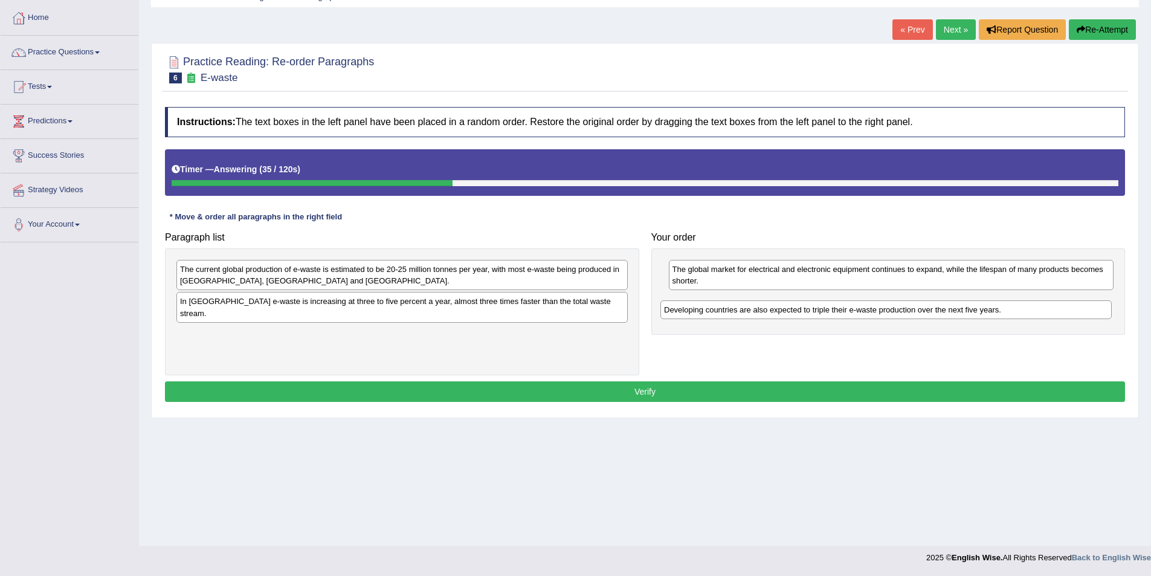
drag, startPoint x: 287, startPoint y: 306, endPoint x: 771, endPoint y: 315, distance: 484.1
click at [771, 315] on div "Developing countries are also expected to triple their e-waste production over …" at bounding box center [885, 309] width 451 height 19
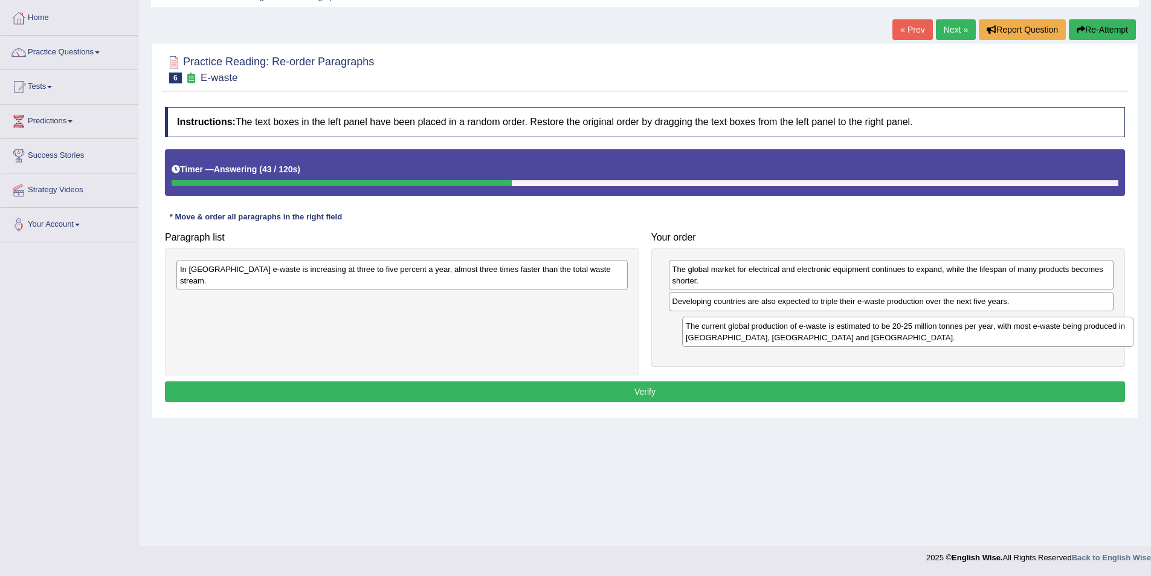
drag, startPoint x: 399, startPoint y: 280, endPoint x: 905, endPoint y: 337, distance: 509.0
click at [905, 337] on div "The current global production of e-waste is estimated to be 20-25 million tonne…" at bounding box center [907, 332] width 451 height 30
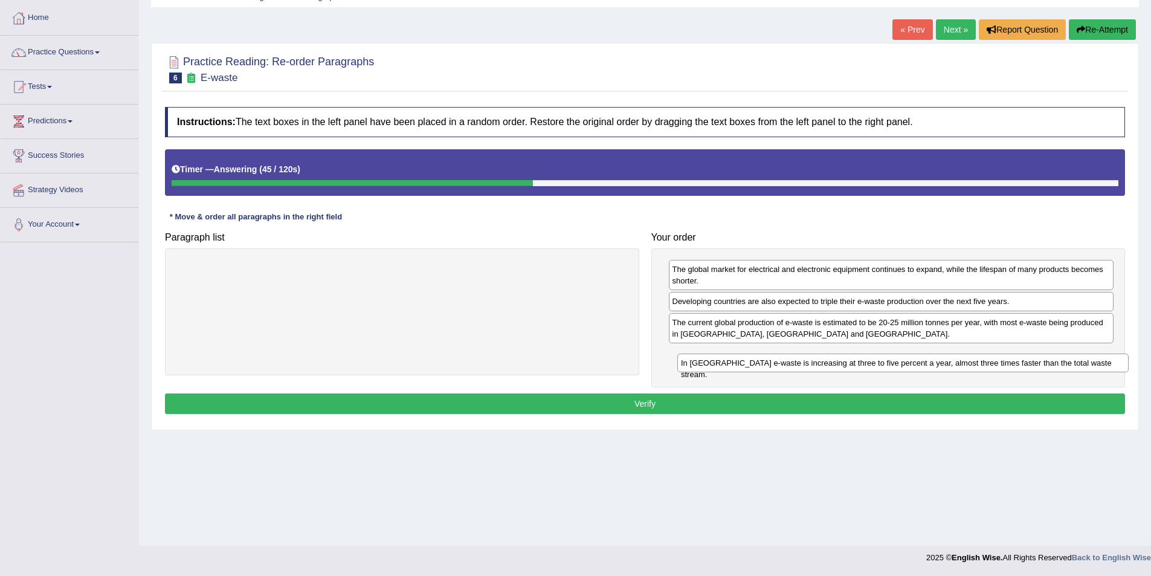
drag, startPoint x: 379, startPoint y: 274, endPoint x: 880, endPoint y: 368, distance: 509.6
click at [880, 368] on div "In Europe e-waste is increasing at three to five percent a year, almost three t…" at bounding box center [902, 363] width 451 height 19
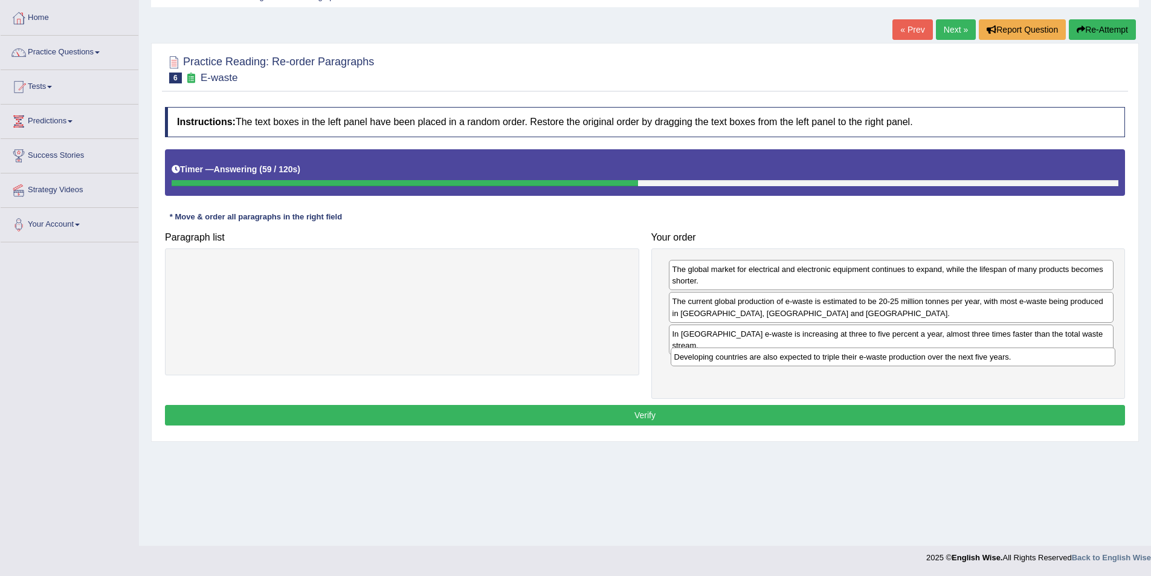
drag, startPoint x: 780, startPoint y: 303, endPoint x: 782, endPoint y: 359, distance: 55.6
click at [782, 359] on div "Developing countries are also expected to triple their e-waste production over …" at bounding box center [893, 356] width 445 height 19
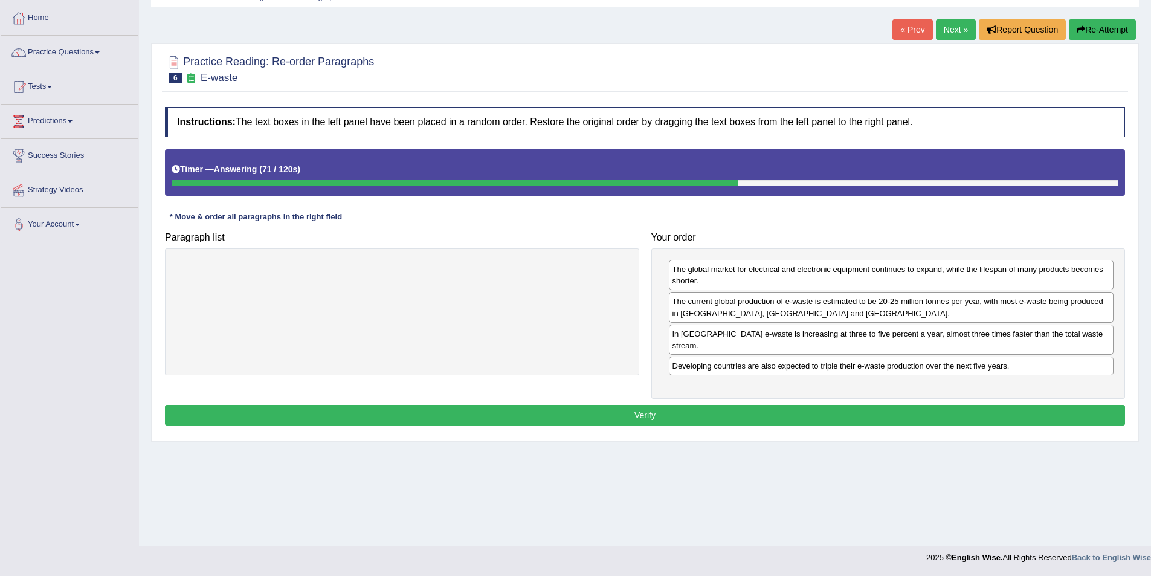
click at [729, 405] on button "Verify" at bounding box center [645, 415] width 960 height 21
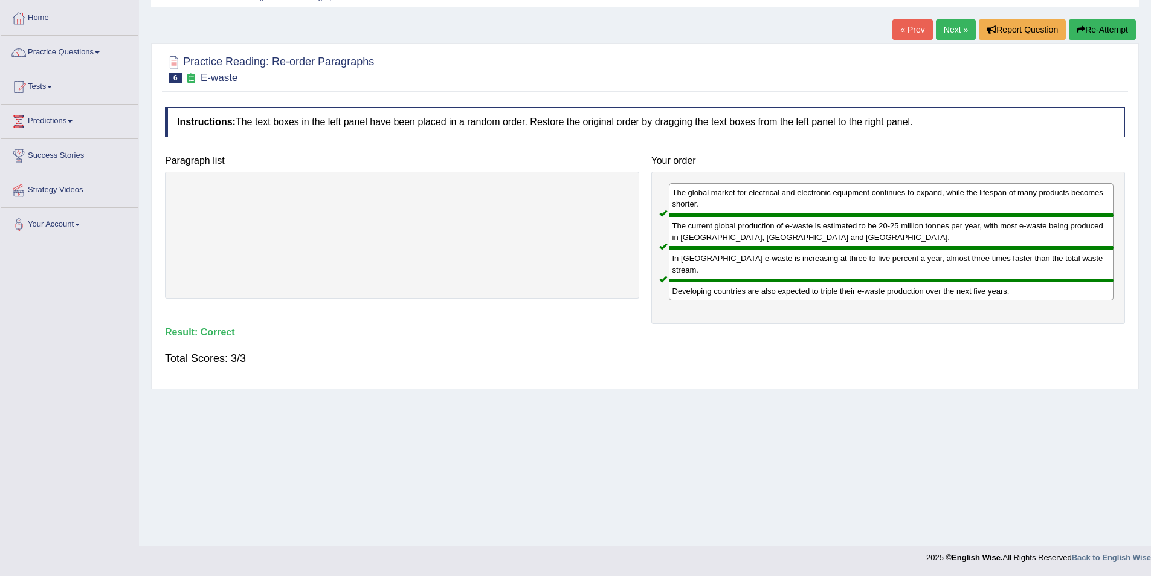
click at [960, 29] on link "Next »" at bounding box center [956, 29] width 40 height 21
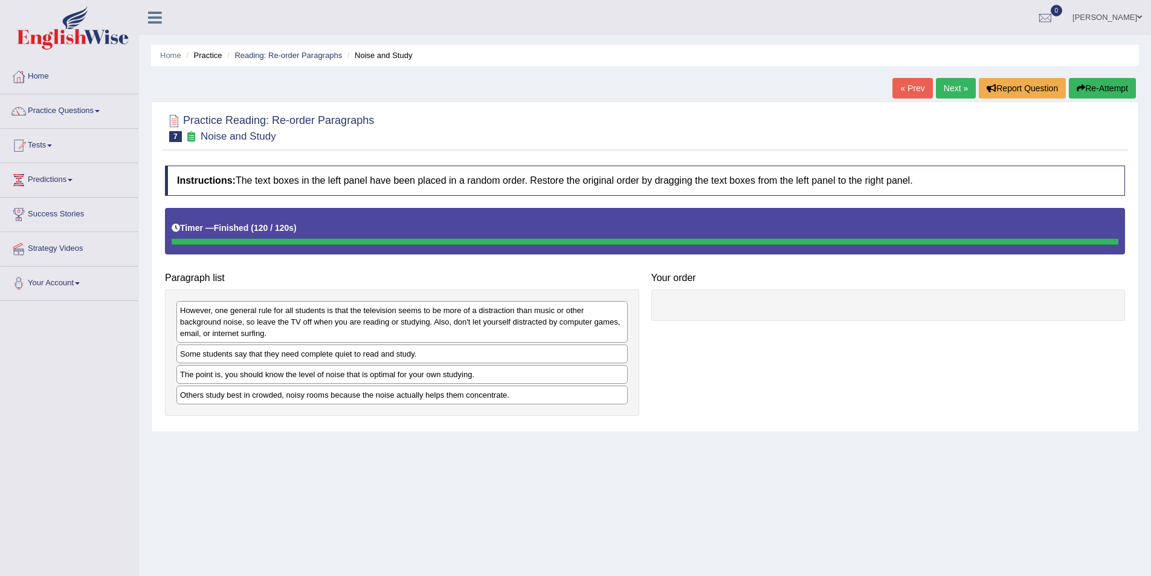
click at [1099, 90] on button "Re-Attempt" at bounding box center [1102, 88] width 67 height 21
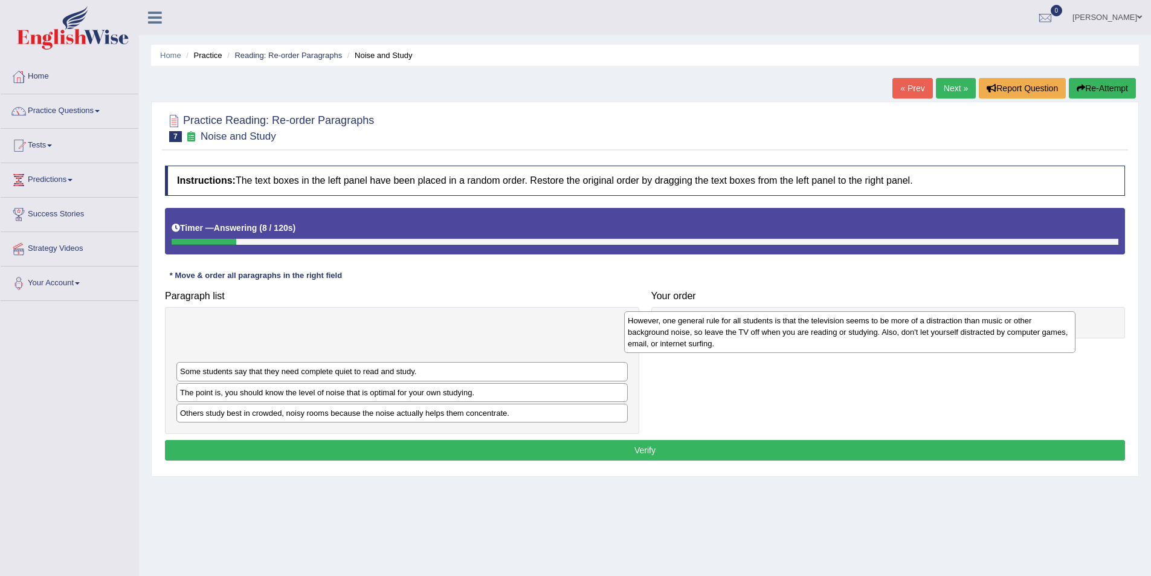
drag, startPoint x: 341, startPoint y: 349, endPoint x: 789, endPoint y: 342, distance: 447.8
click at [789, 342] on div "However, one general rule for all students is that the television seems to be m…" at bounding box center [849, 332] width 451 height 42
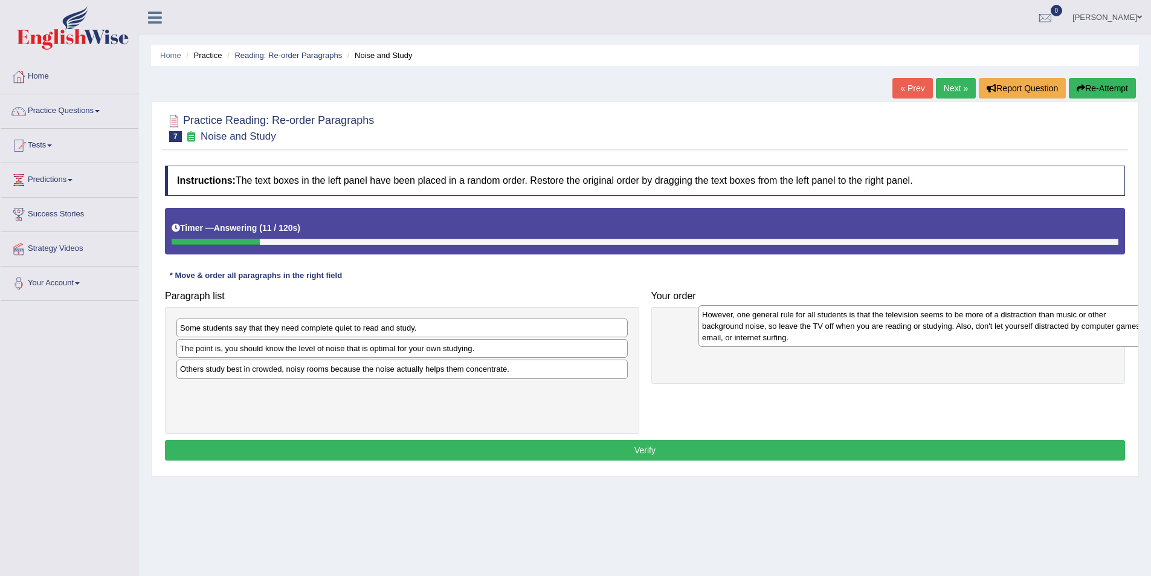
drag, startPoint x: 469, startPoint y: 349, endPoint x: 996, endPoint y: 335, distance: 527.1
click at [996, 335] on div "However, one general rule for all students is that the television seems to be m…" at bounding box center [924, 326] width 451 height 42
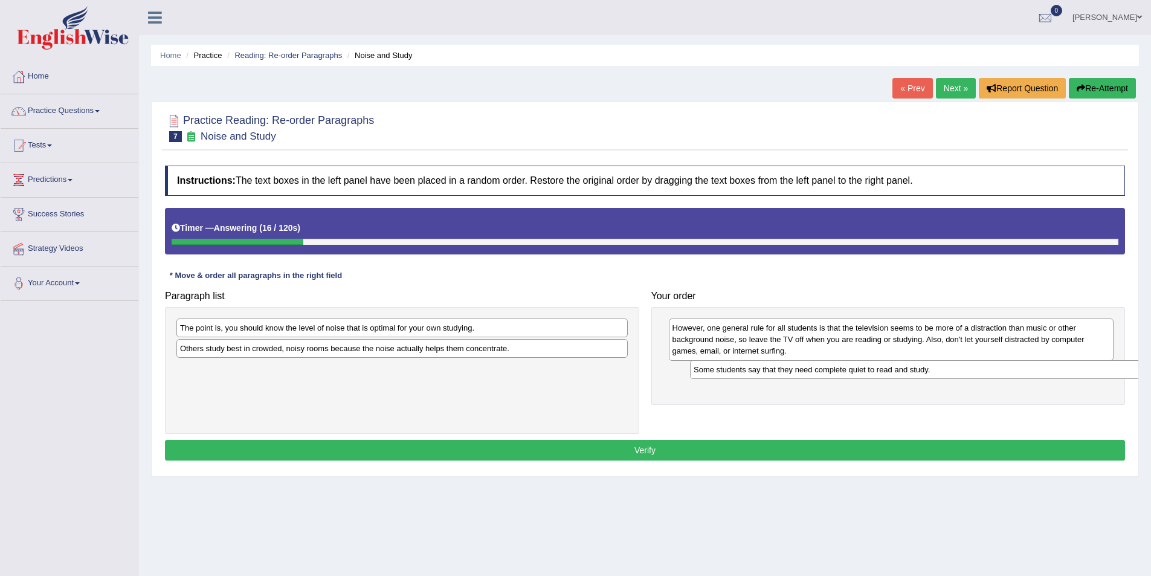
drag, startPoint x: 260, startPoint y: 331, endPoint x: 774, endPoint y: 373, distance: 515.3
click at [774, 373] on div "Some students say that they need complete quiet to read and study." at bounding box center [915, 369] width 451 height 19
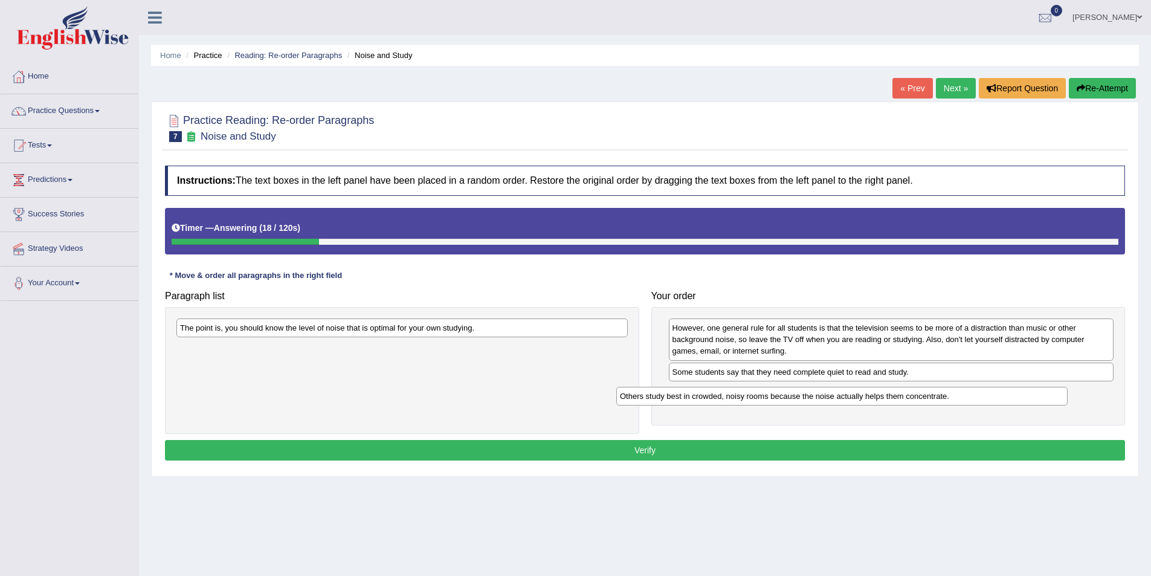
drag, startPoint x: 412, startPoint y: 349, endPoint x: 847, endPoint y: 399, distance: 437.4
click at [854, 397] on div "Others study best in crowded, noisy rooms because the noise actually helps them…" at bounding box center [841, 396] width 451 height 19
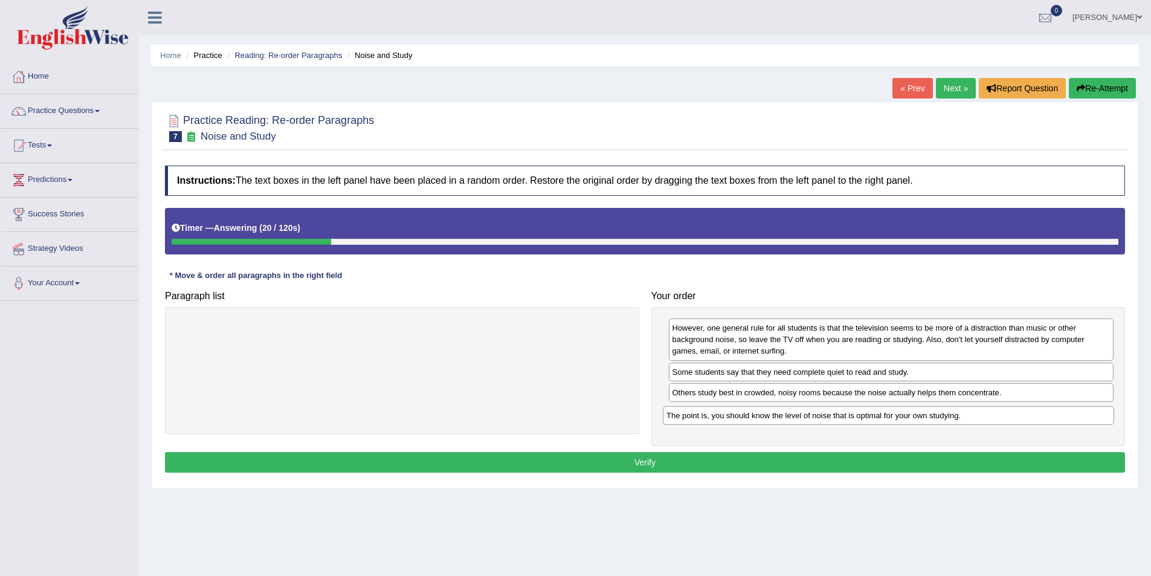
drag, startPoint x: 428, startPoint y: 331, endPoint x: 914, endPoint y: 418, distance: 494.3
click at [914, 418] on div "The point is, you should know the level of noise that is optimal for your own s…" at bounding box center [888, 415] width 451 height 19
click at [630, 461] on button "Verify" at bounding box center [645, 462] width 960 height 21
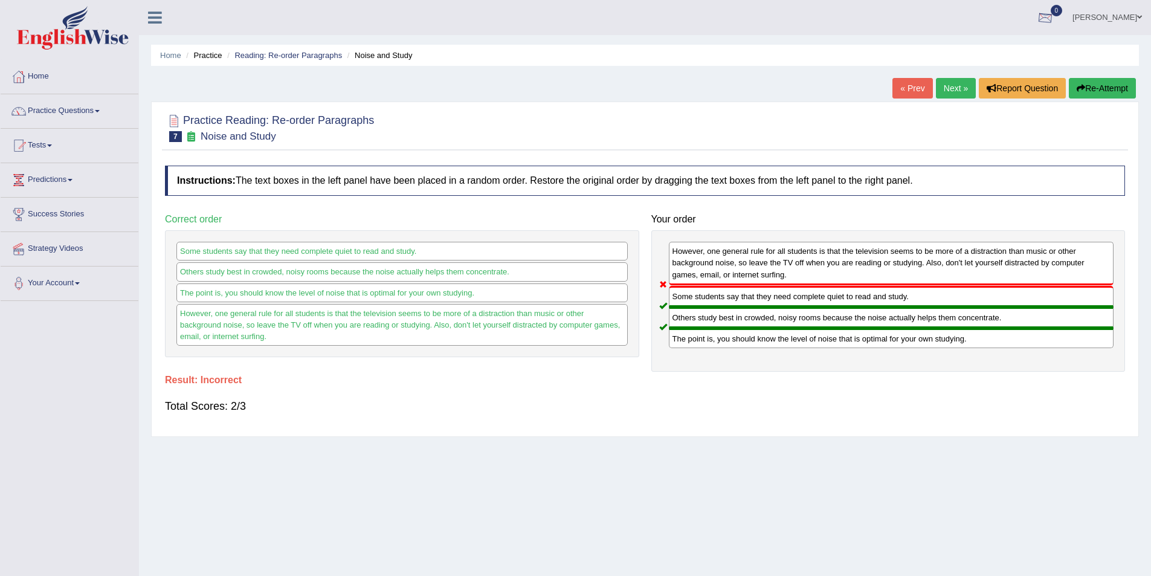
click at [1122, 15] on link "[PERSON_NAME]" at bounding box center [1108, 15] width 88 height 31
click at [1058, 157] on link "Log out" at bounding box center [1084, 157] width 131 height 28
